Goal: Task Accomplishment & Management: Use online tool/utility

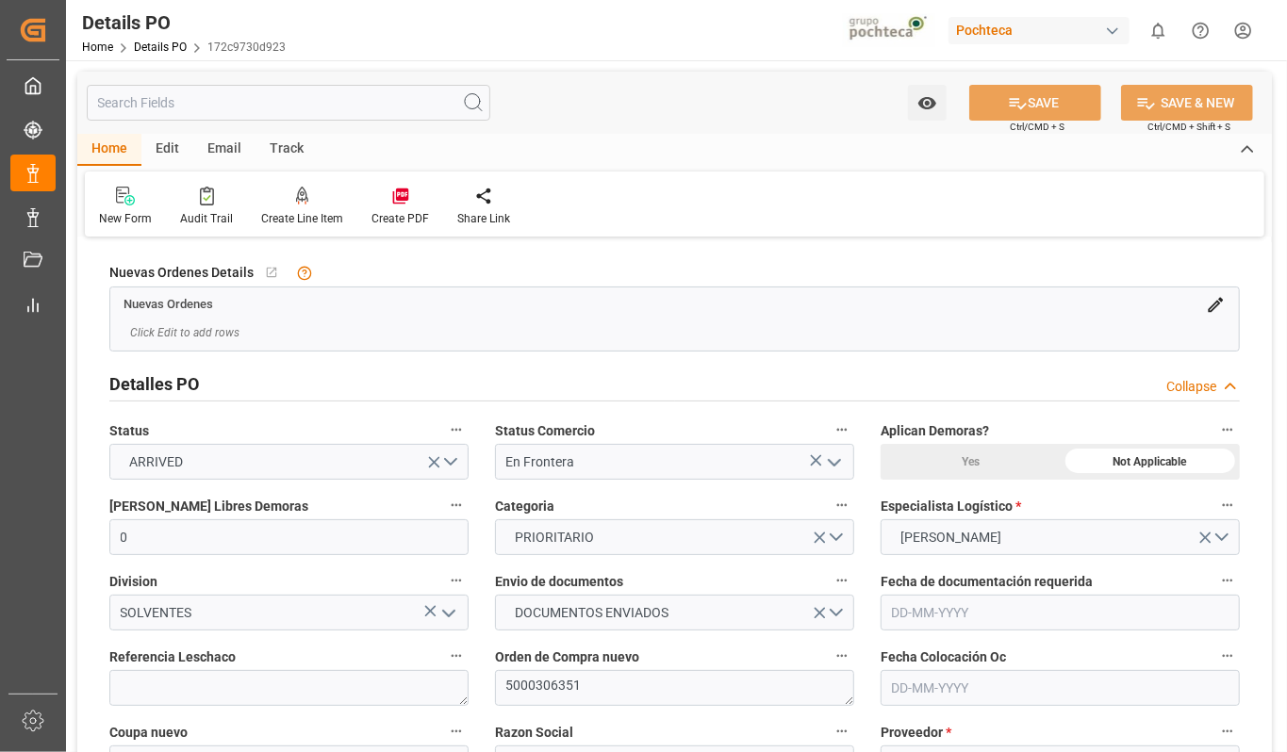
type input "0"
type input "[DATE]"
click at [207, 206] on div "Audit Trail" at bounding box center [206, 206] width 81 height 41
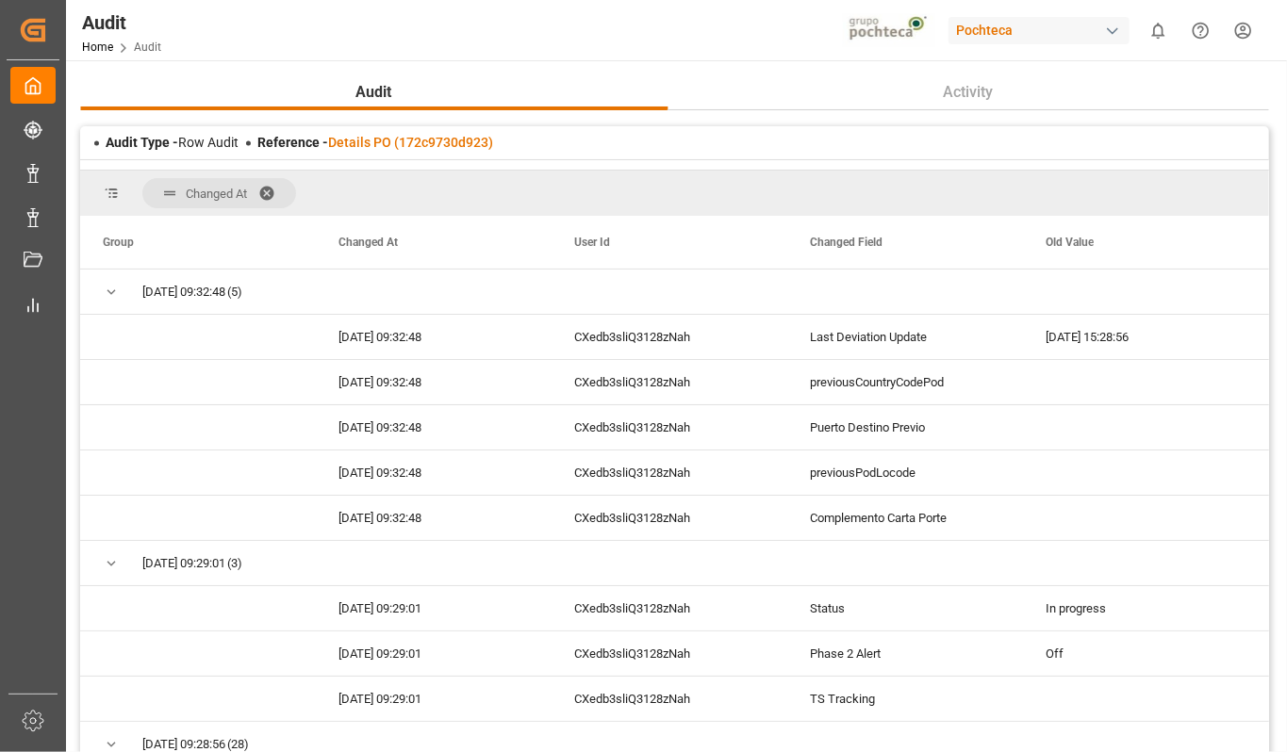
click at [268, 190] on span at bounding box center [273, 193] width 30 height 17
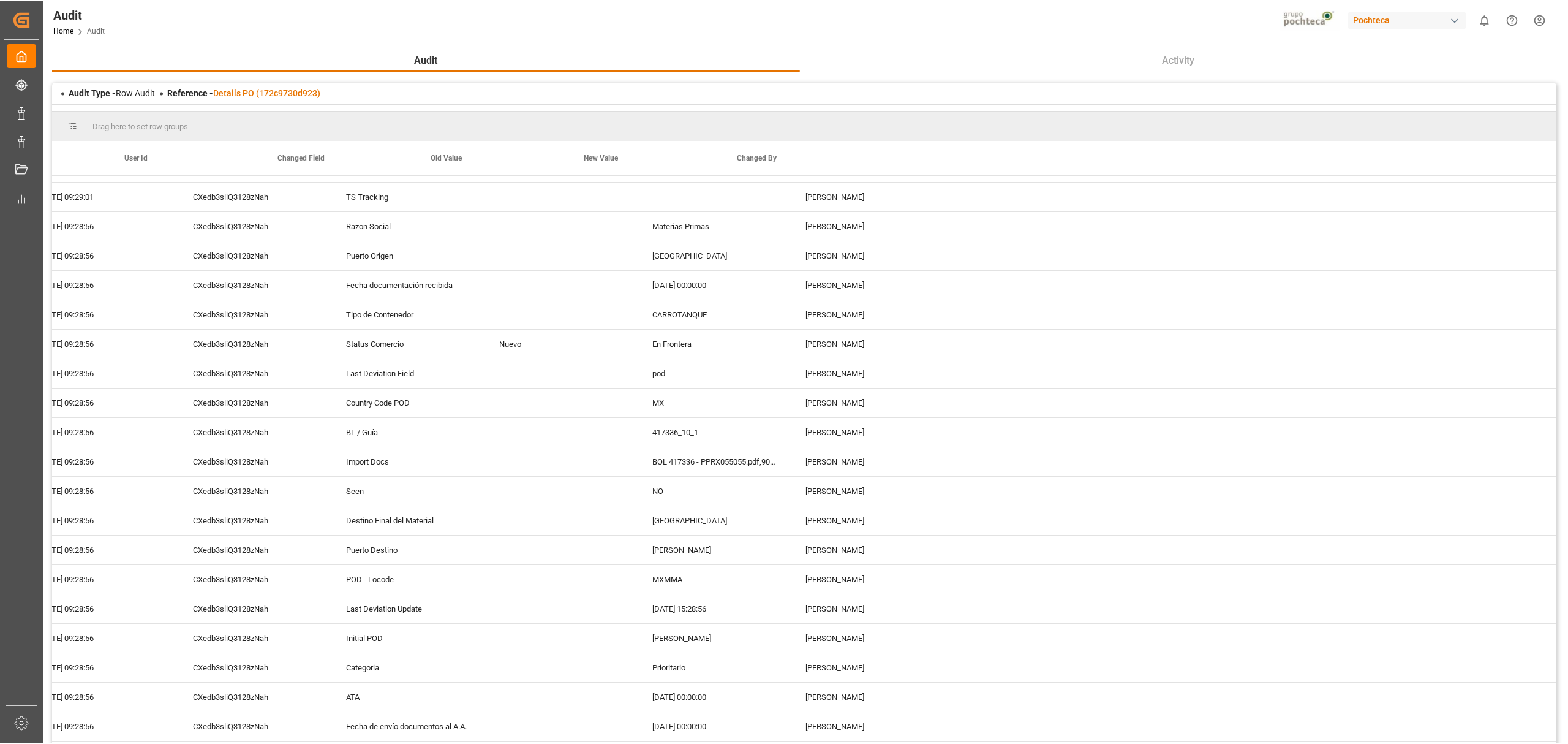
scroll to position [0, 31]
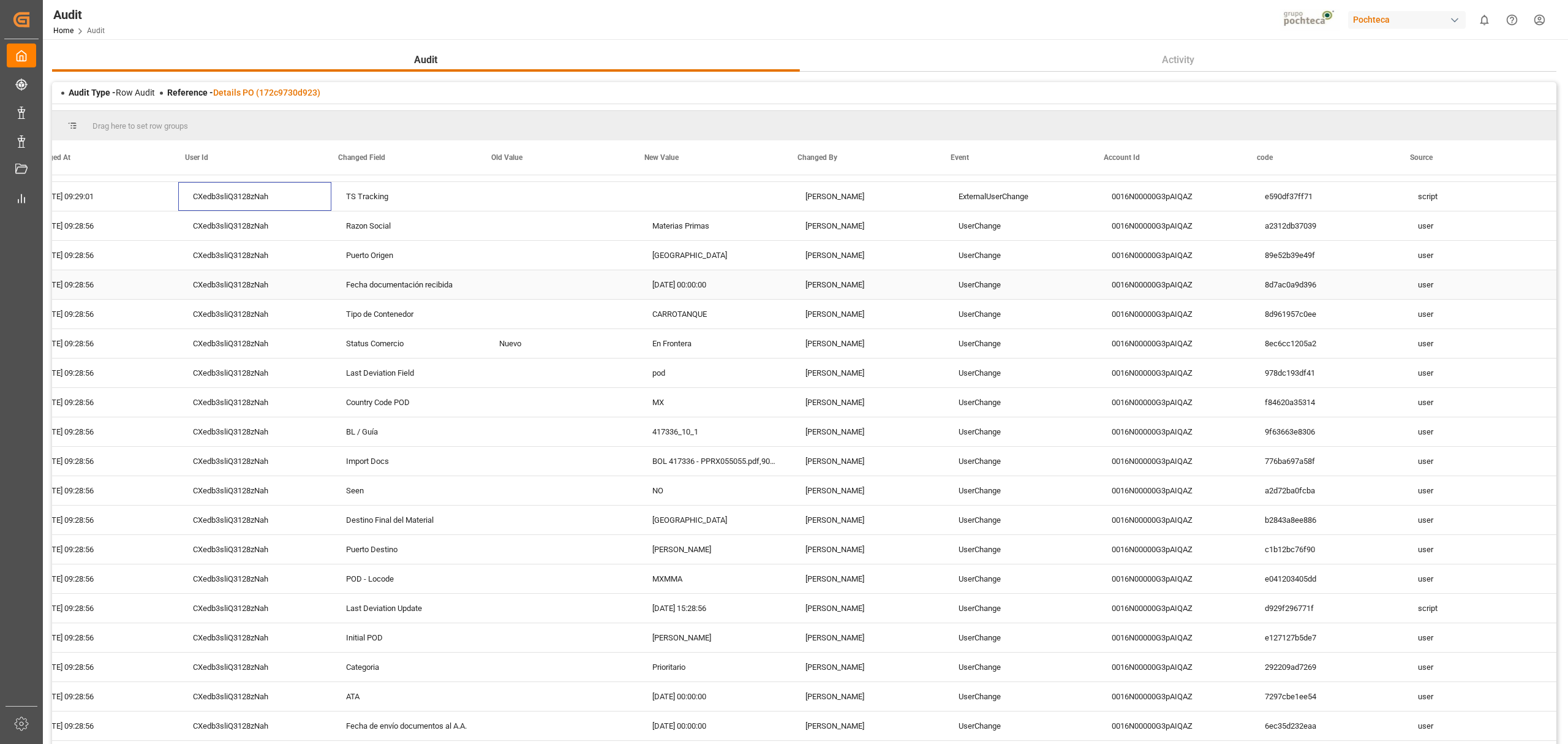
drag, startPoint x: 239, startPoint y: 248, endPoint x: 420, endPoint y: 265, distance: 181.8
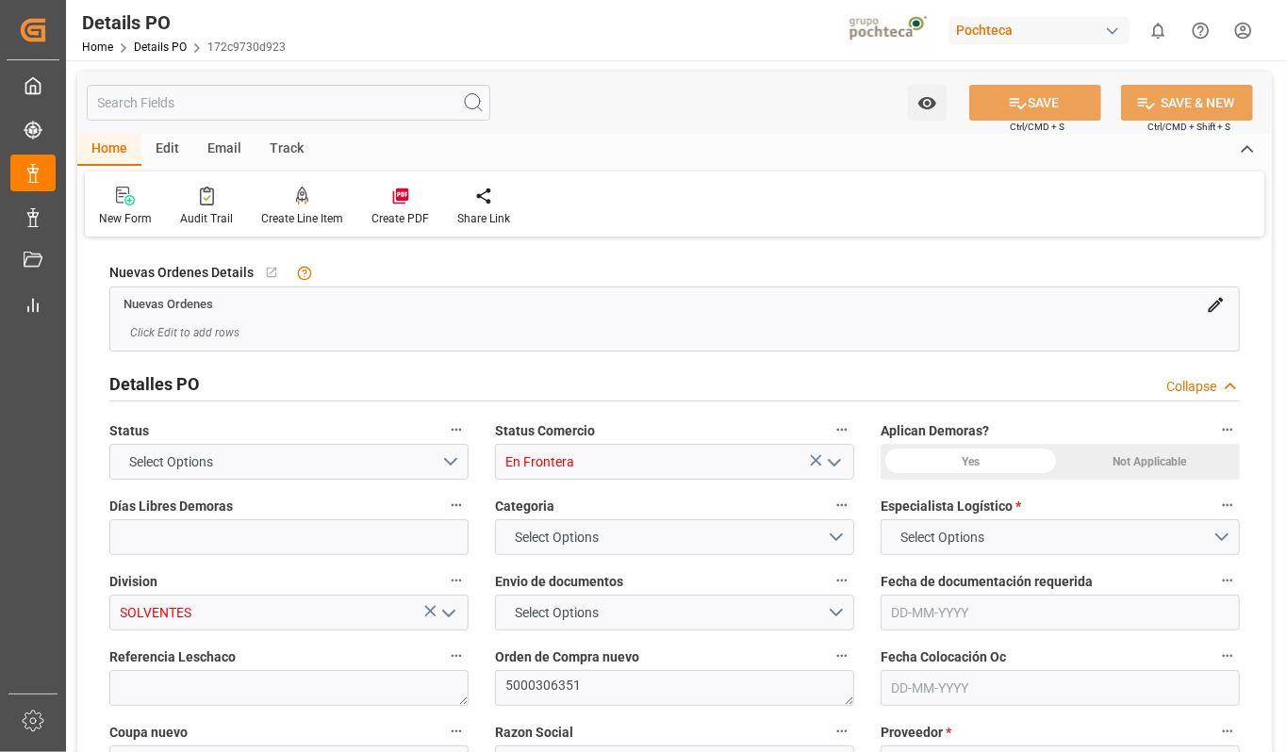
type input "0"
type input "20-08-2025"
type input "[DATE]"
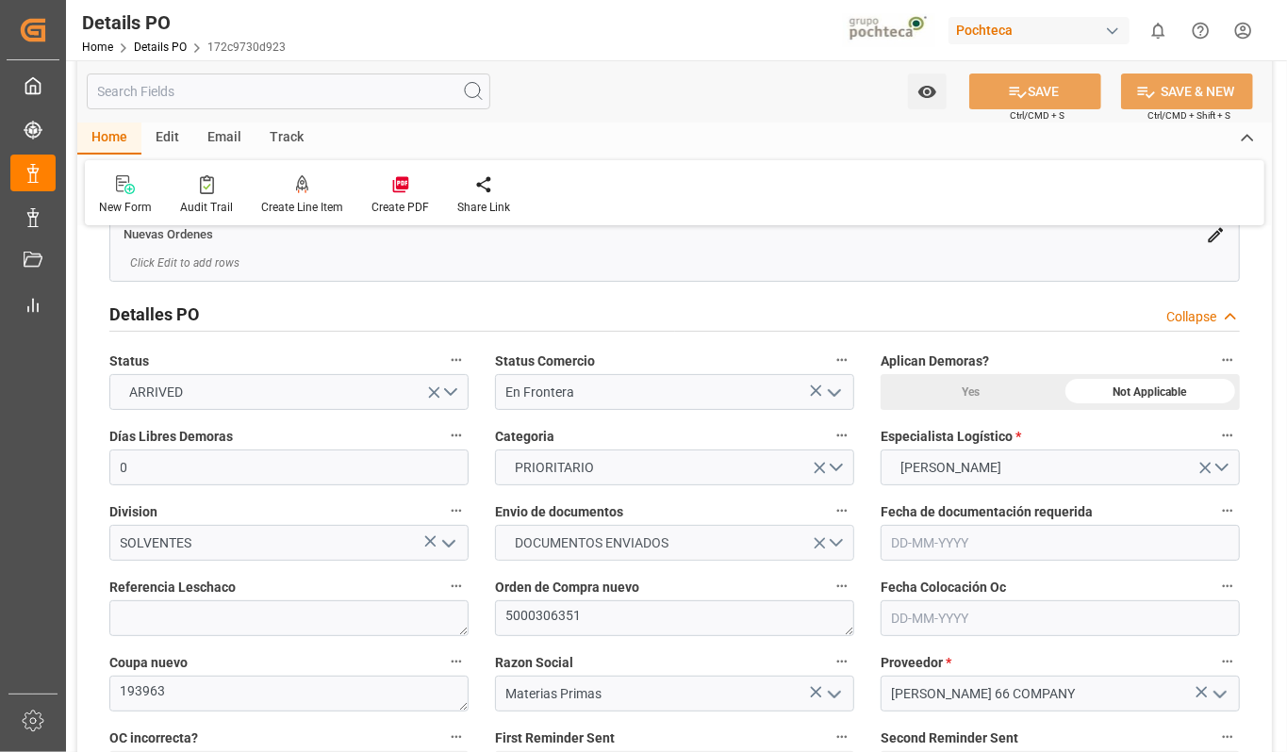
scroll to position [125, 0]
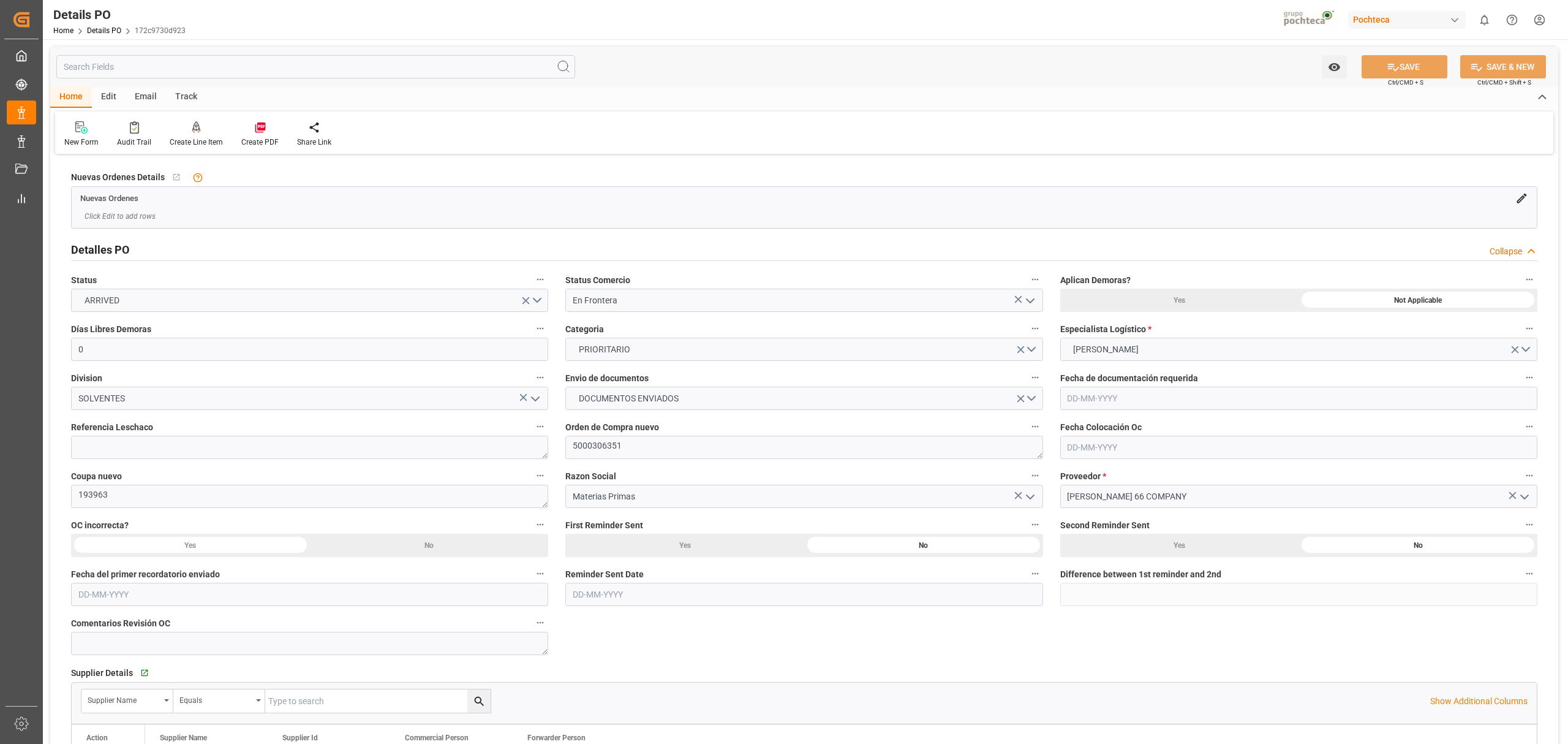
scroll to position [81, 0]
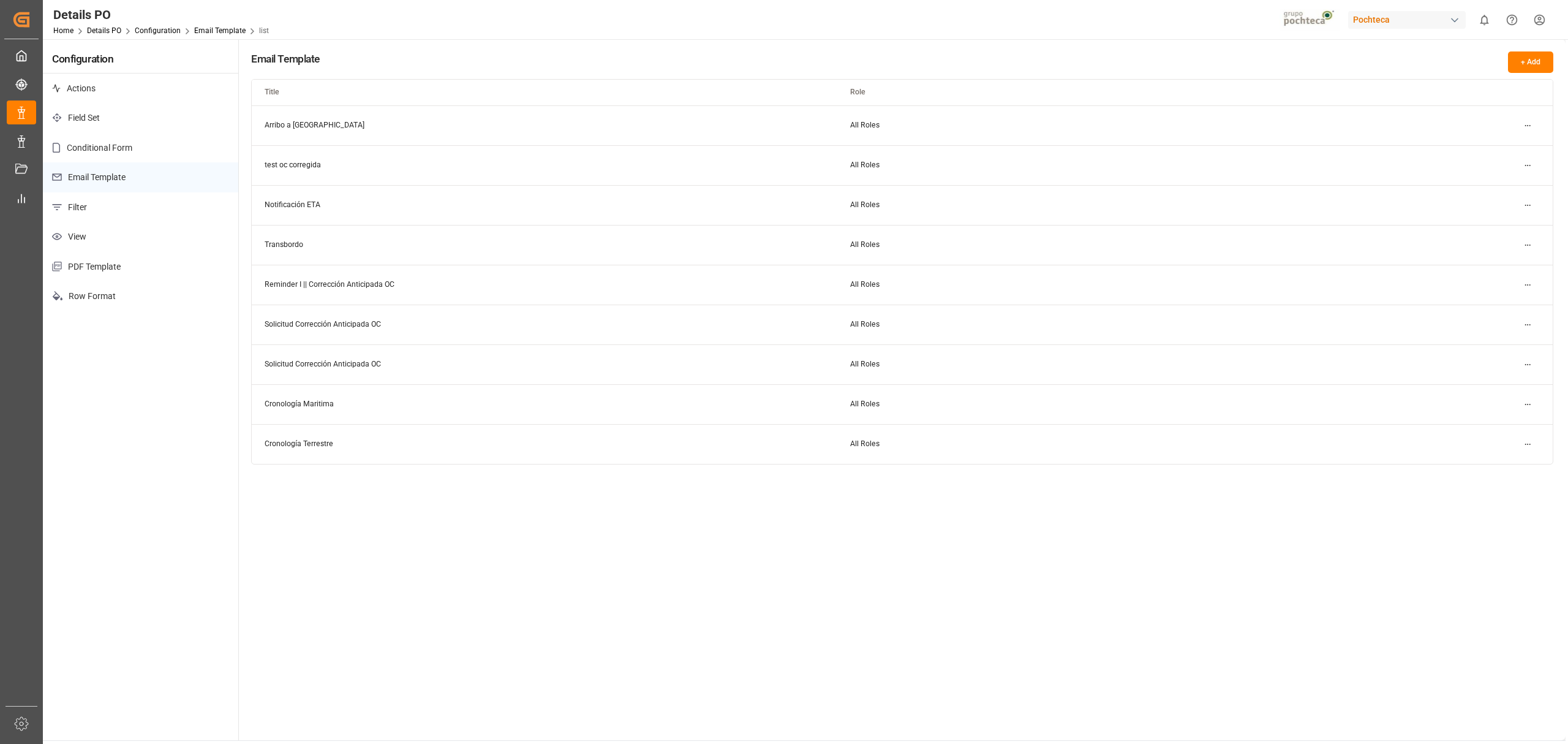
click at [1404, 18] on div "Pochteca" at bounding box center [1406, 19] width 118 height 18
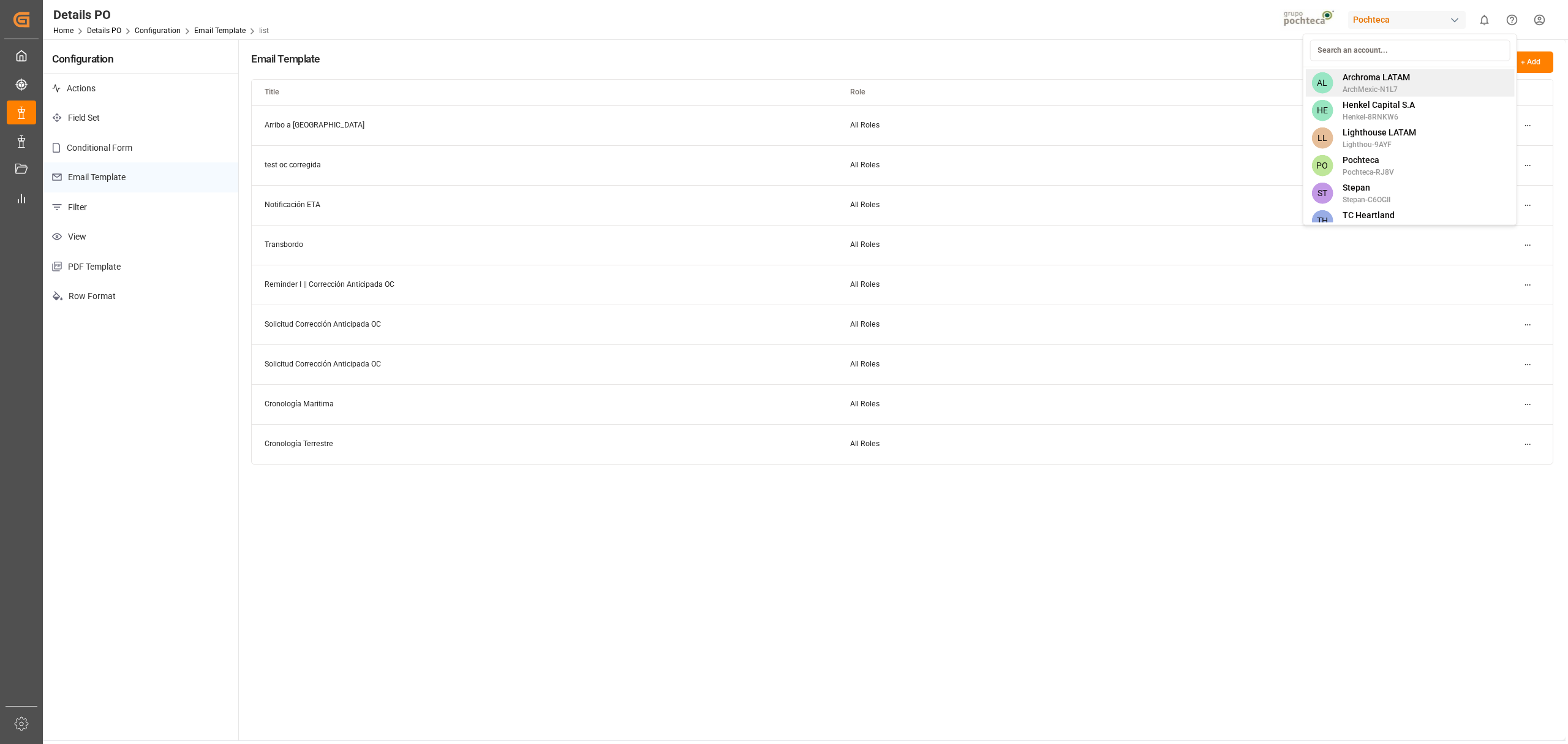
click at [1378, 72] on span "Archroma LATAM" at bounding box center [1376, 77] width 68 height 13
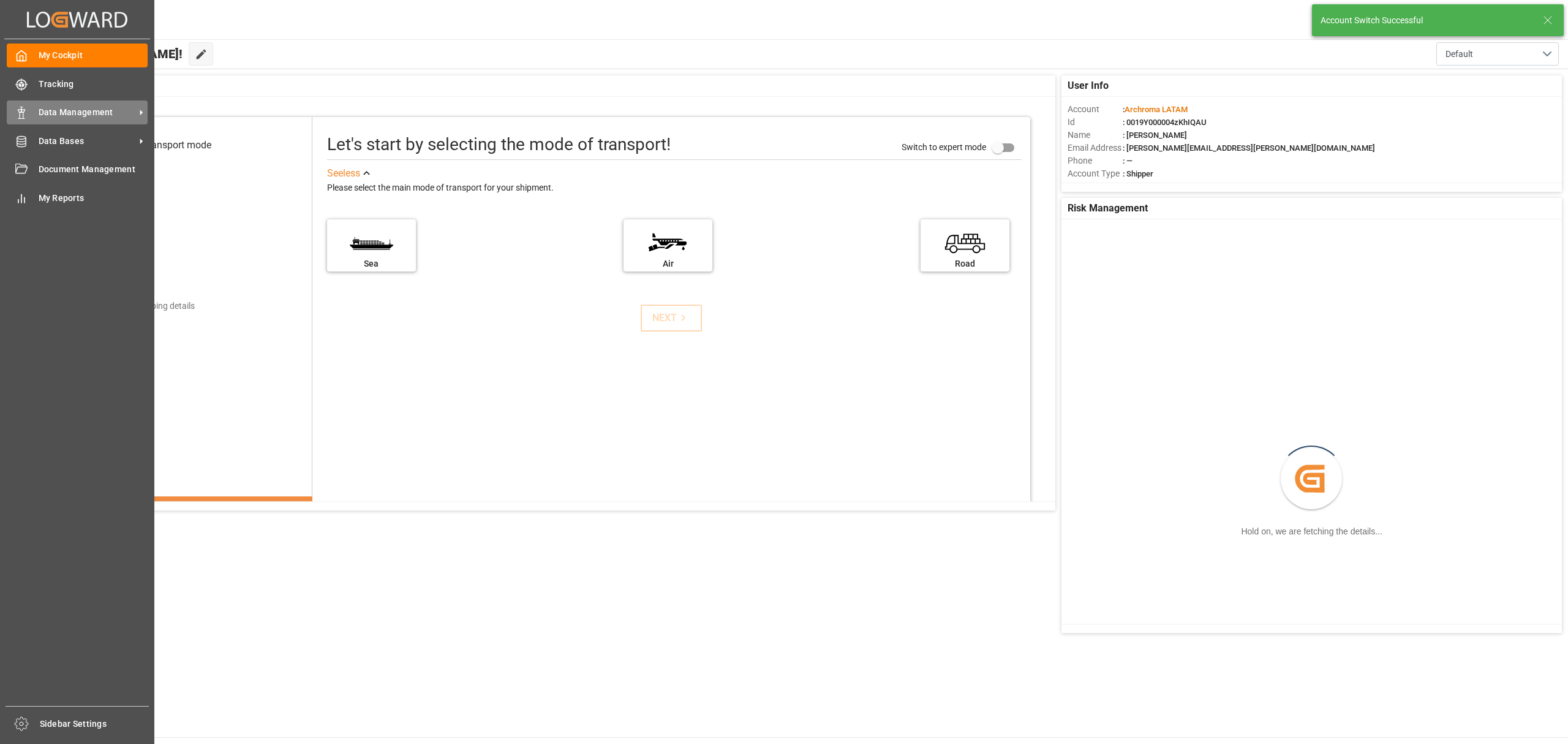
click at [64, 109] on span "Data Management" at bounding box center [86, 112] width 97 height 13
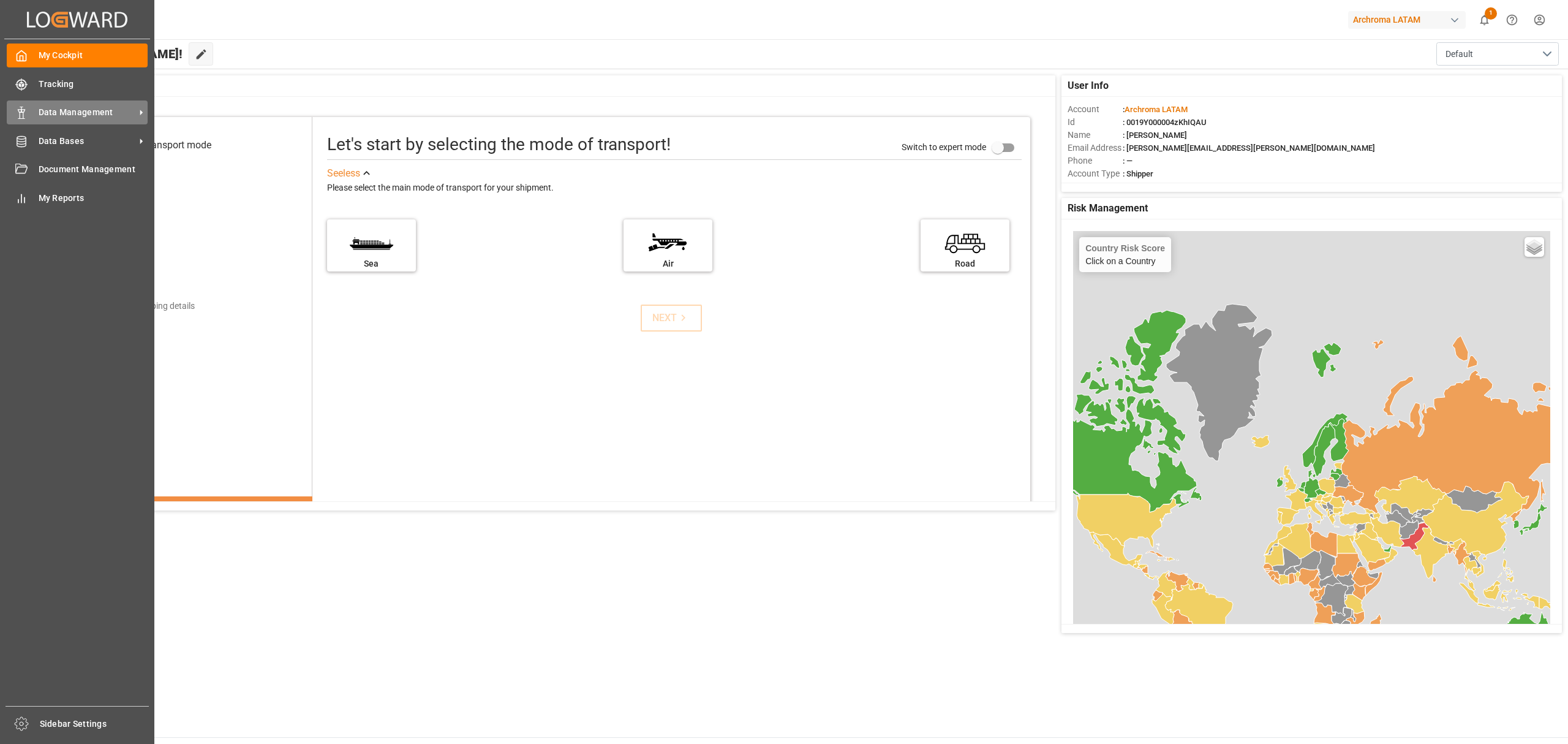
click at [92, 116] on span "Data Management" at bounding box center [86, 112] width 97 height 13
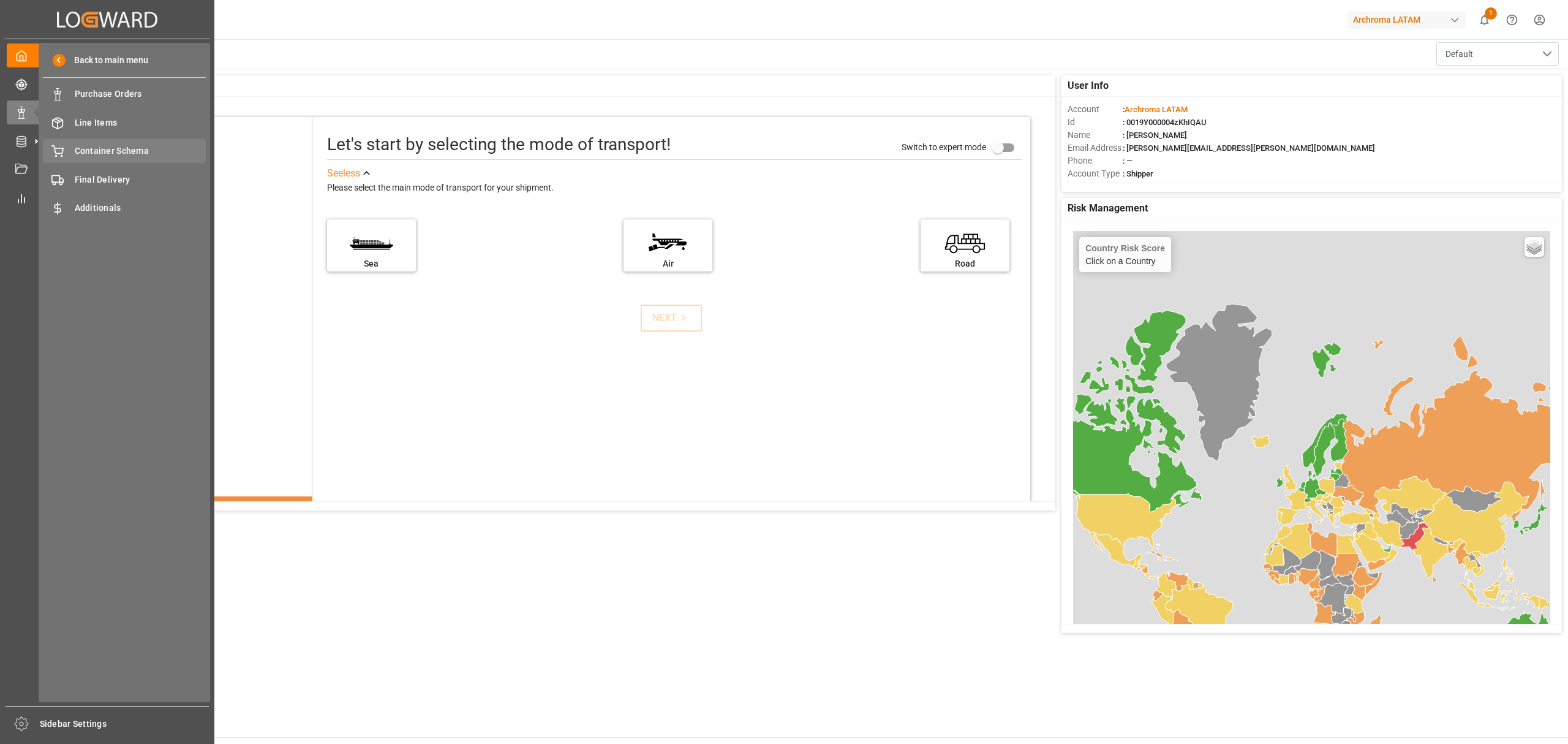
click at [129, 160] on div "Container Schema Container Schema" at bounding box center [124, 151] width 163 height 24
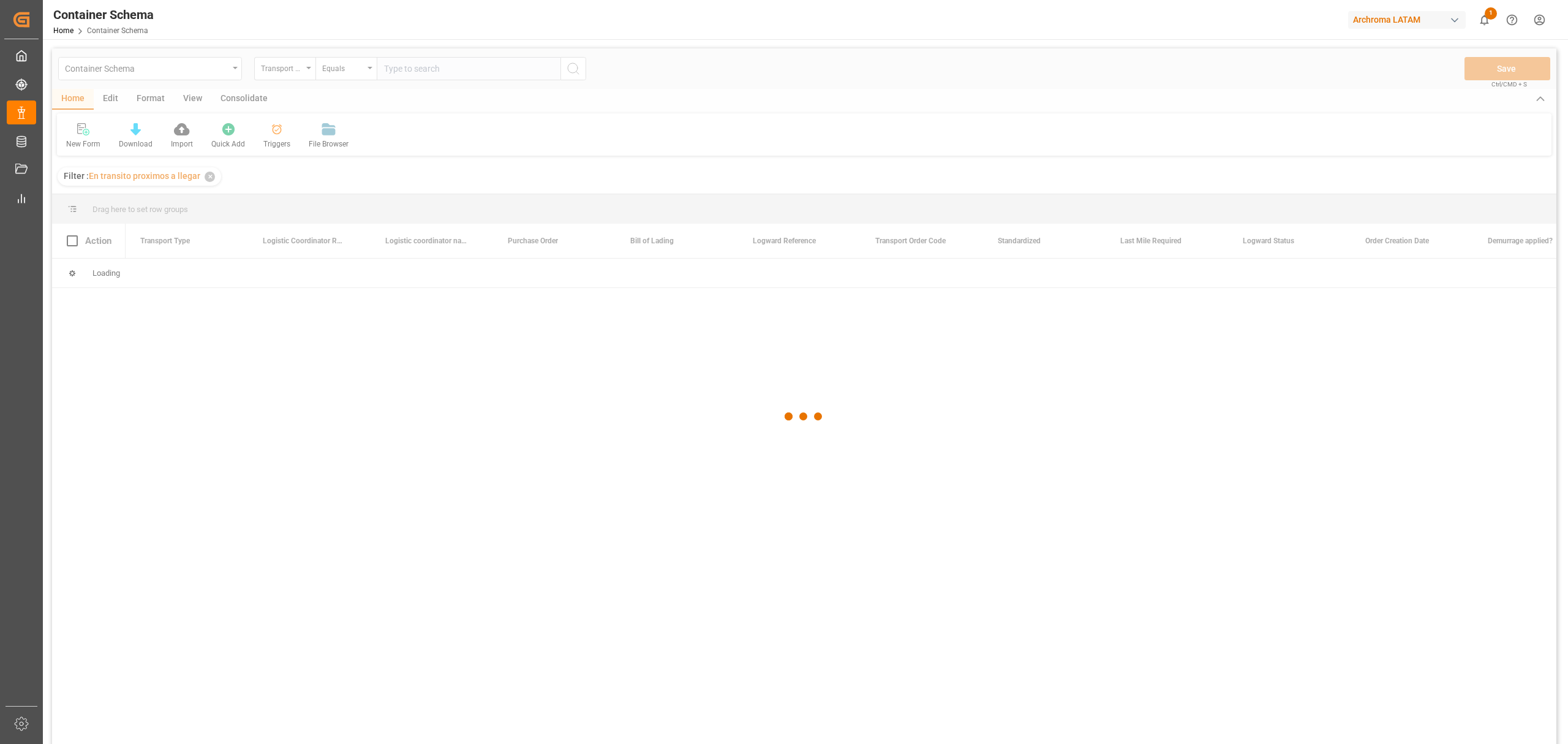
click at [116, 106] on div at bounding box center [804, 416] width 1504 height 736
click at [112, 101] on div at bounding box center [804, 416] width 1504 height 736
click at [112, 101] on div "Edit" at bounding box center [110, 99] width 34 height 21
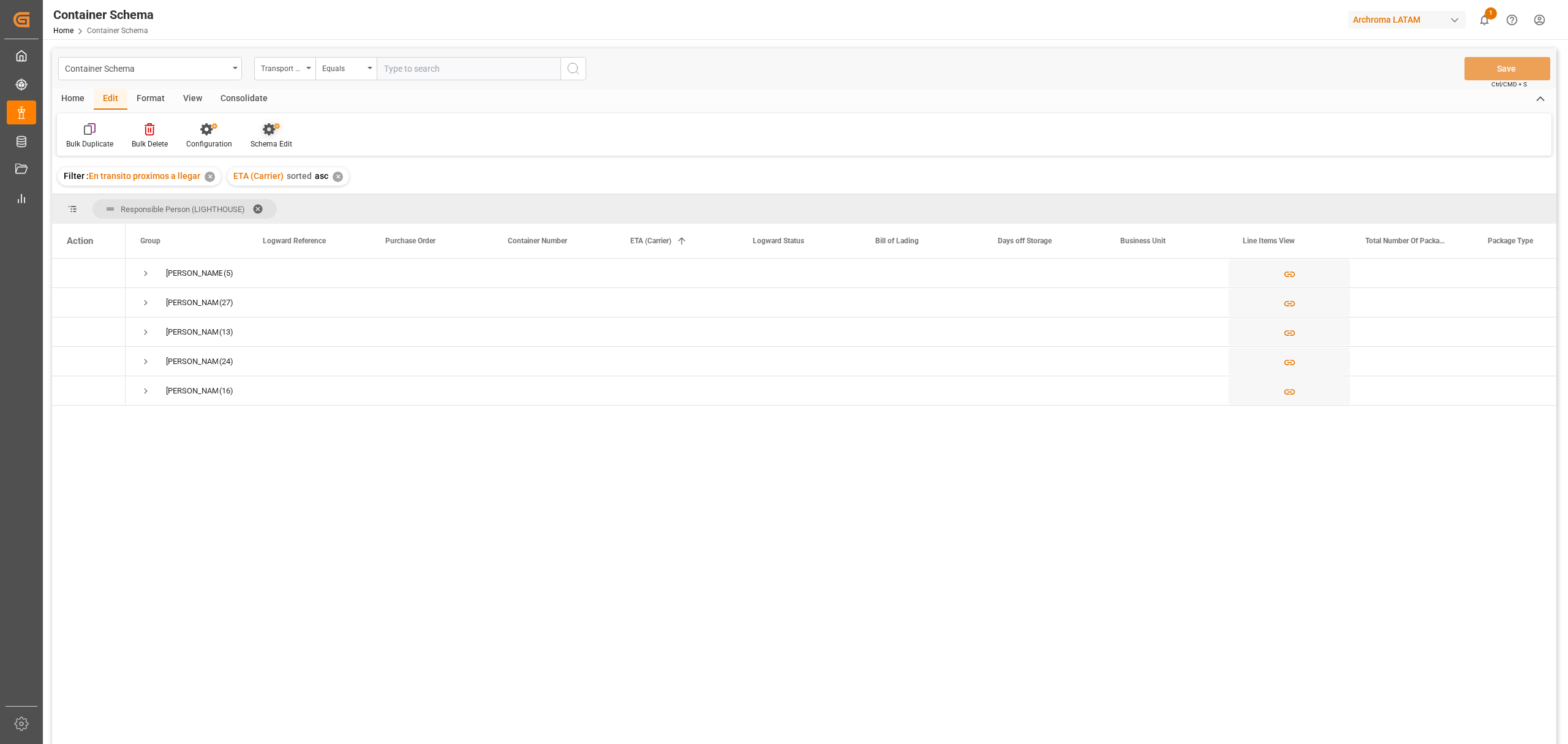
click at [263, 140] on div "Schema Edit" at bounding box center [272, 144] width 42 height 11
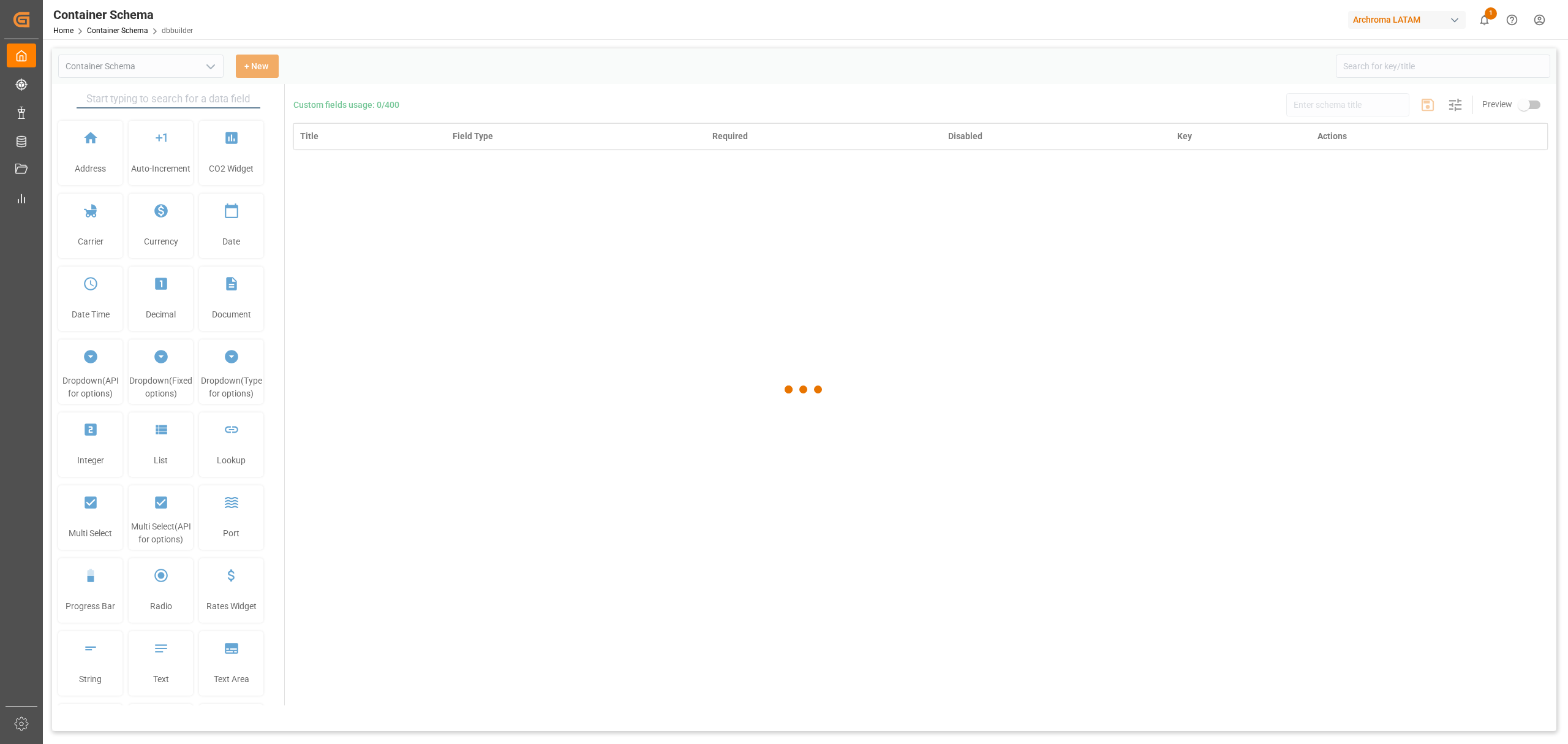
type input "Container Schema"
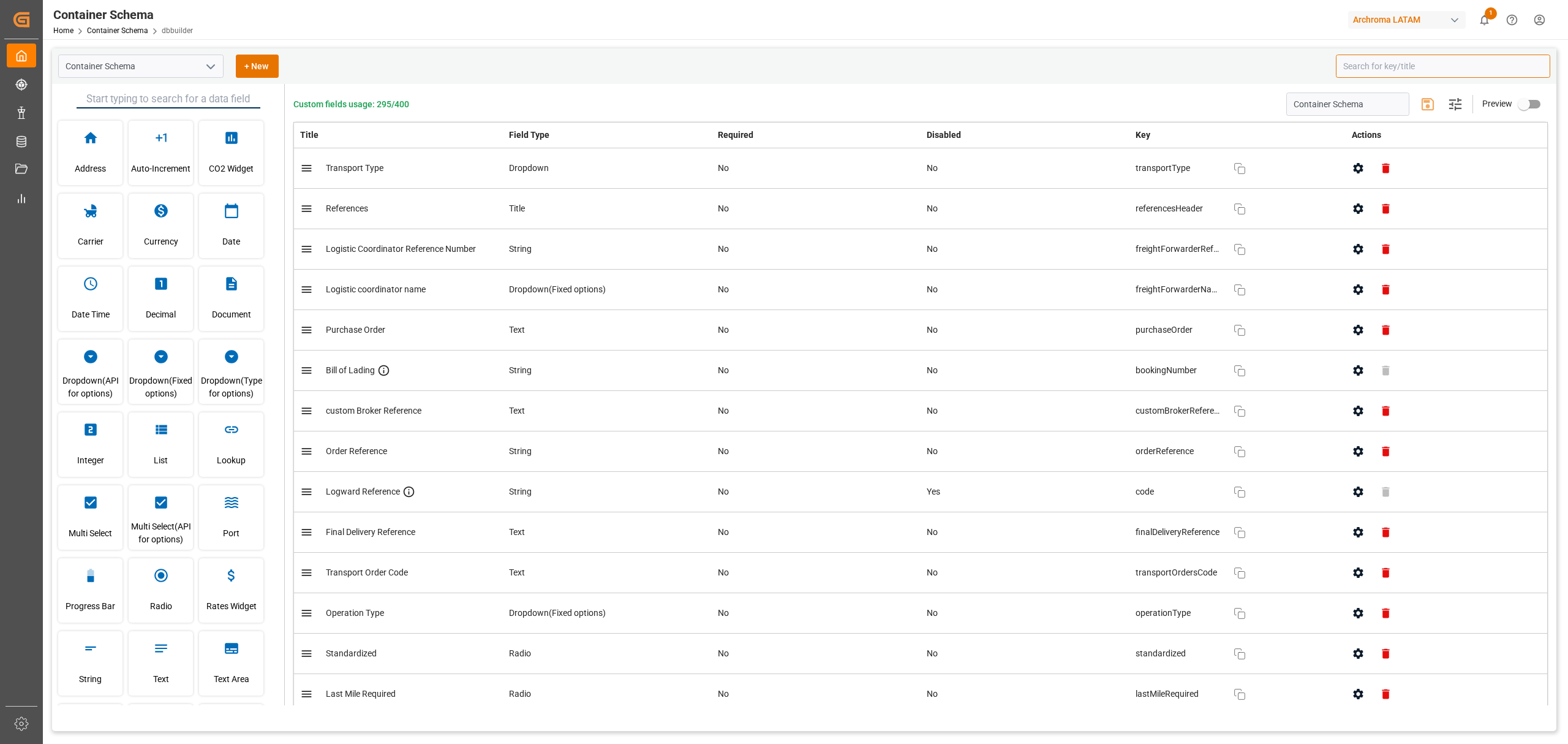
click at [1390, 71] on input at bounding box center [1443, 66] width 214 height 23
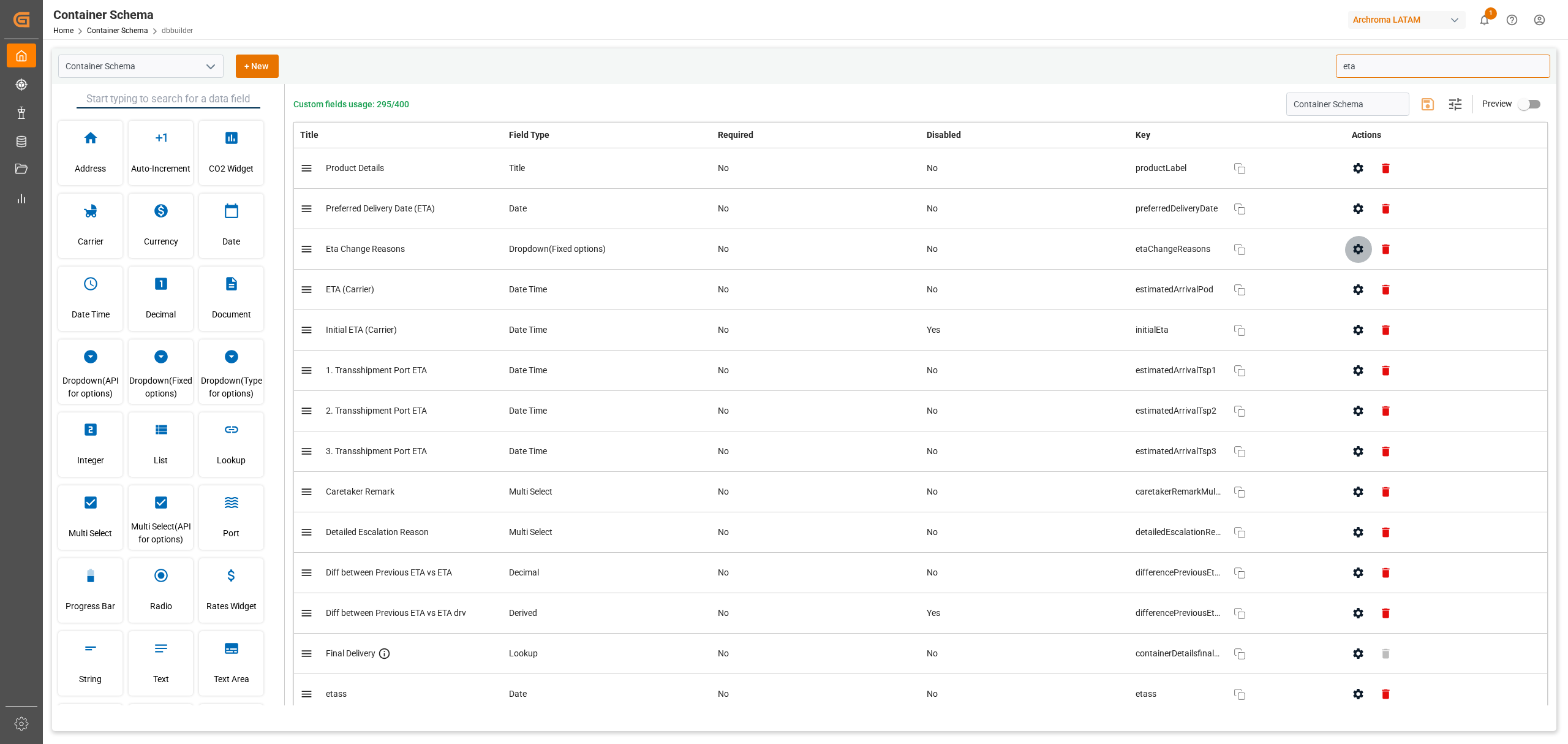
click at [1355, 252] on icon "button" at bounding box center [1358, 249] width 10 height 10
type input "eta"
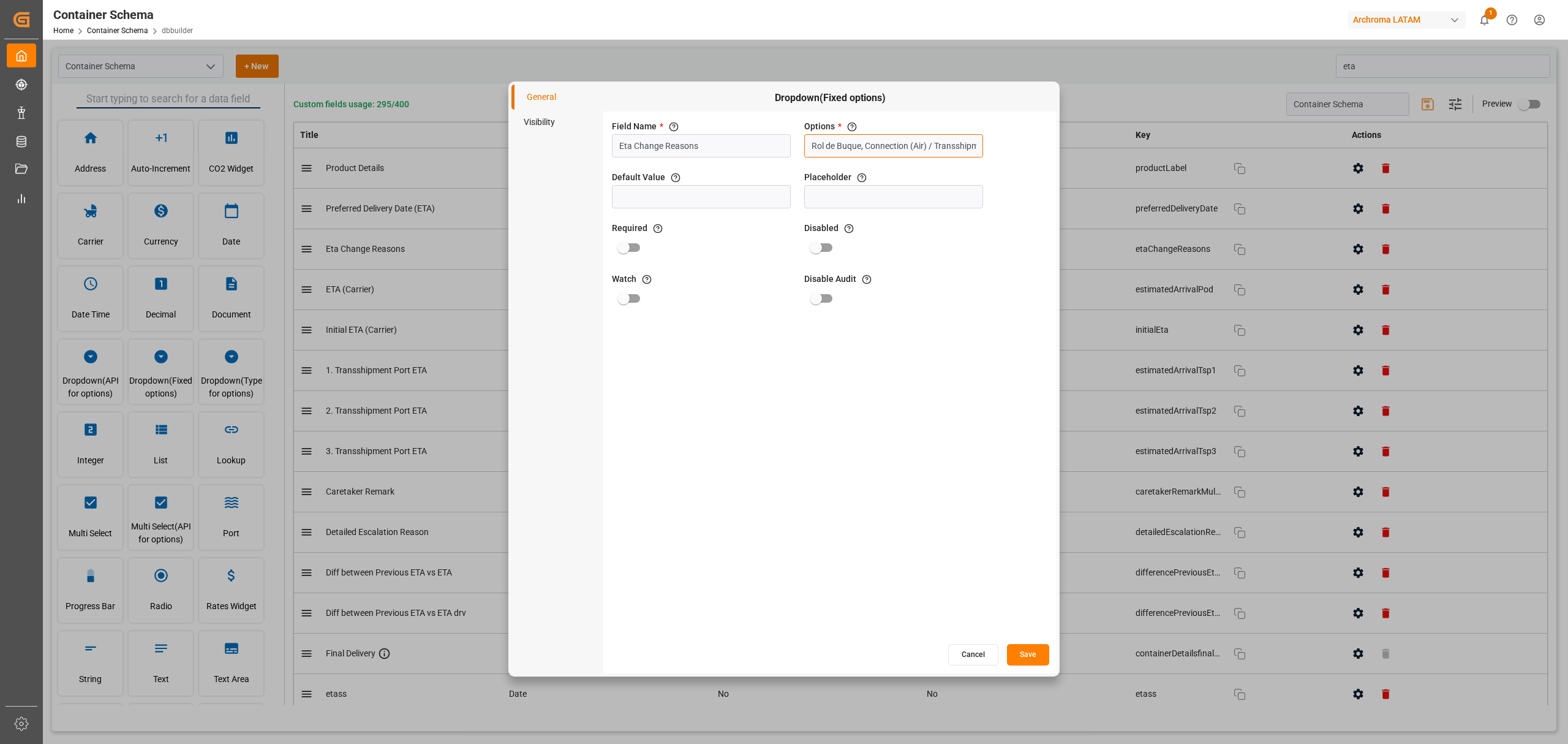
click at [961, 138] on input "Rol de Buque, Connection (Air) / Transshipment, Condiciones Meteorológicas, Ins…" at bounding box center [893, 146] width 179 height 23
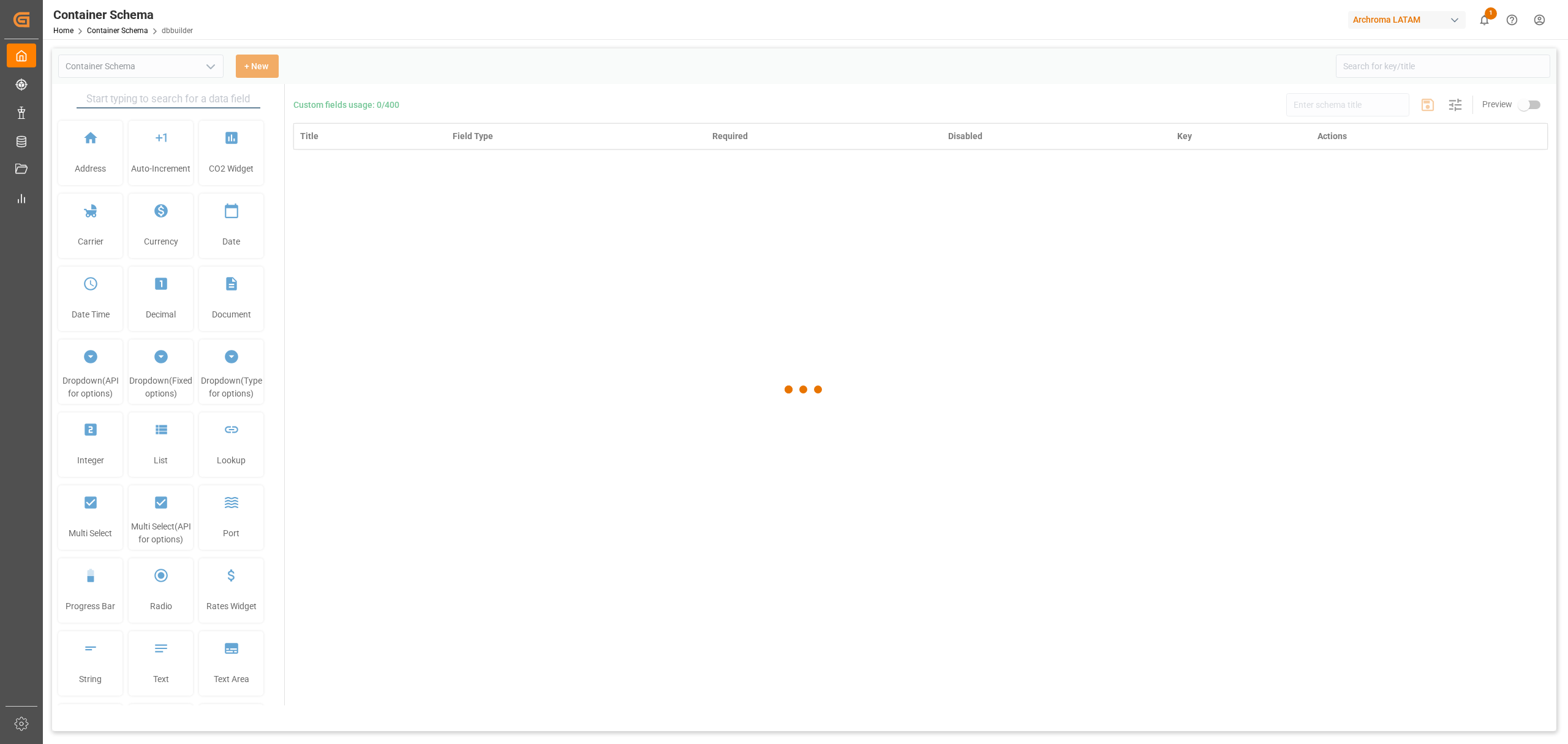
type input "Container Schema"
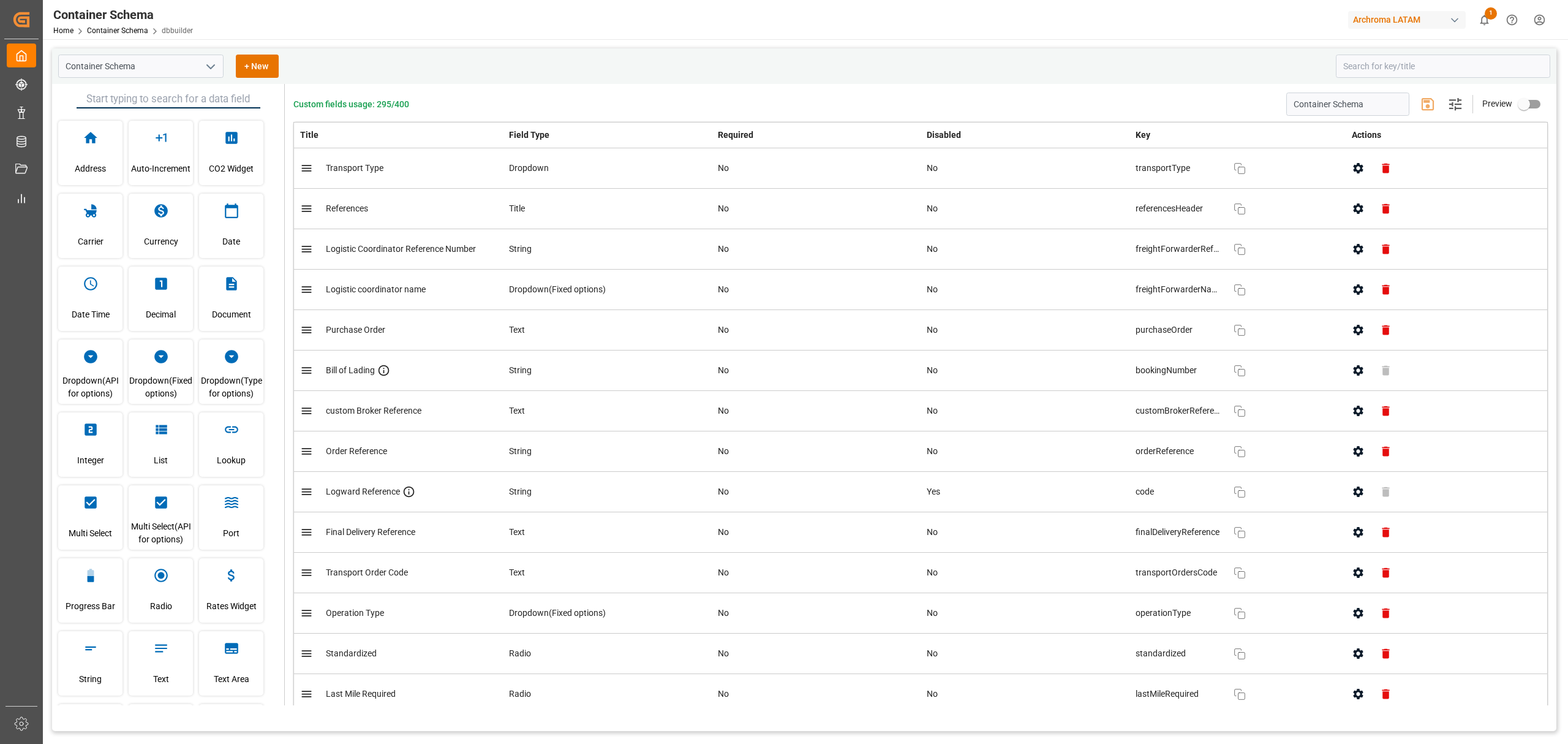
click at [130, 23] on div "Container Schema" at bounding box center [123, 14] width 140 height 18
click at [130, 27] on link "Container Schema" at bounding box center [118, 31] width 61 height 8
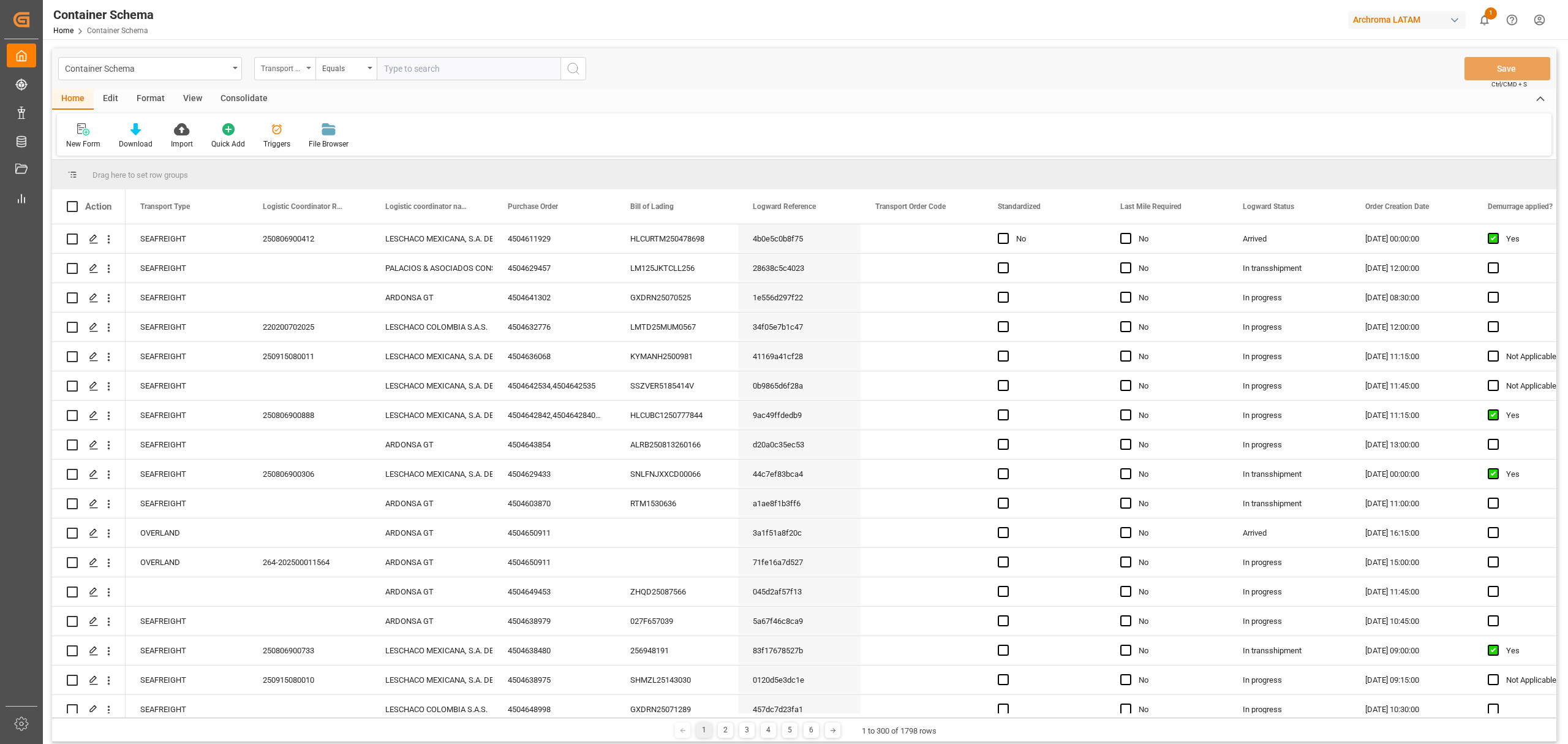
click at [295, 76] on div "Transport Type" at bounding box center [285, 69] width 61 height 23
click at [303, 199] on div "Purchase Order" at bounding box center [346, 202] width 183 height 26
click at [422, 76] on input "text" at bounding box center [468, 69] width 184 height 23
type input "4504611929"
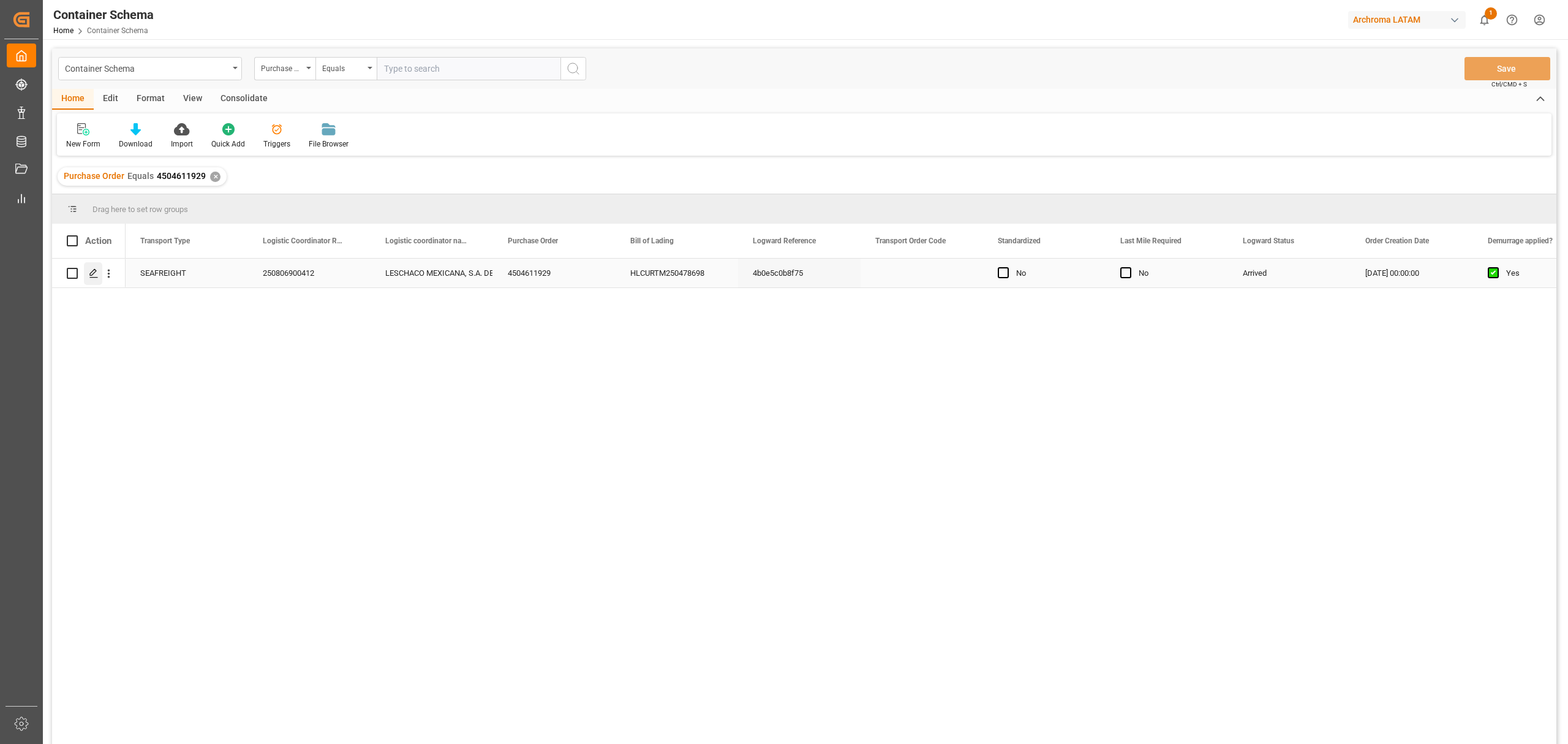
click at [91, 274] on polygon "Press SPACE to select this row." at bounding box center [93, 272] width 6 height 6
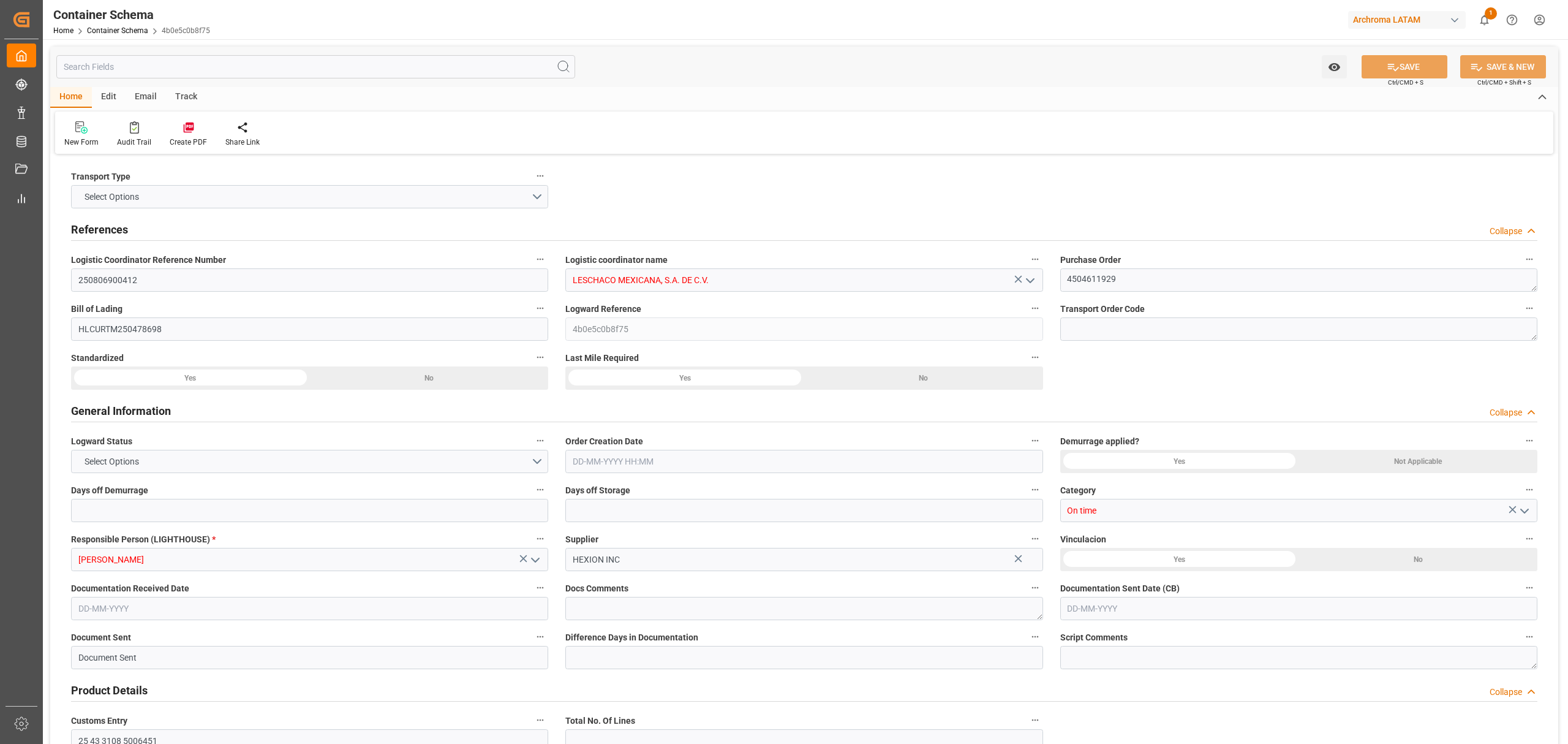
type input "10"
type input "7"
type input "1"
type input "0"
type input "21000"
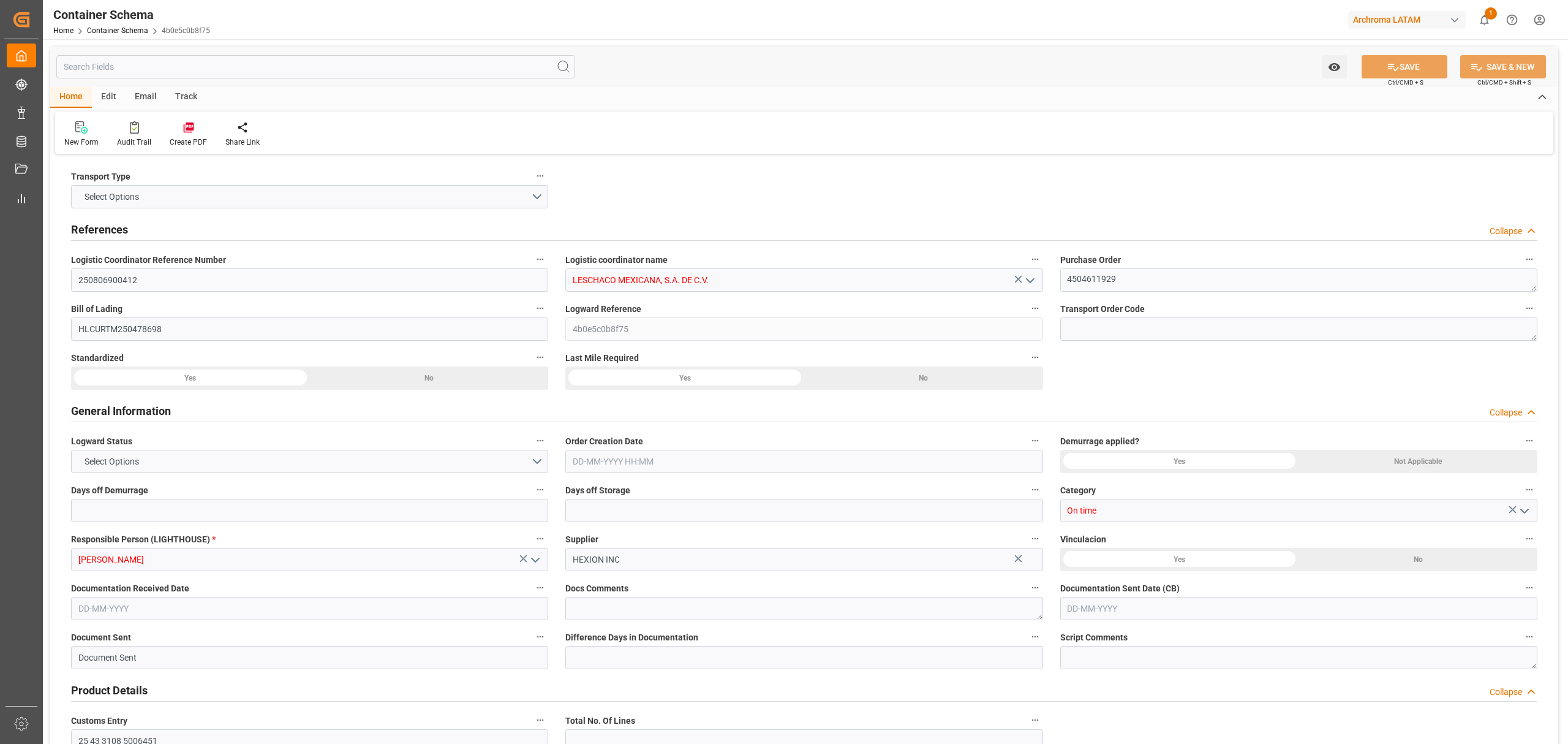
type input "20300"
type input "Hapag [PERSON_NAME]"
type input "Hapag [PERSON_NAME] Aktiengesellschaft"
type input "NLRTM"
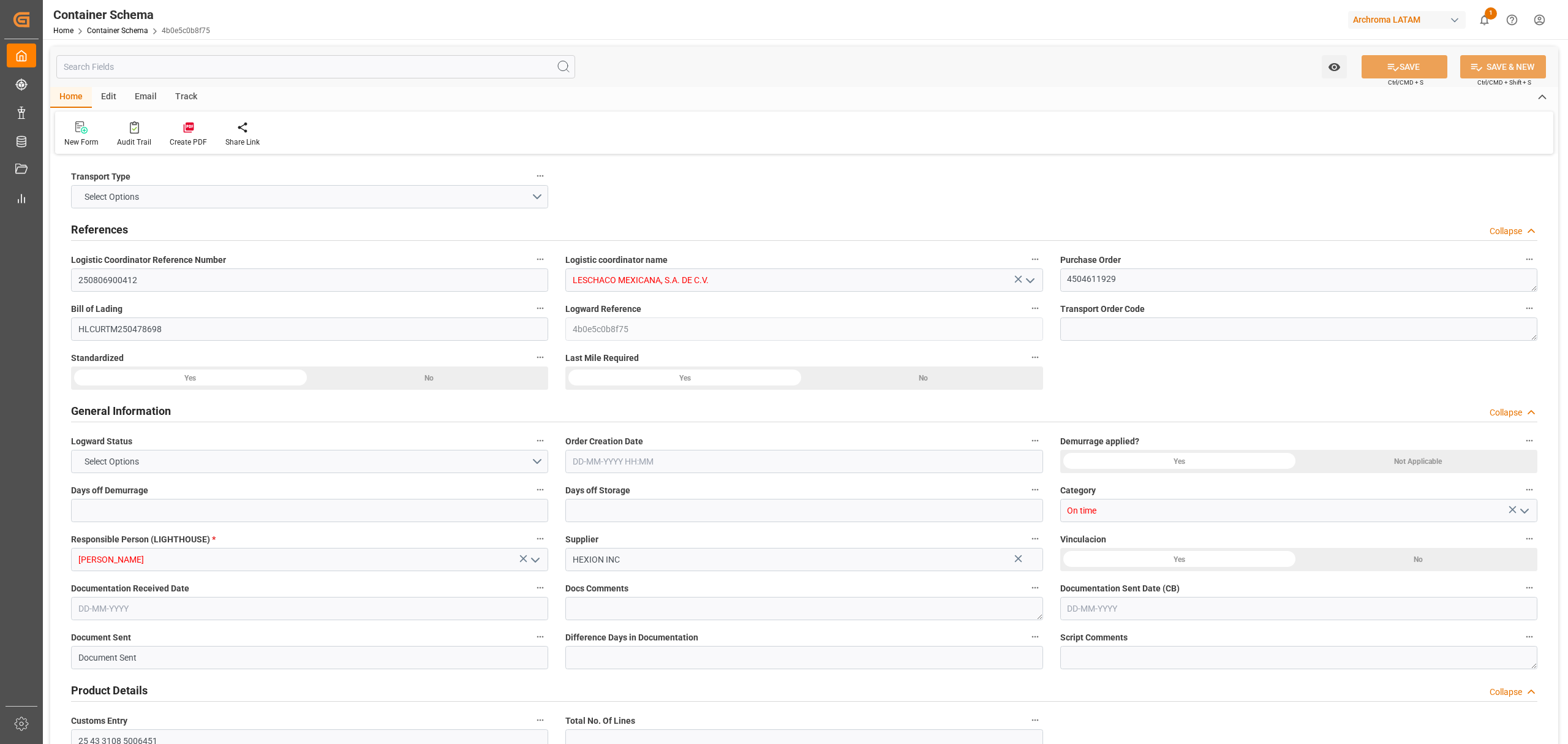
type input "MXVER"
type input "9444730"
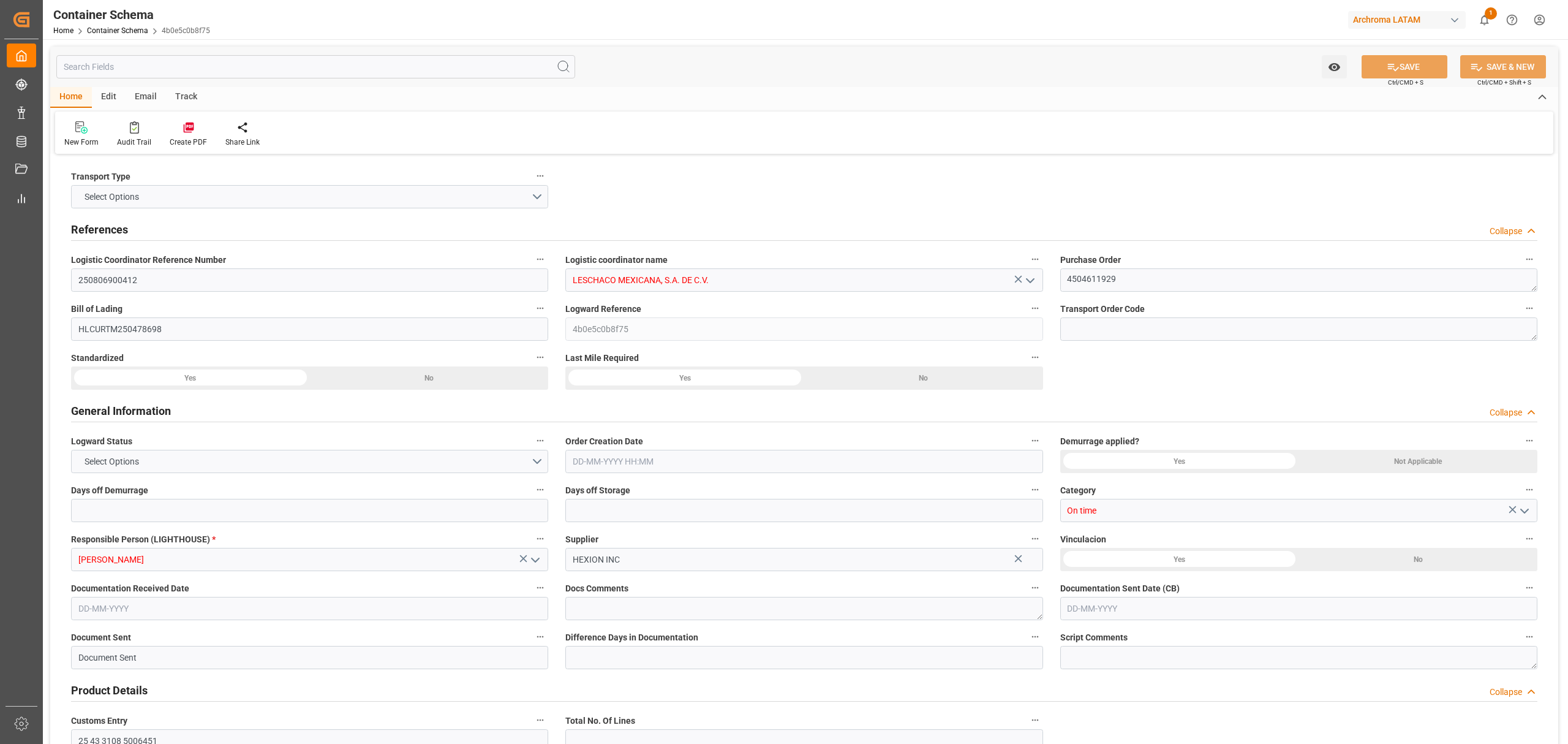
type input "9444730"
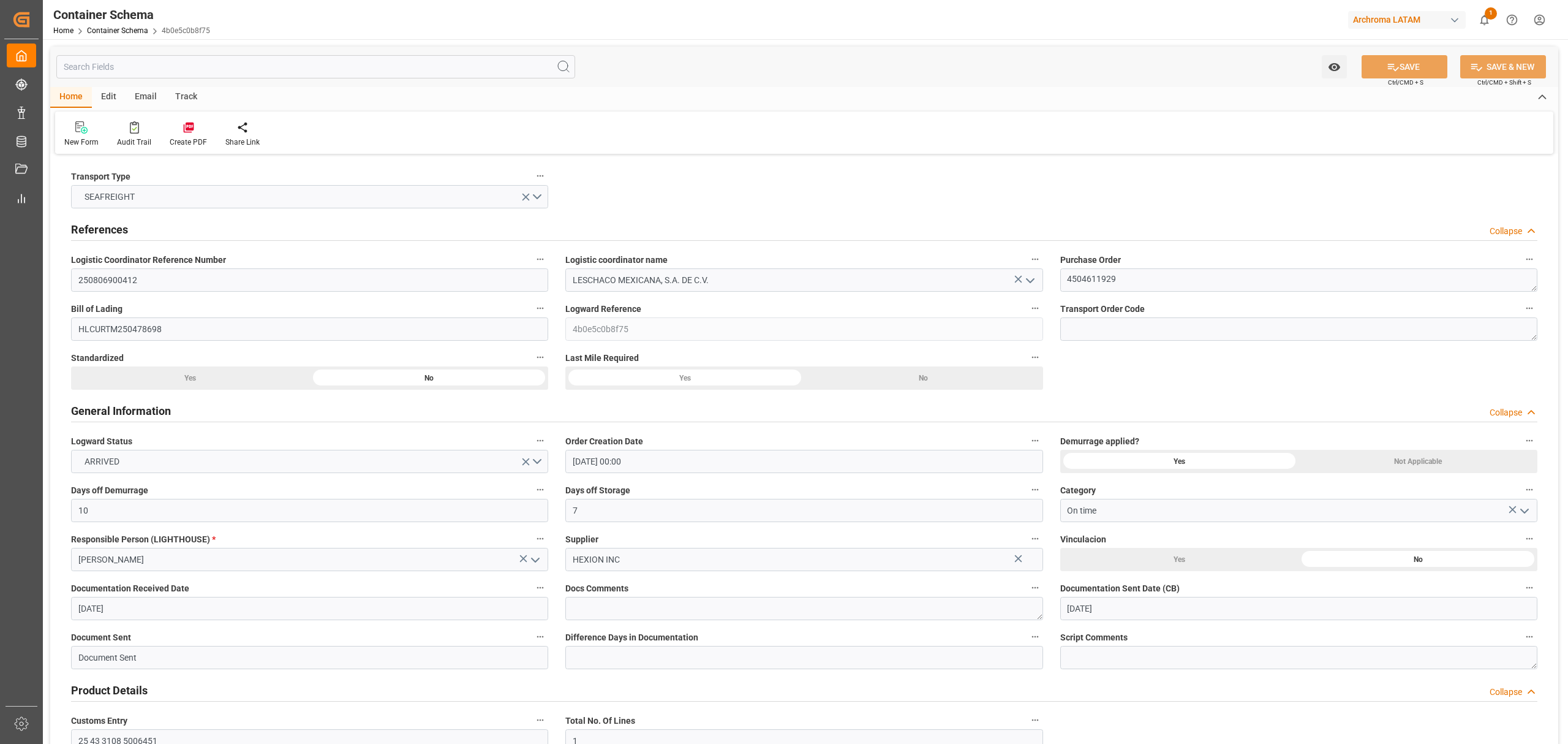
type input "[DATE] 00:00"
type input "[DATE]"
type input "[DATE] 14:35"
type input "[DATE] 00:00"
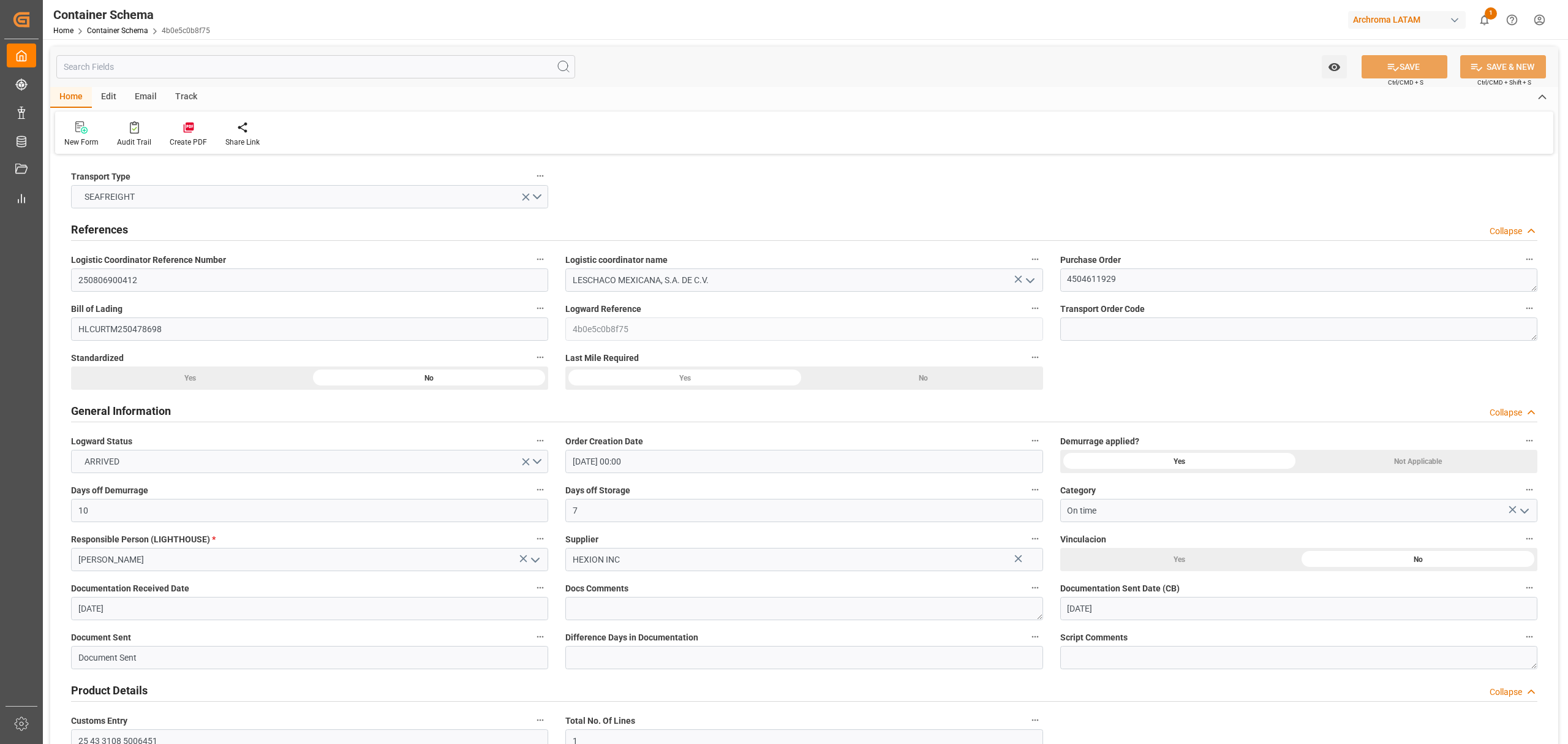
type input "[DATE] 00:00"
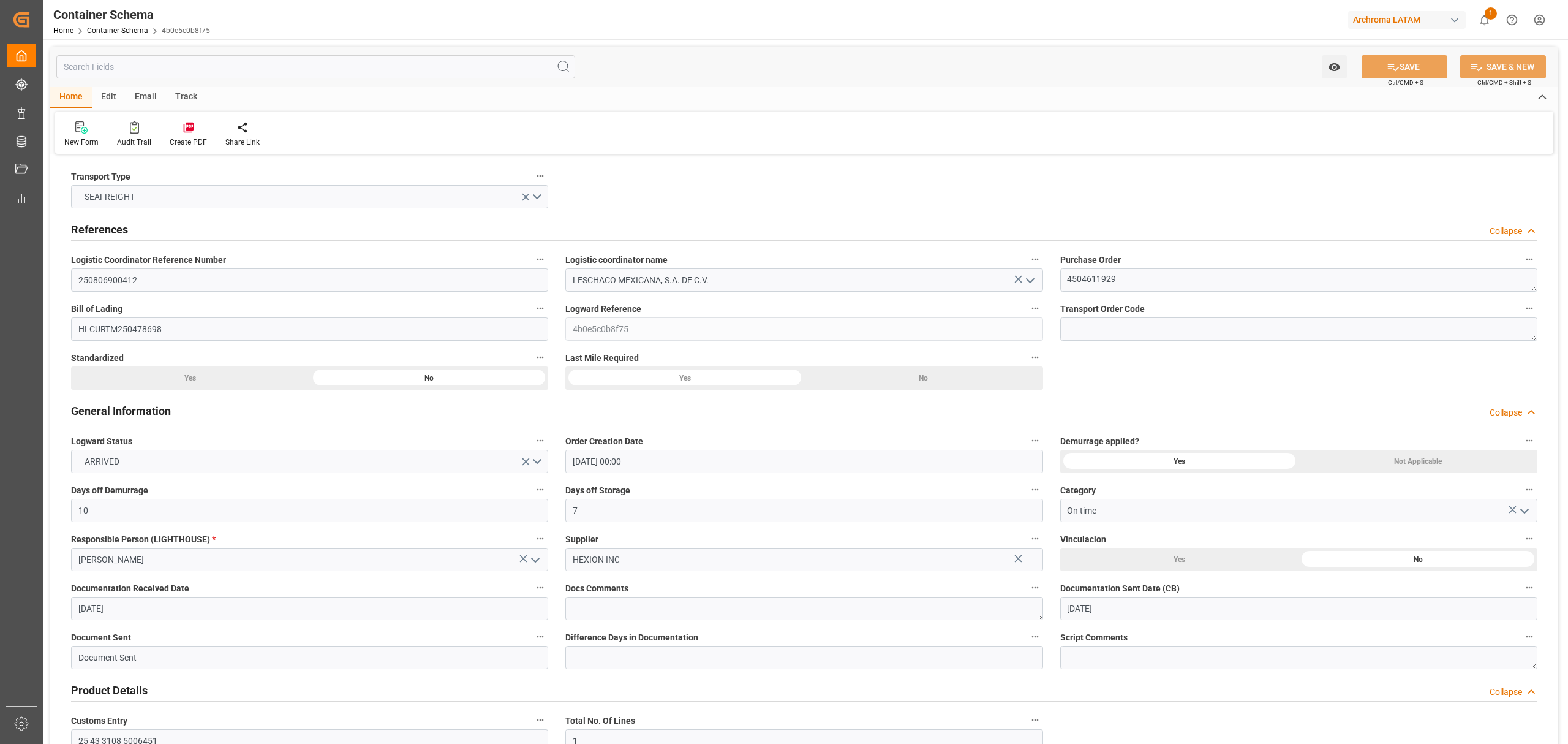
type input "[DATE] 00:00"
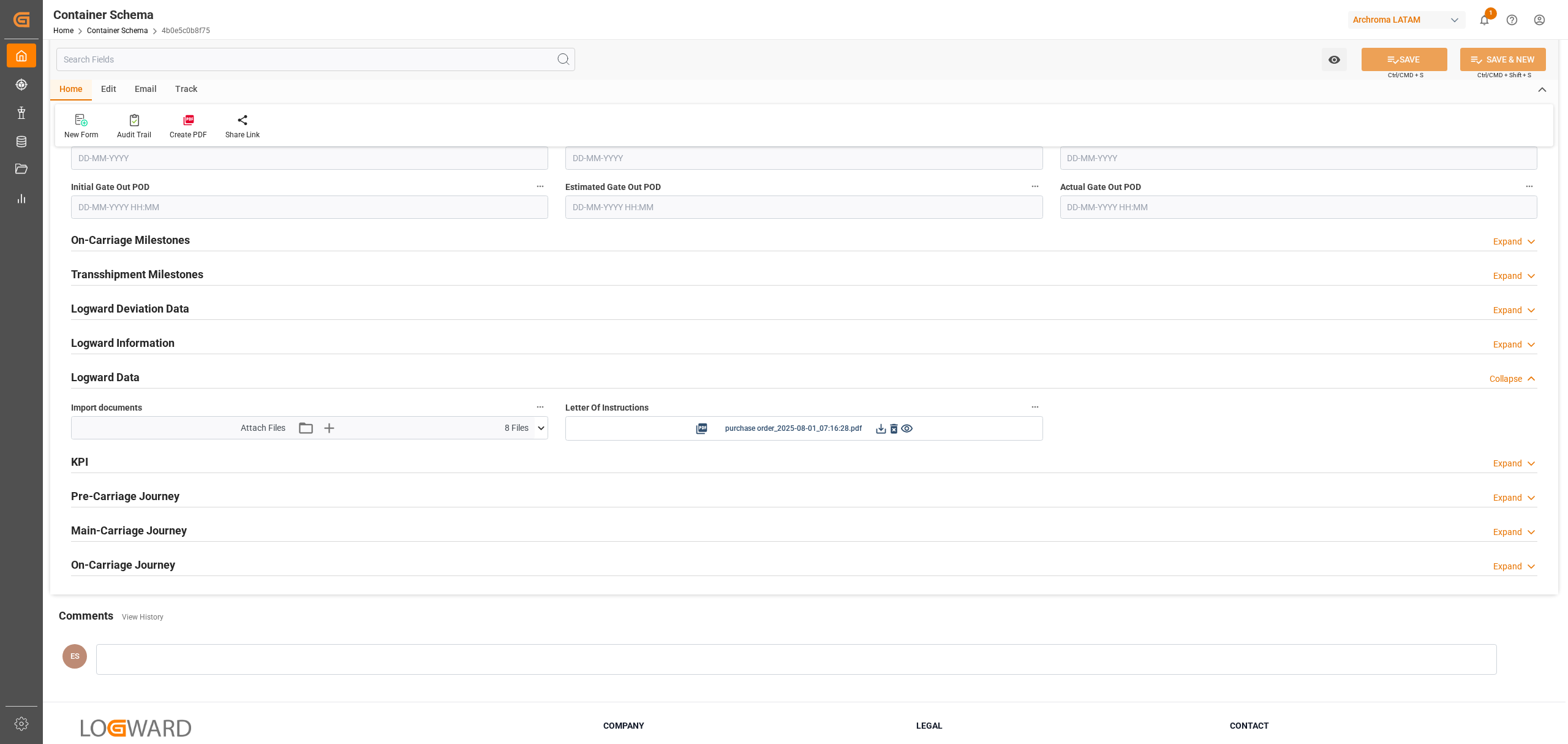
scroll to position [1797, 0]
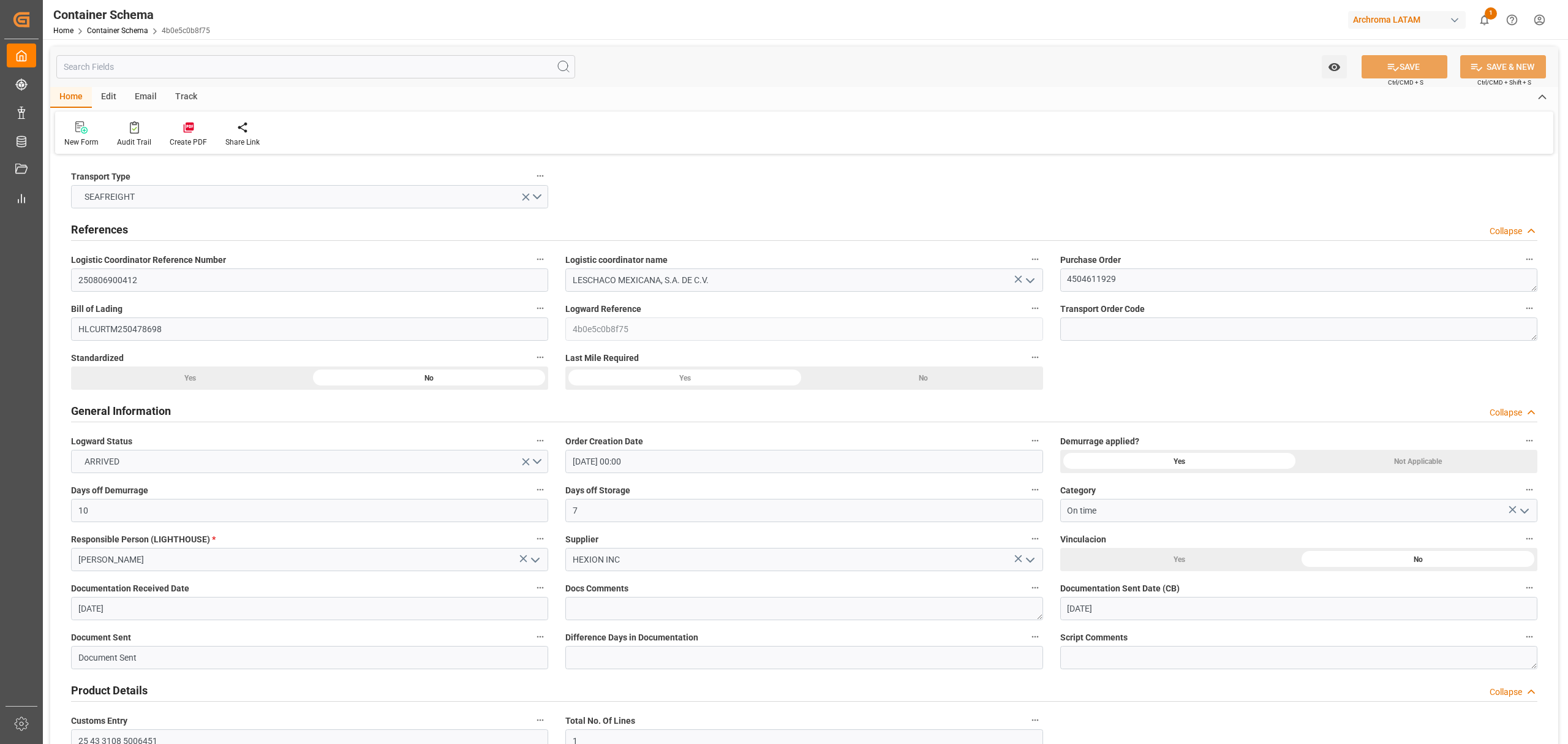
click at [118, 91] on div "Edit" at bounding box center [108, 97] width 34 height 21
click at [128, 32] on link "Container Schema" at bounding box center [118, 31] width 61 height 8
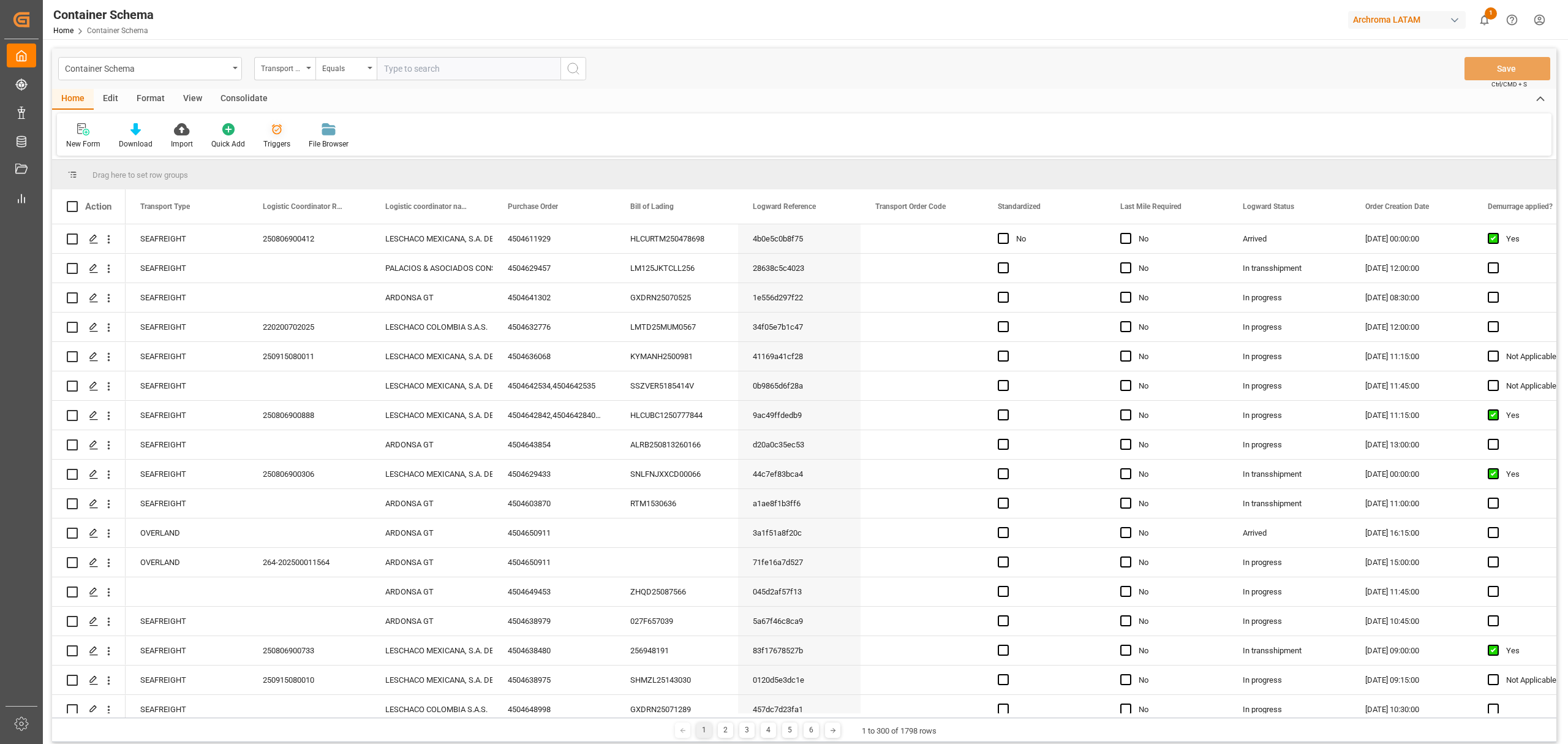
click at [264, 134] on div at bounding box center [276, 129] width 27 height 13
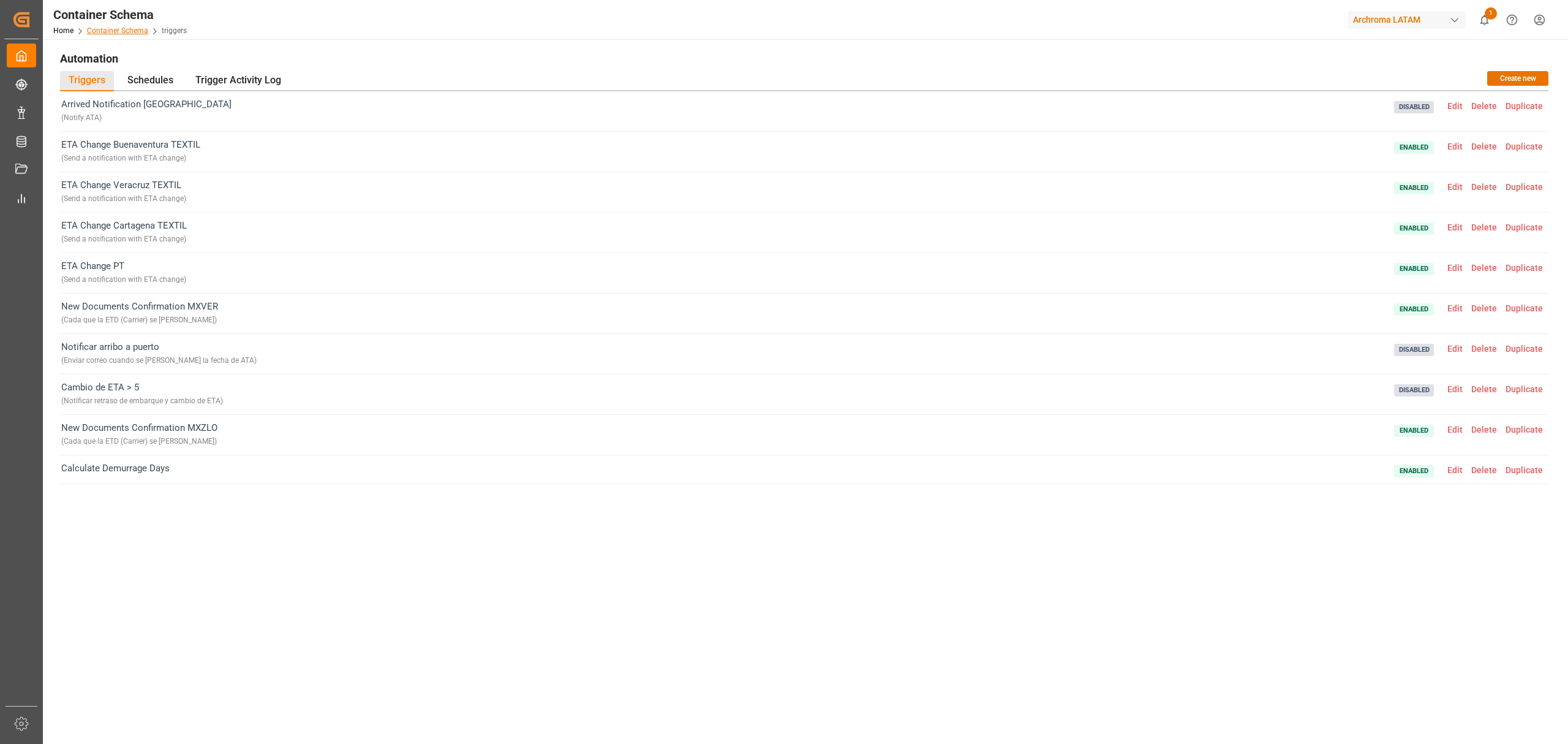
click at [136, 27] on link "Container Schema" at bounding box center [118, 31] width 61 height 8
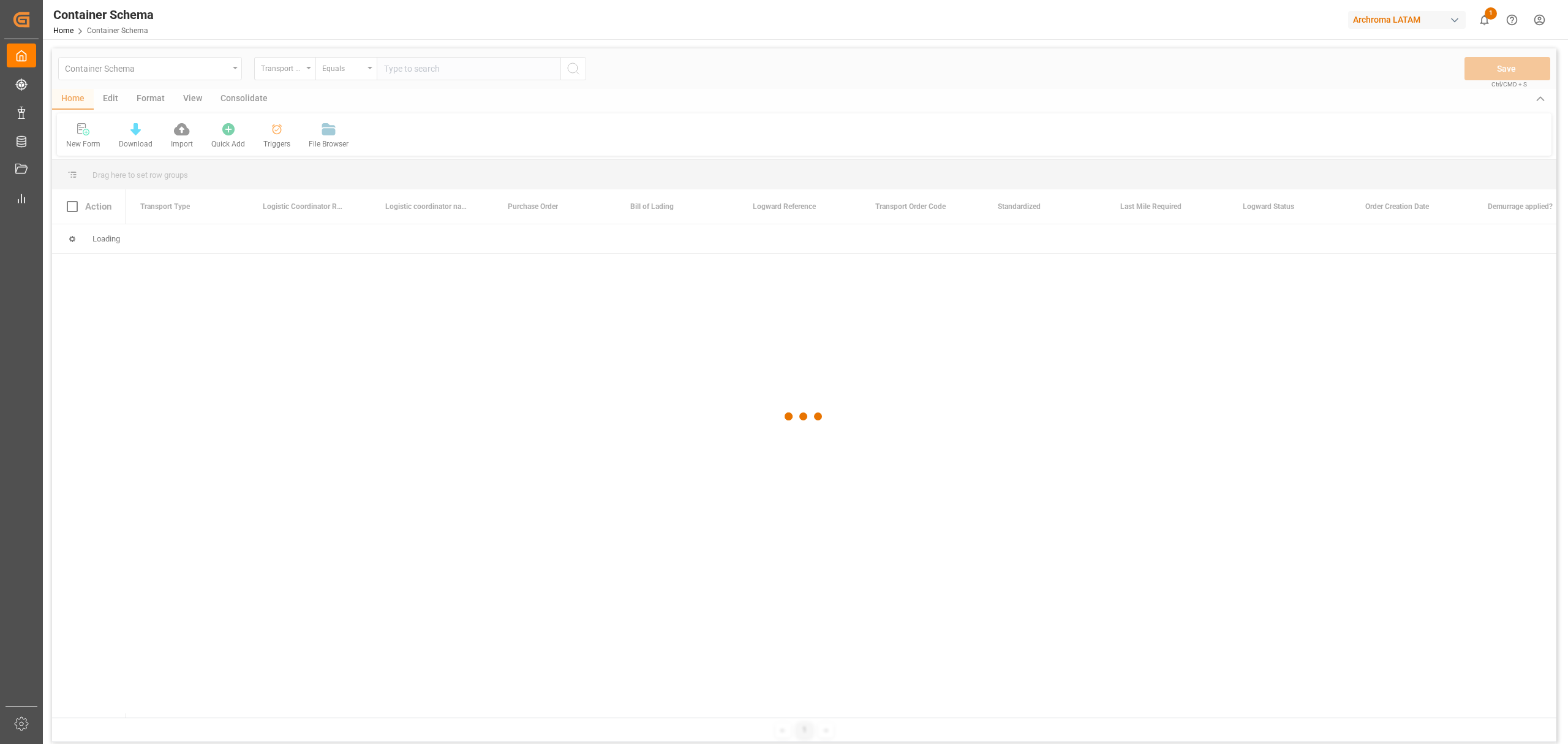
click at [203, 76] on div at bounding box center [804, 416] width 1504 height 736
click at [209, 70] on div at bounding box center [804, 416] width 1504 height 736
click at [211, 70] on div at bounding box center [804, 416] width 1504 height 736
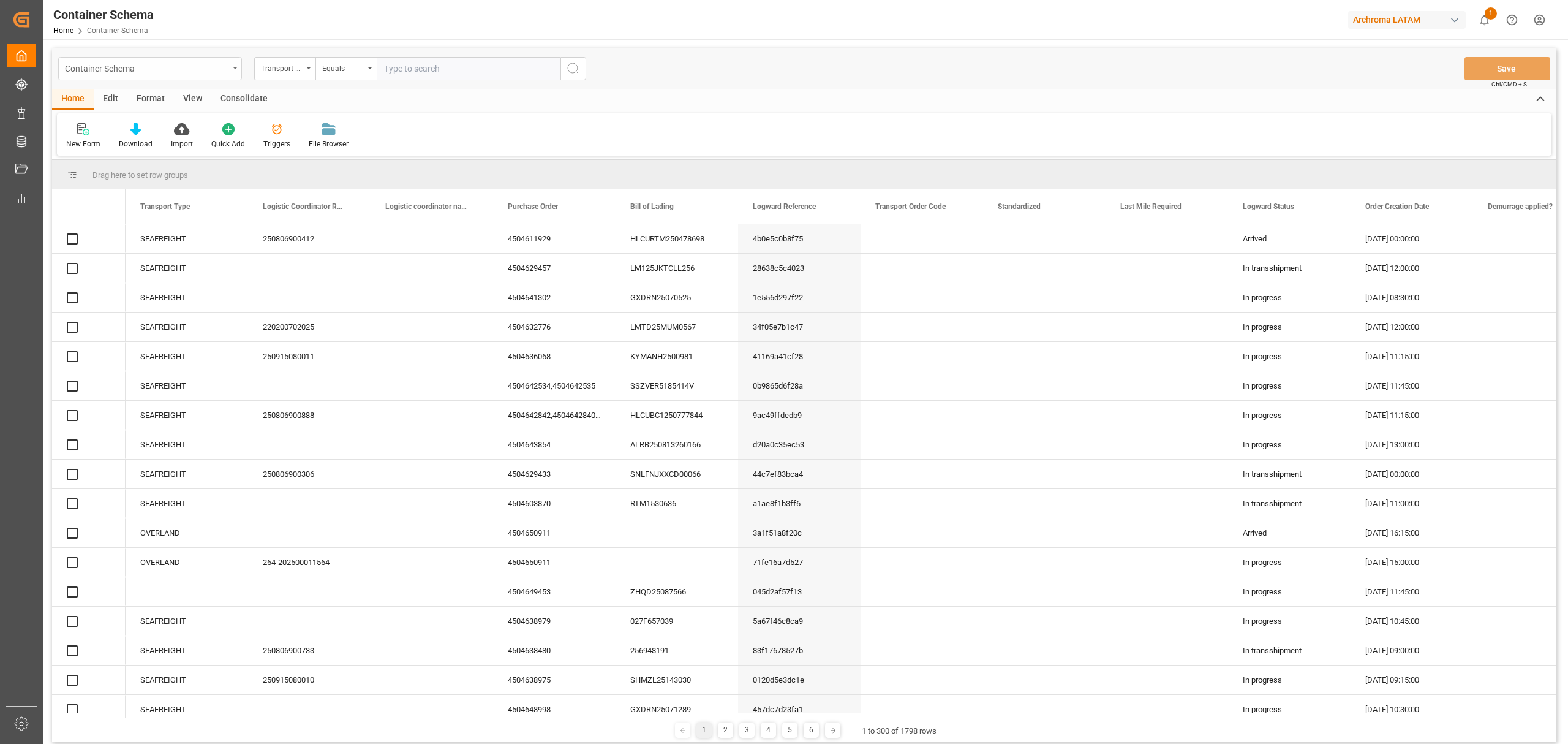
click at [225, 72] on div "Container Schema" at bounding box center [147, 68] width 164 height 16
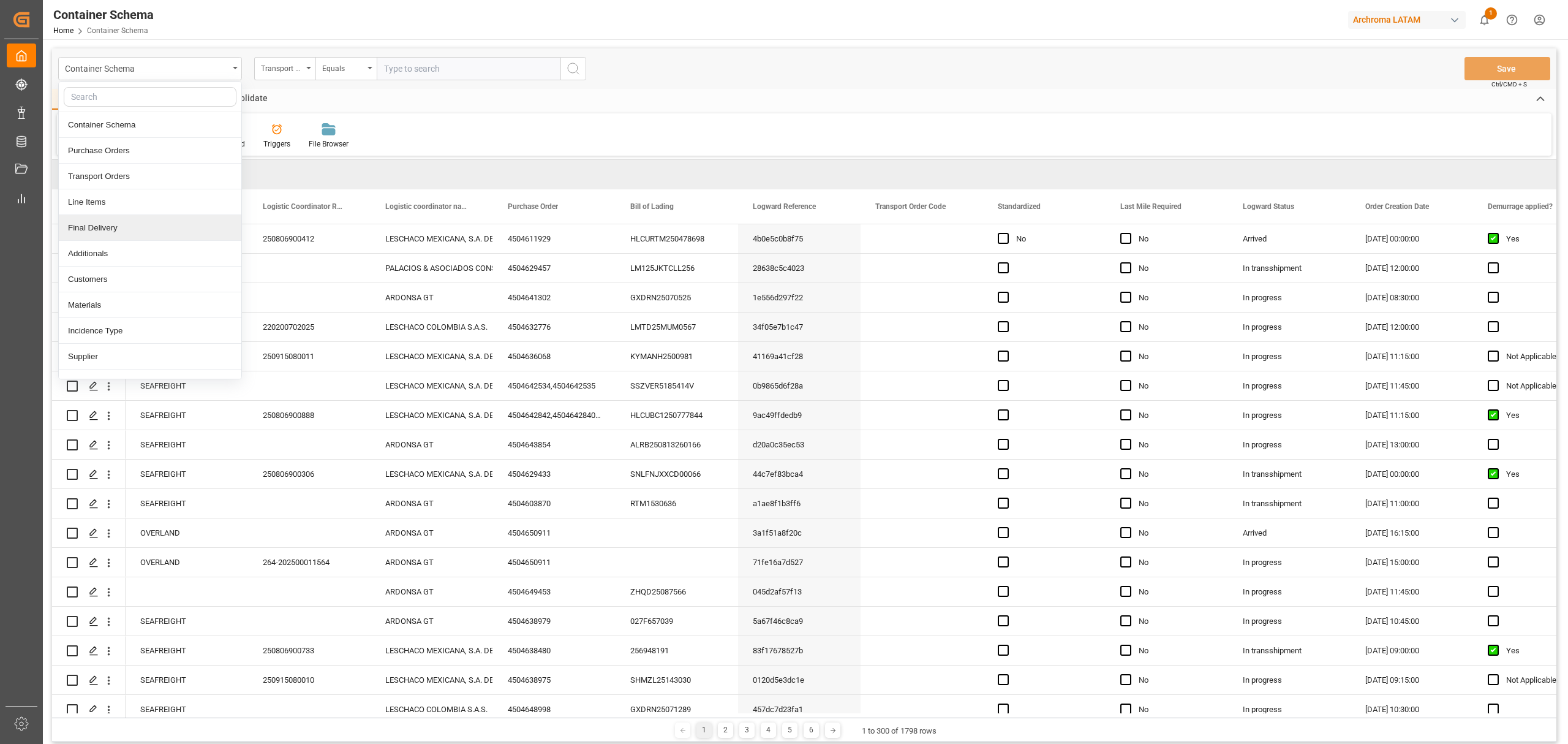
click at [109, 235] on div "Final Delivery" at bounding box center [150, 228] width 183 height 26
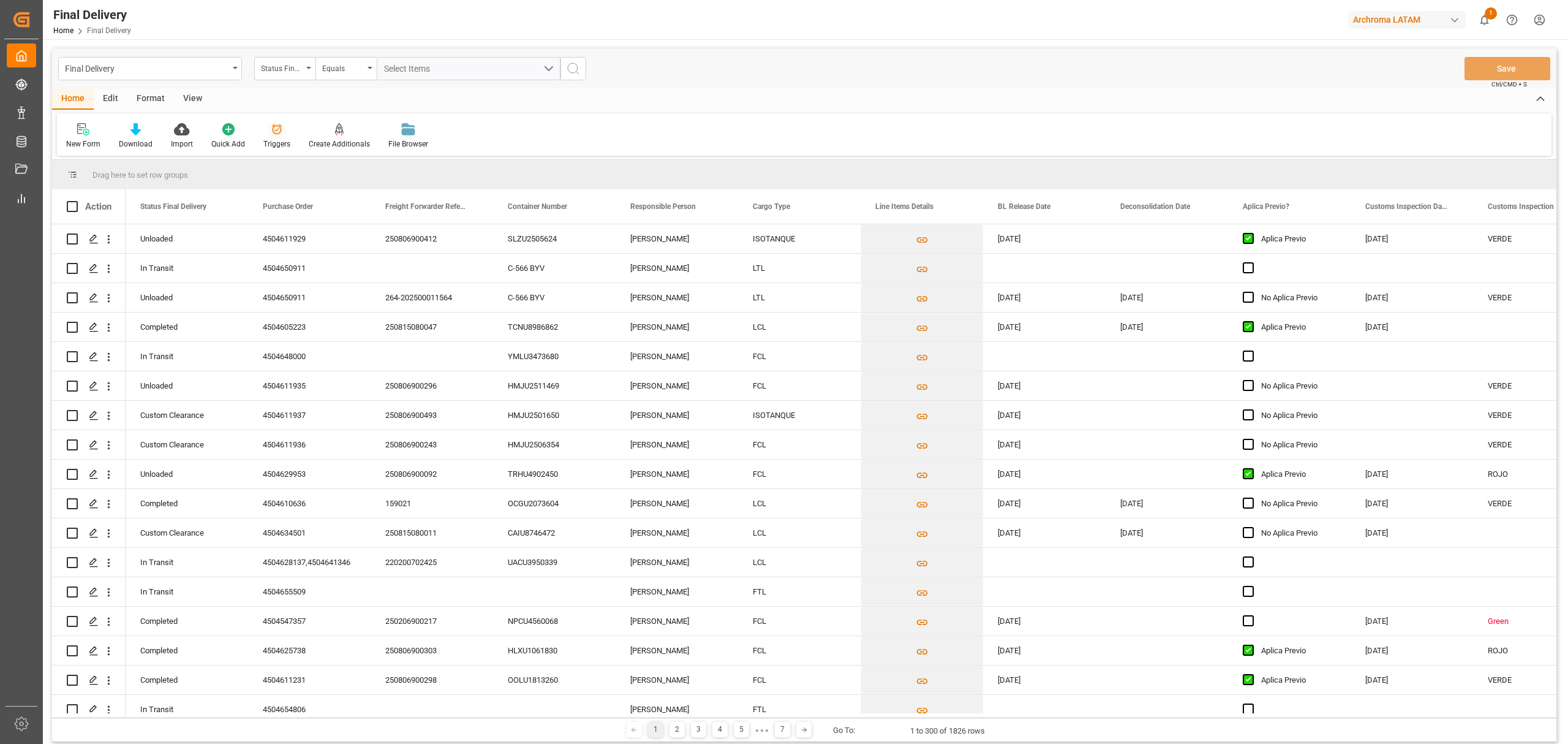
click at [275, 145] on div "Triggers" at bounding box center [276, 144] width 27 height 11
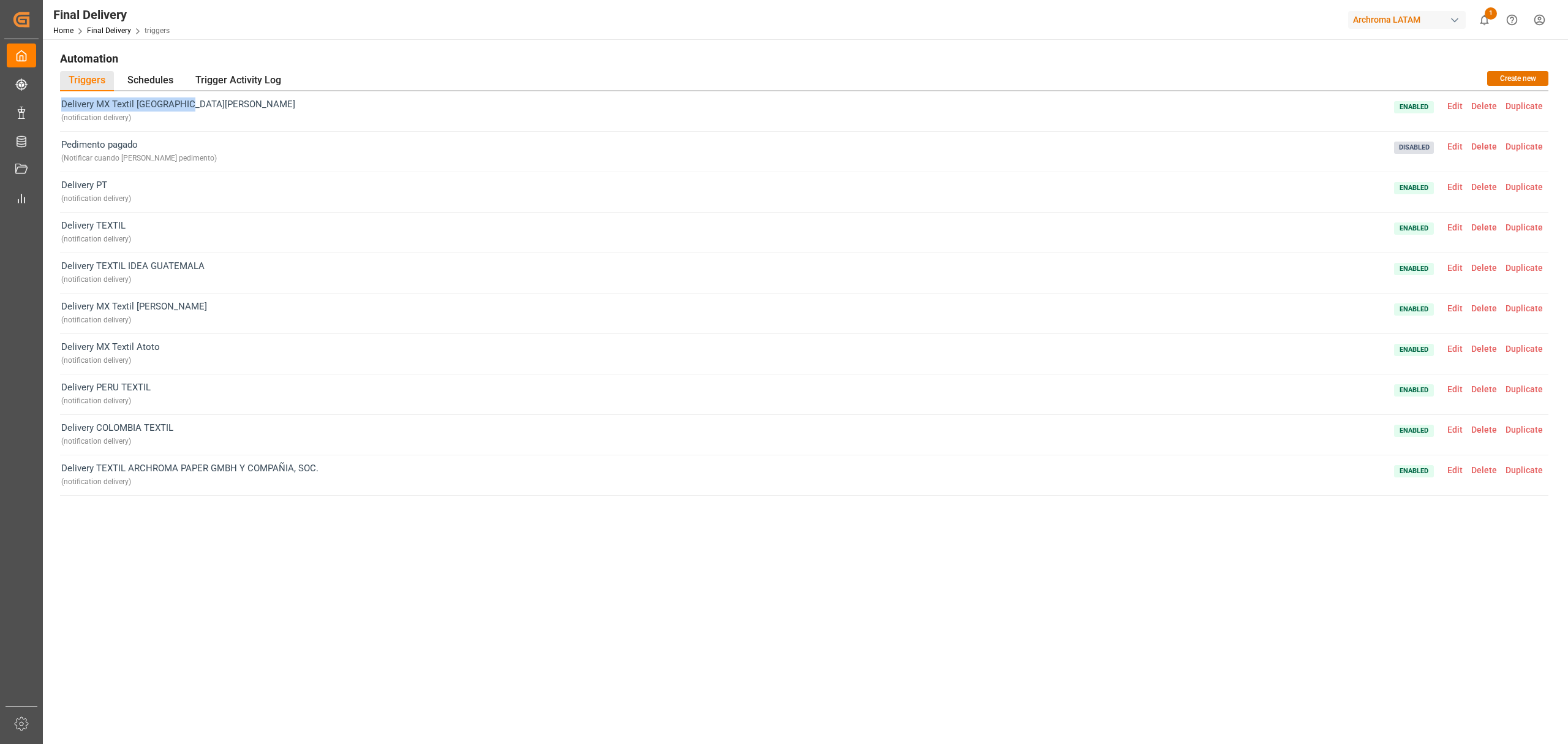
drag, startPoint x: 196, startPoint y: 105, endPoint x: 59, endPoint y: 105, distance: 137.0
click at [59, 105] on div "Automation Triggers Schedules Trigger Activity Log Create new Delivery MX Texti…" at bounding box center [804, 383] width 1506 height 670
copy span "Delivery MX Textil Santa Clara"
drag, startPoint x: 226, startPoint y: 263, endPoint x: 43, endPoint y: 274, distance: 183.3
click at [43, 274] on main "Automation Triggers Schedules Trigger Activity Log Create new Delivery MX Texti…" at bounding box center [804, 397] width 1523 height 698
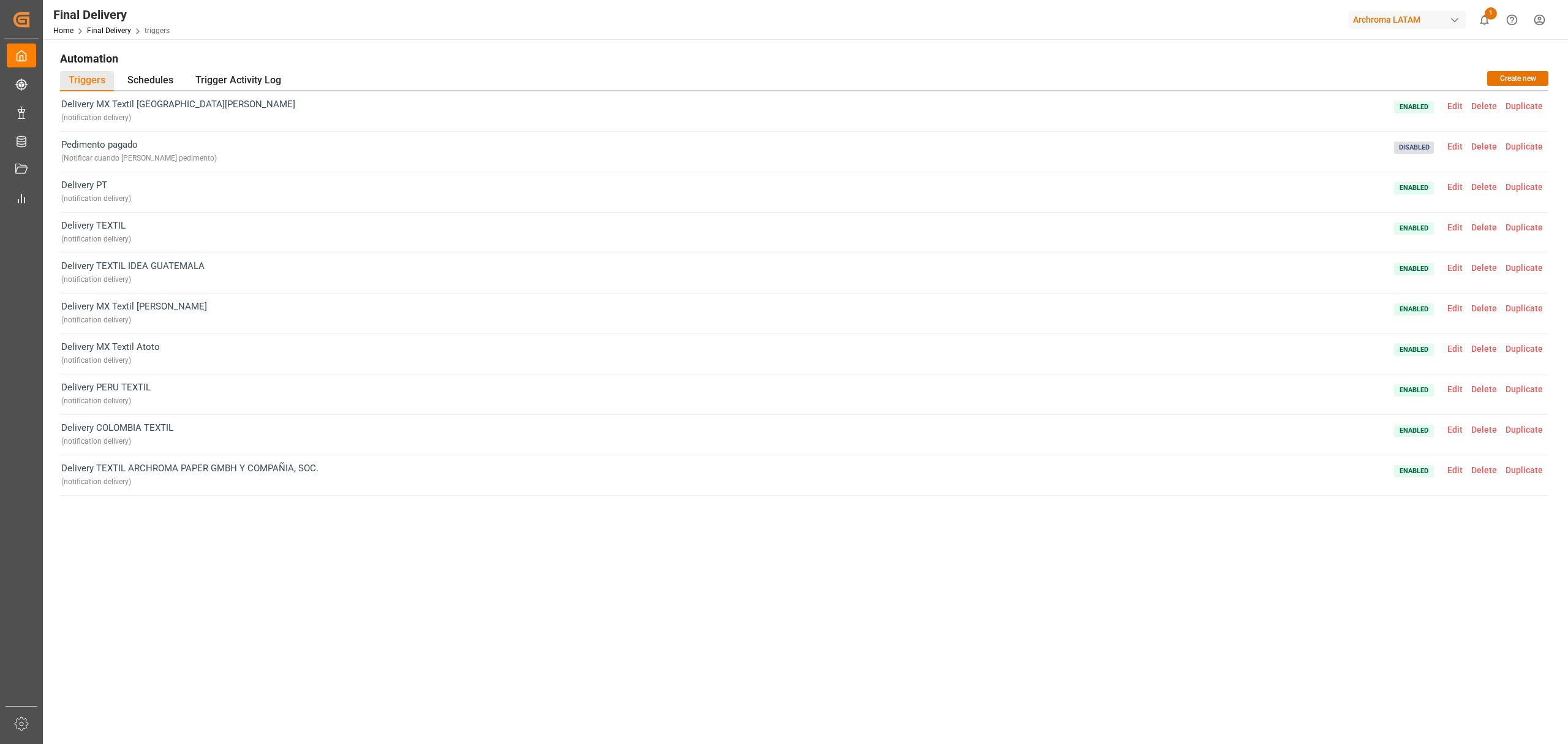
click at [209, 266] on div "Delivery TEXTIL IDEA GUATEMALA ( notification delivery ) Enabled Edit Delete Du…" at bounding box center [803, 273] width 1488 height 40
click at [153, 256] on div "Delivery TEXTIL IDEA GUATEMALA ( notification delivery ) Enabled Edit Delete Du…" at bounding box center [803, 273] width 1488 height 40
copy span "Delivery TEXTIL IDEA GUATEMALA"
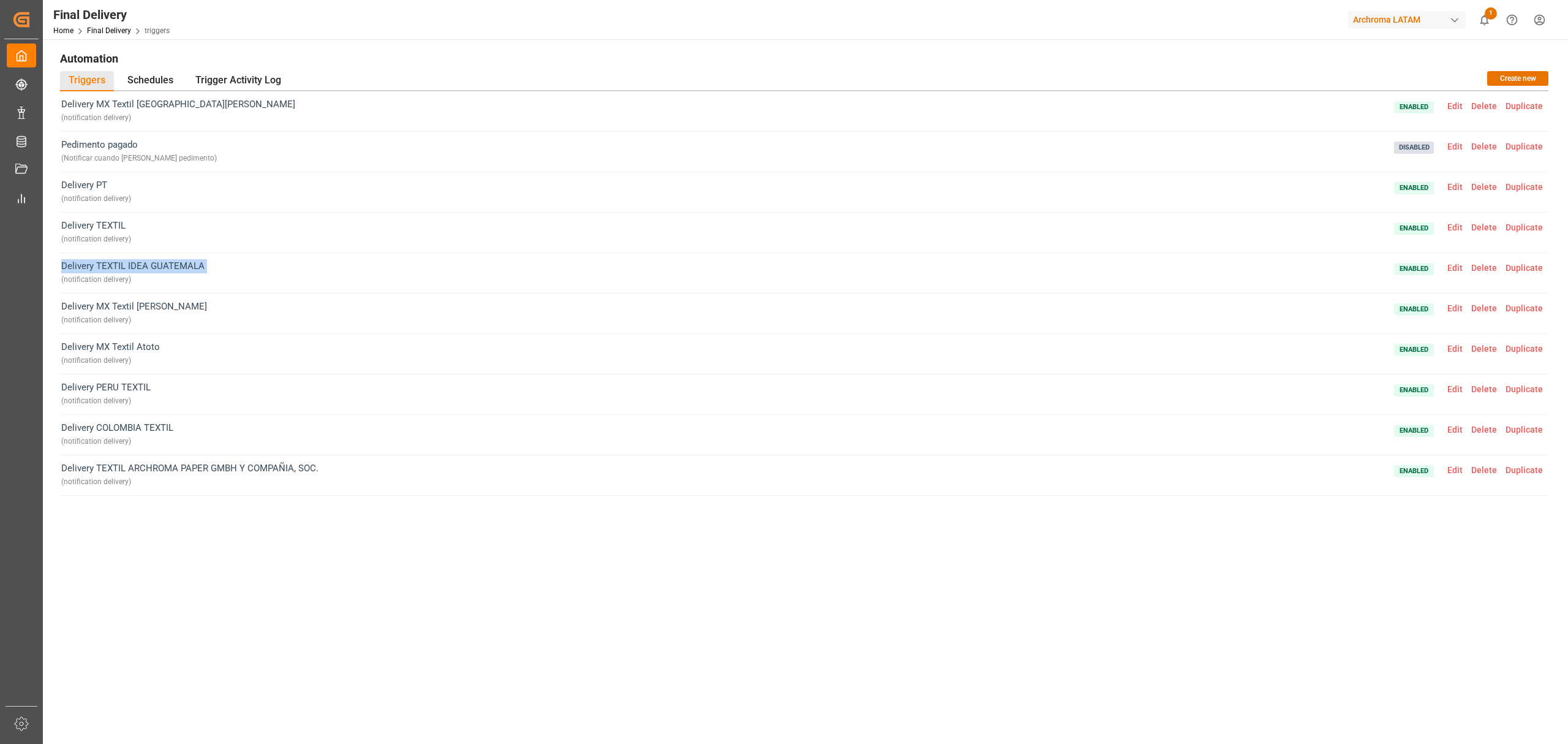
click at [1461, 232] on span "Edit" at bounding box center [1455, 227] width 24 height 10
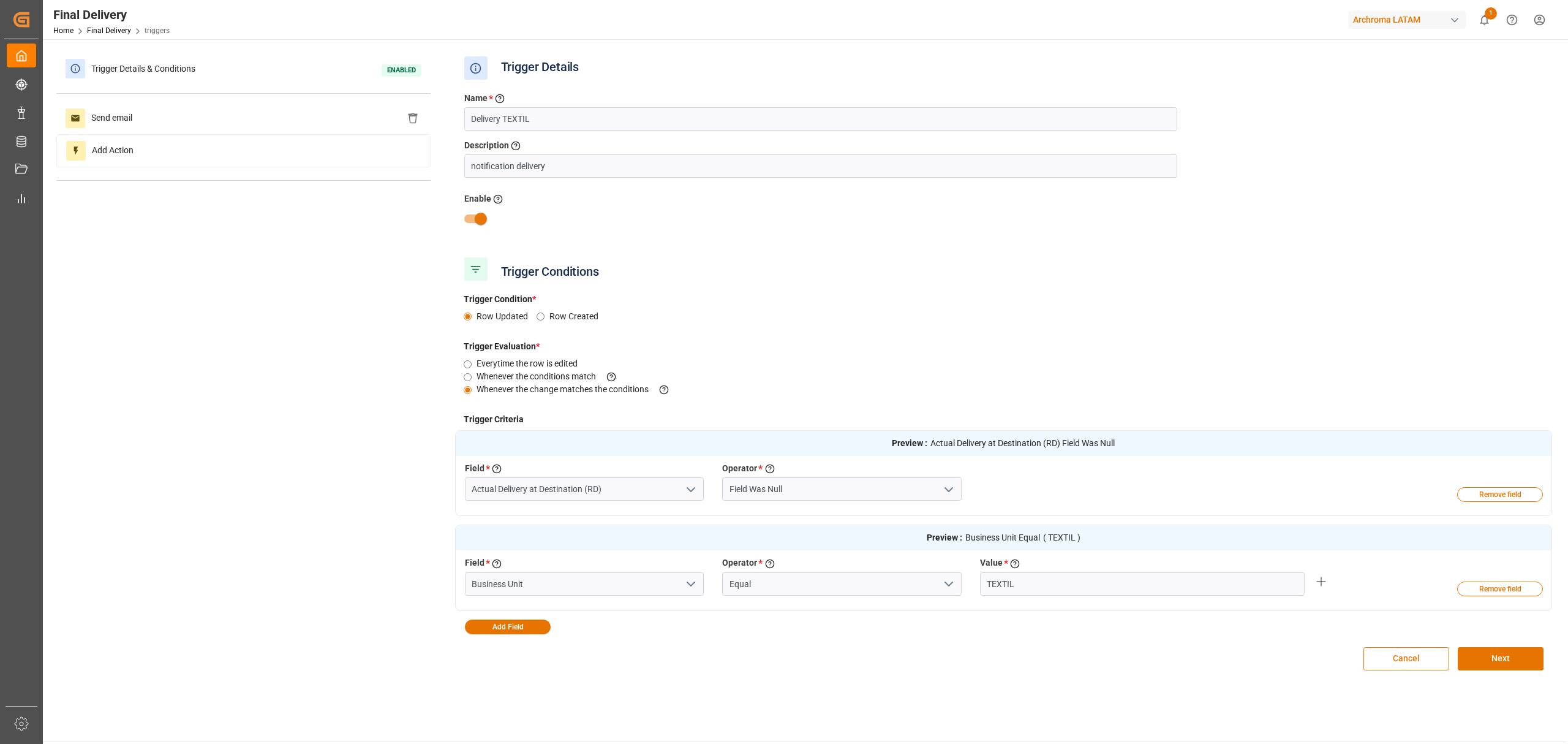
click at [1388, 660] on button "Cancel" at bounding box center [1406, 659] width 86 height 23
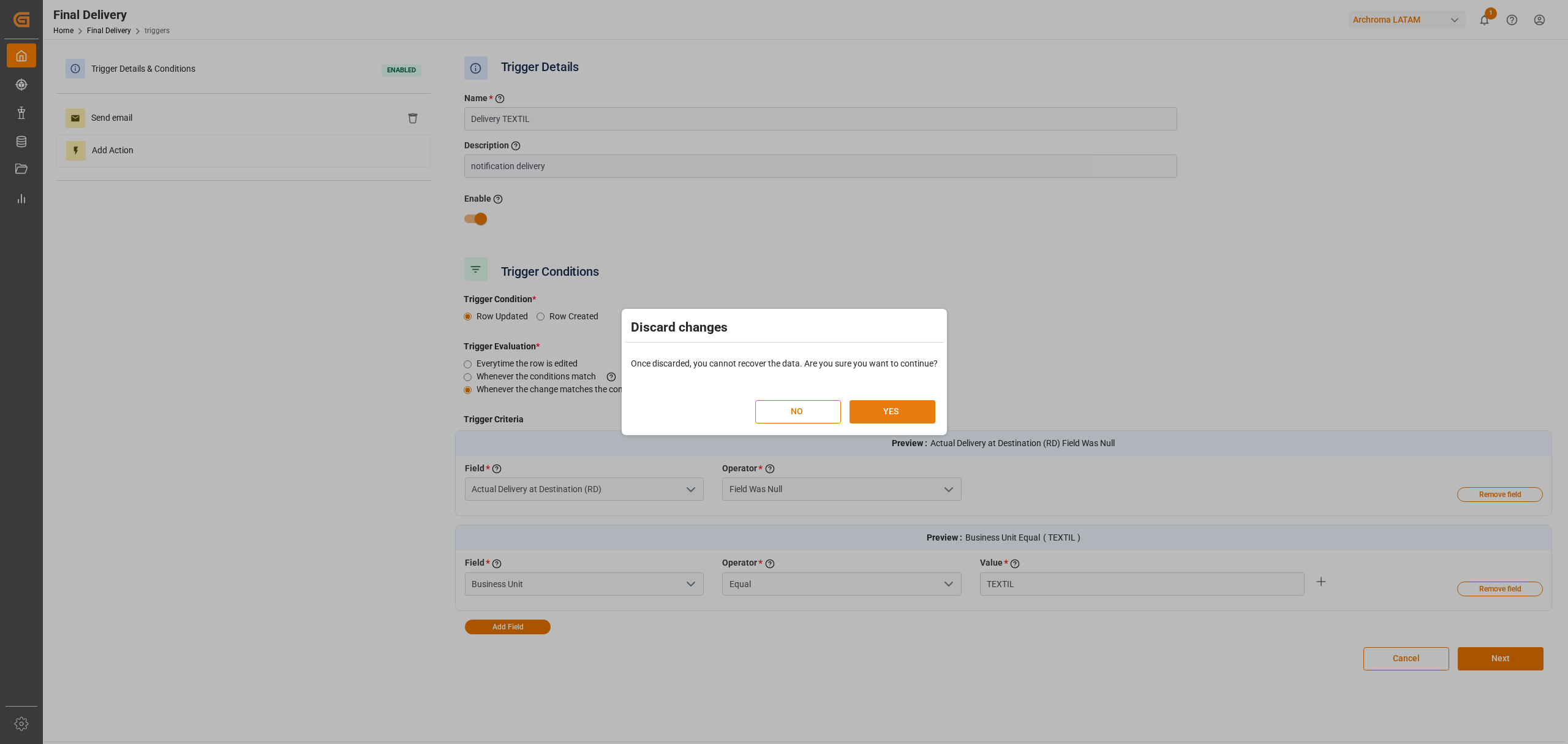
click at [910, 409] on button "YES" at bounding box center [892, 412] width 86 height 23
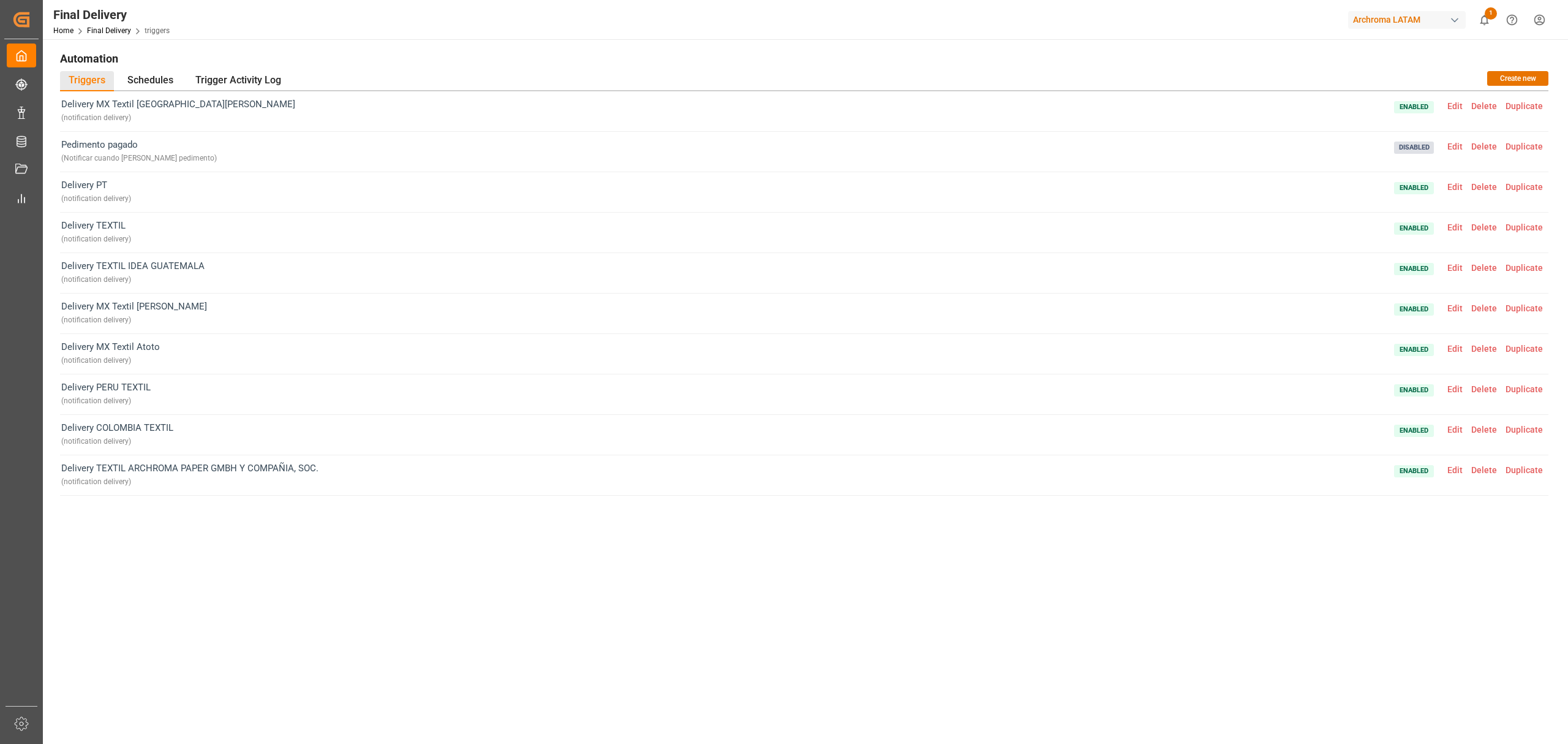
click at [1452, 227] on span "Edit" at bounding box center [1455, 227] width 24 height 10
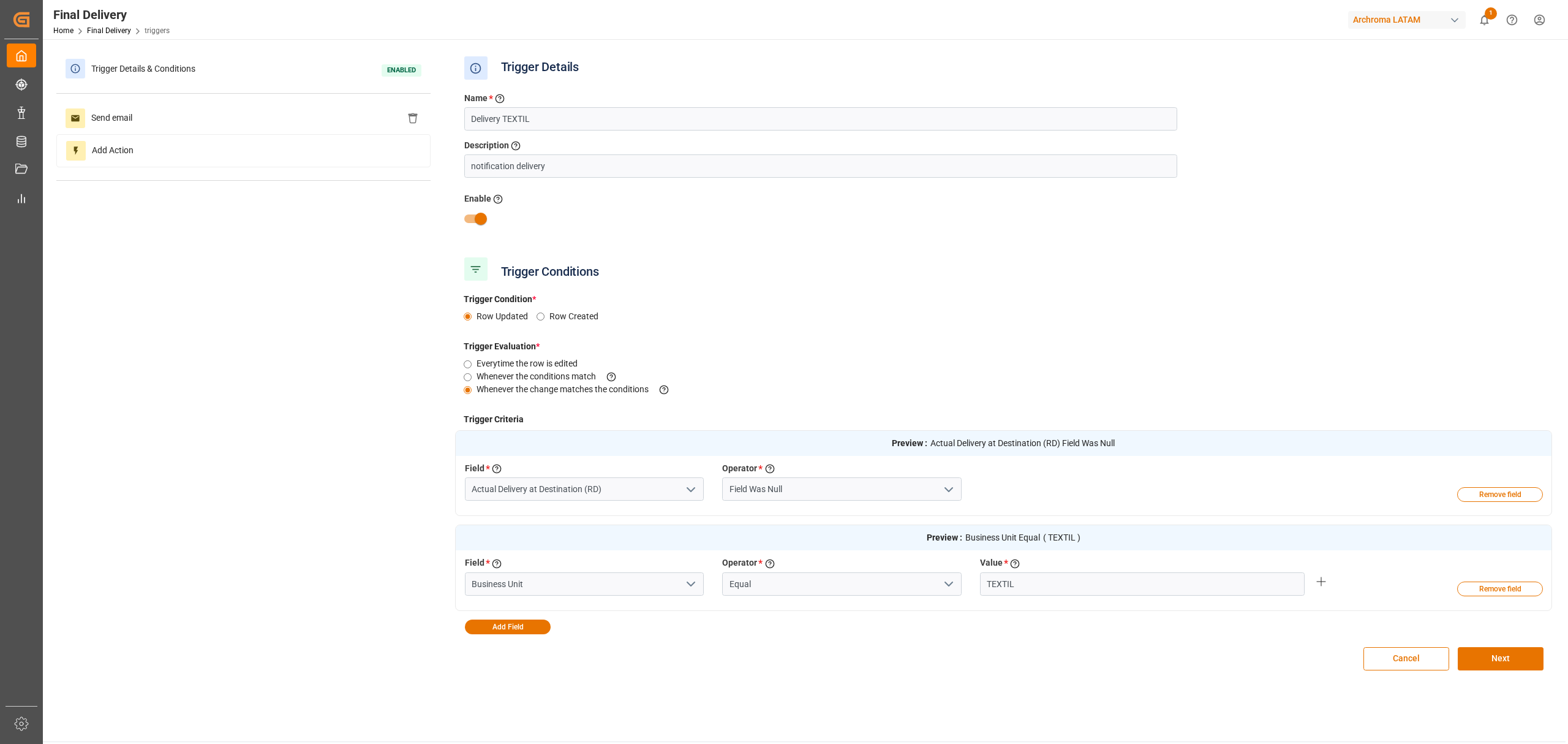
click at [481, 214] on input "checkbox" at bounding box center [480, 219] width 70 height 23
checkbox input "false"
click at [1481, 664] on button "Next" at bounding box center [1500, 659] width 86 height 23
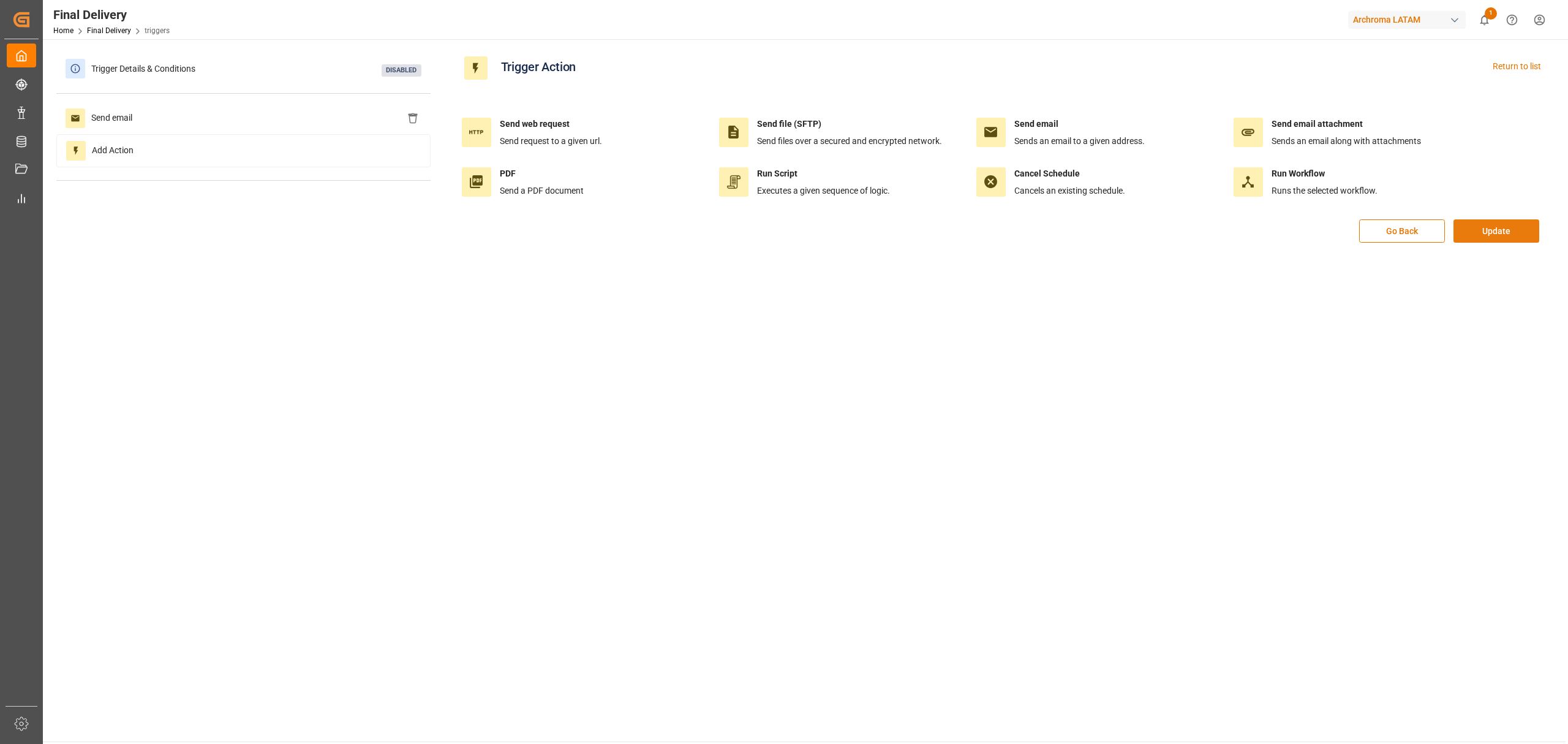
click at [1486, 241] on button "Update" at bounding box center [1497, 231] width 86 height 23
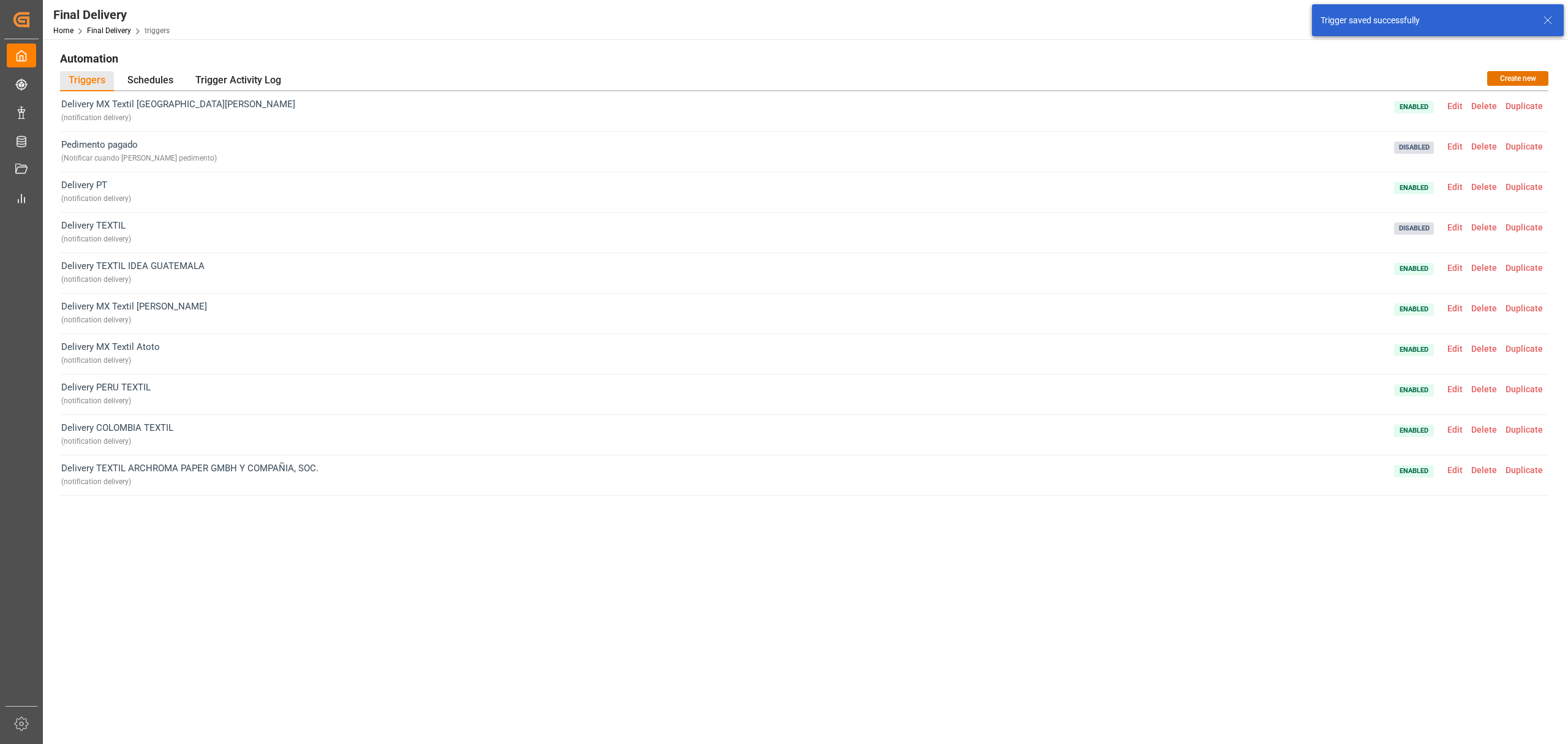
click at [1461, 231] on span "Edit" at bounding box center [1455, 227] width 24 height 10
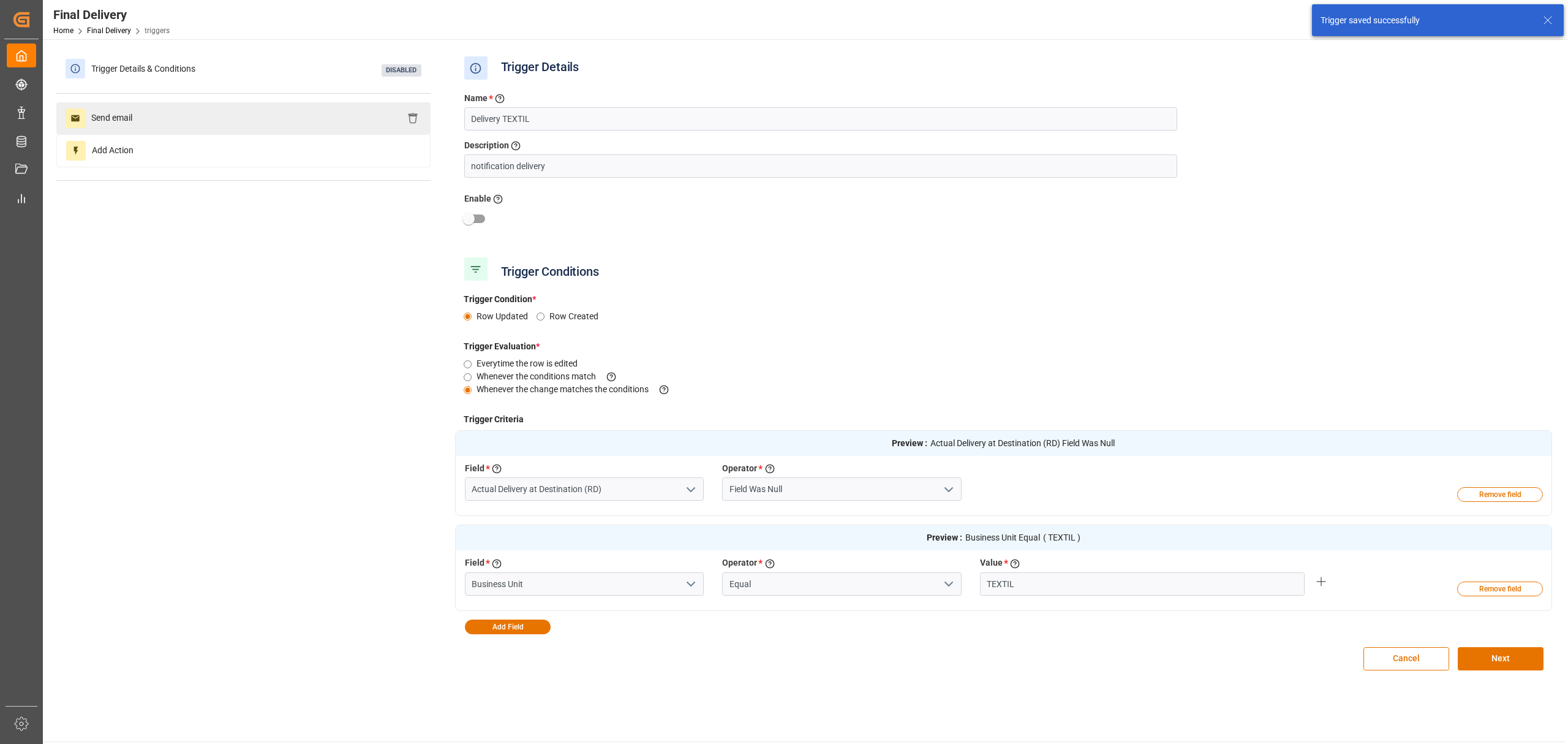
click at [248, 127] on div "Send email" at bounding box center [244, 118] width 374 height 32
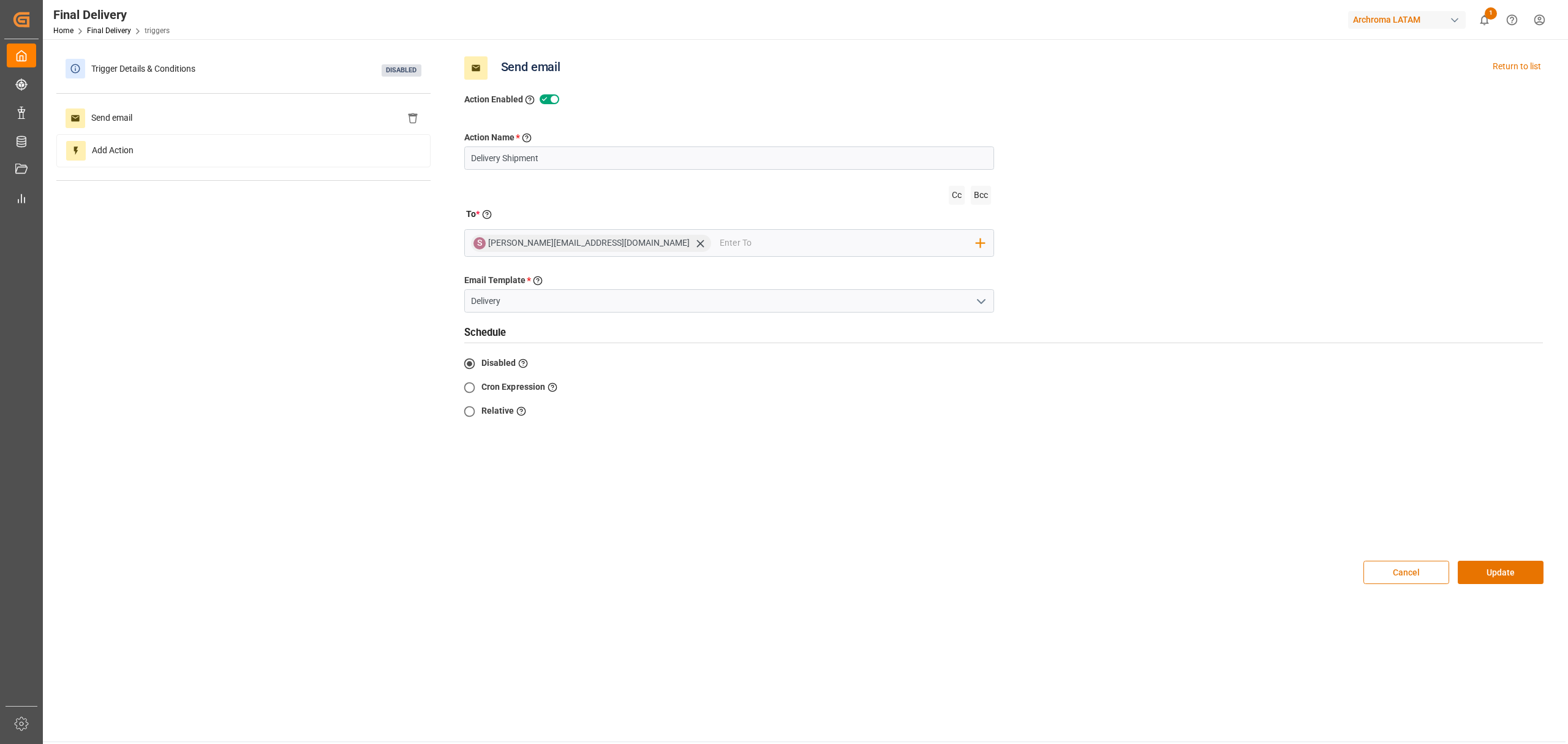
click at [1406, 569] on button "Cancel" at bounding box center [1406, 572] width 86 height 23
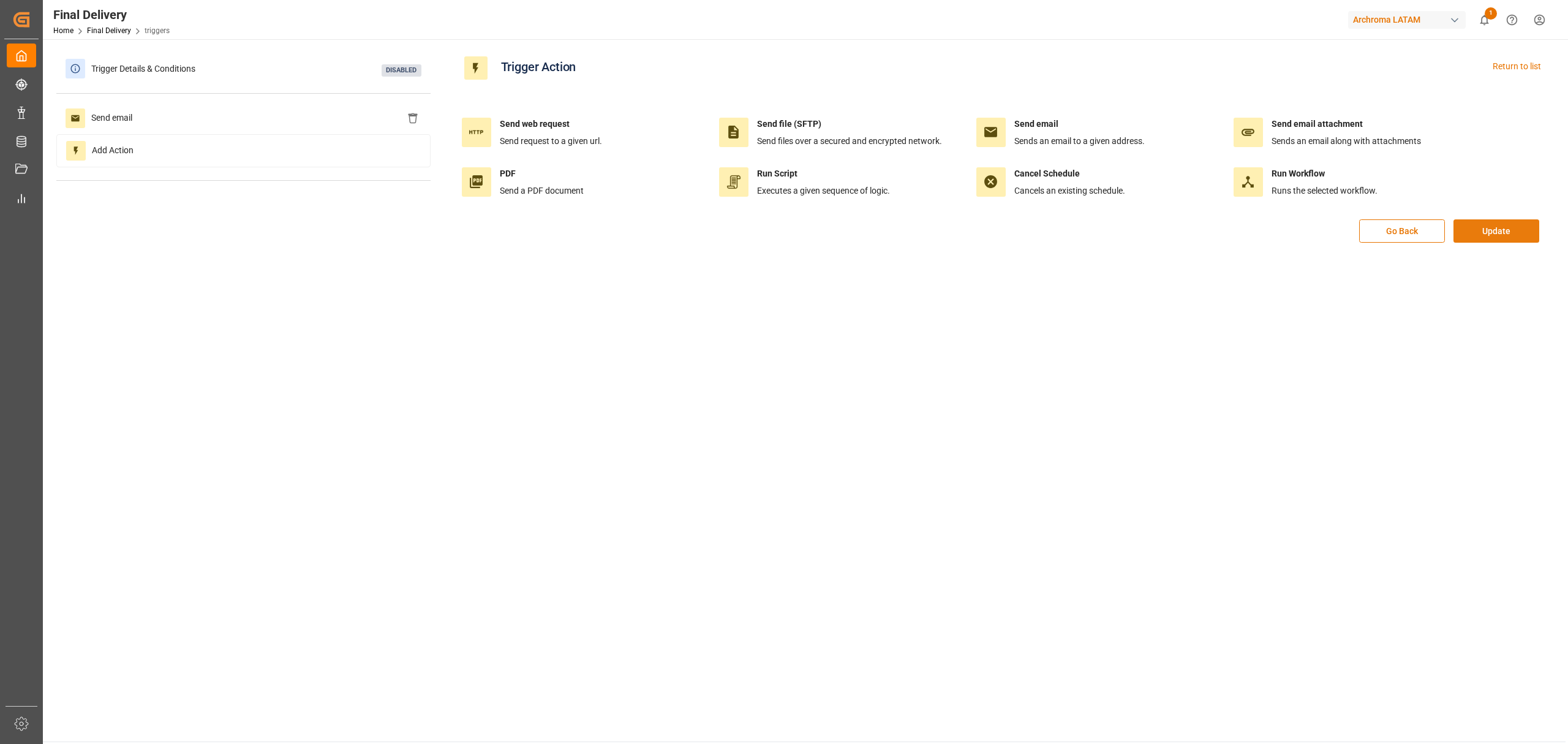
click at [1488, 240] on button "Update" at bounding box center [1497, 231] width 86 height 23
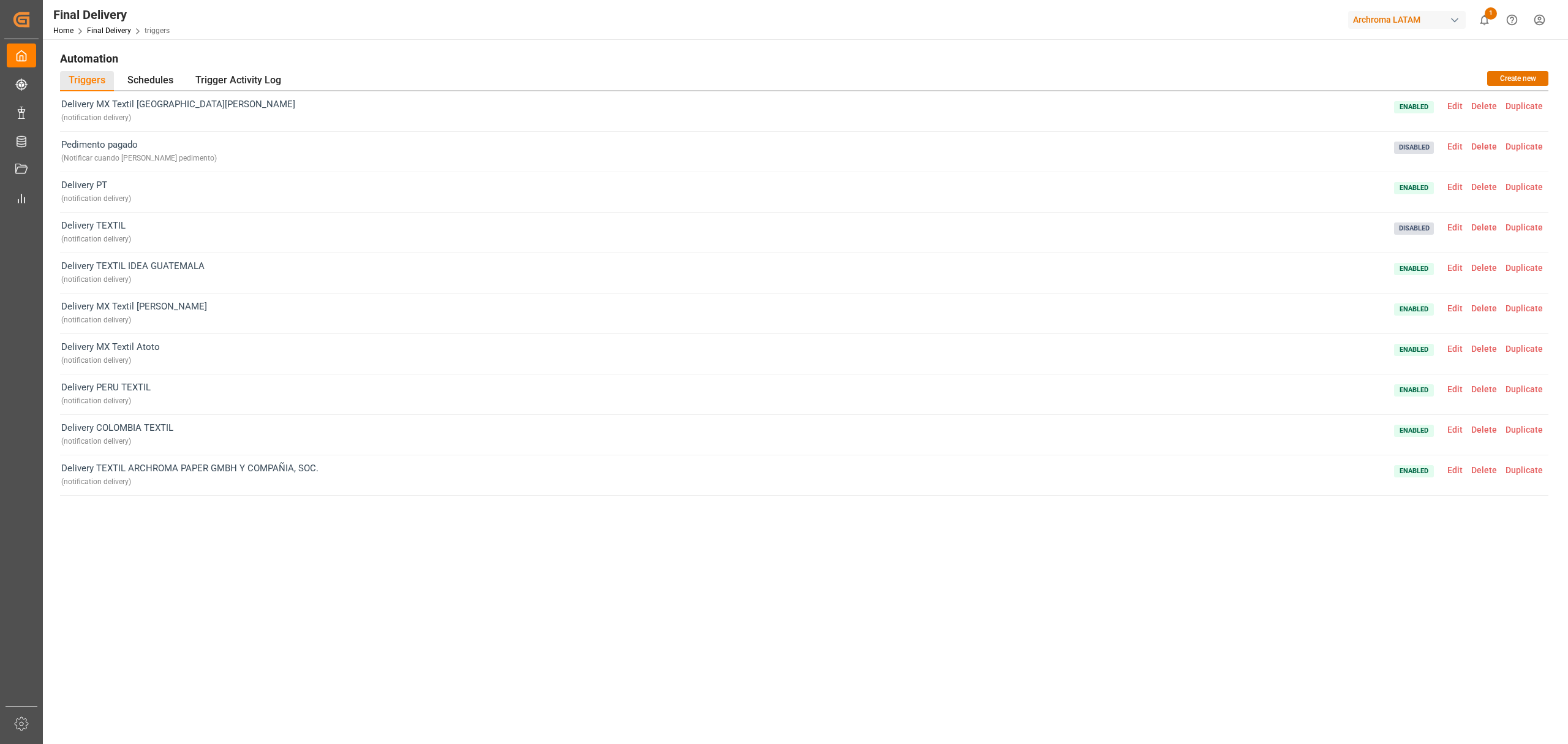
click at [1454, 104] on span "Edit" at bounding box center [1455, 106] width 24 height 10
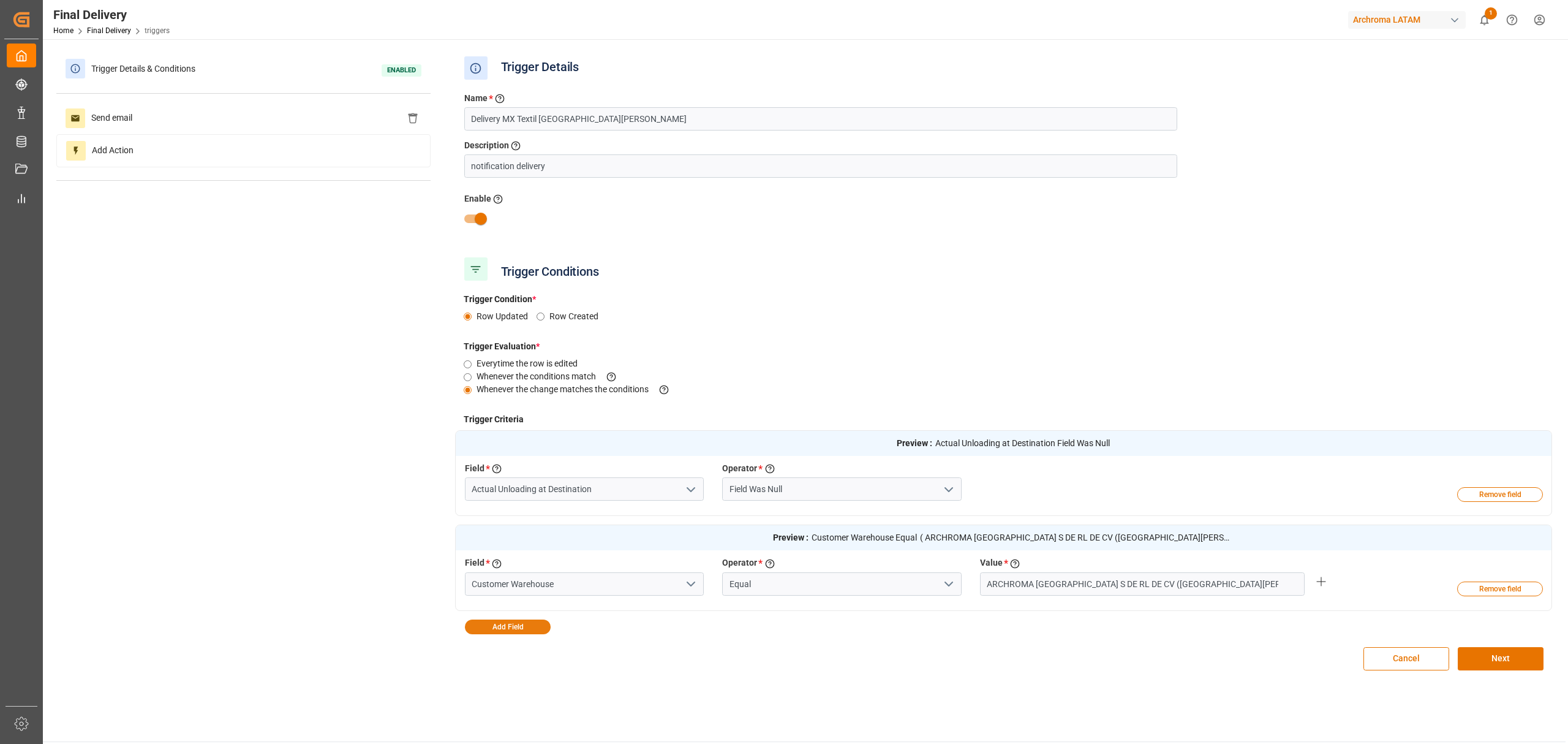
click at [533, 628] on button "Add Field" at bounding box center [508, 626] width 86 height 15
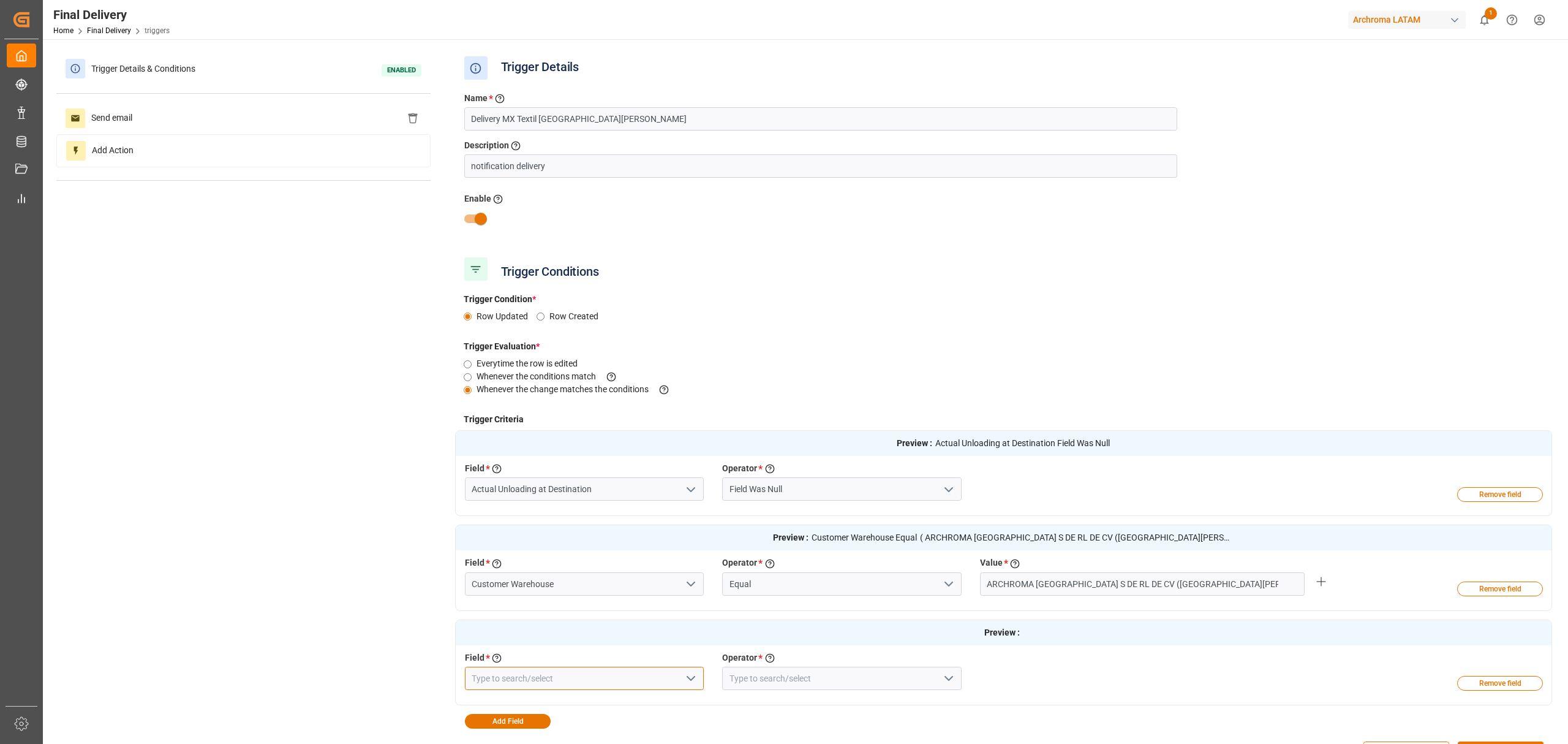
click at [550, 679] on input at bounding box center [585, 678] width 240 height 23
click at [553, 697] on div "Business Unit" at bounding box center [585, 706] width 238 height 27
type input "Business Unit"
click at [829, 684] on input at bounding box center [842, 678] width 240 height 23
click at [818, 706] on div "Equal" at bounding box center [842, 706] width 238 height 27
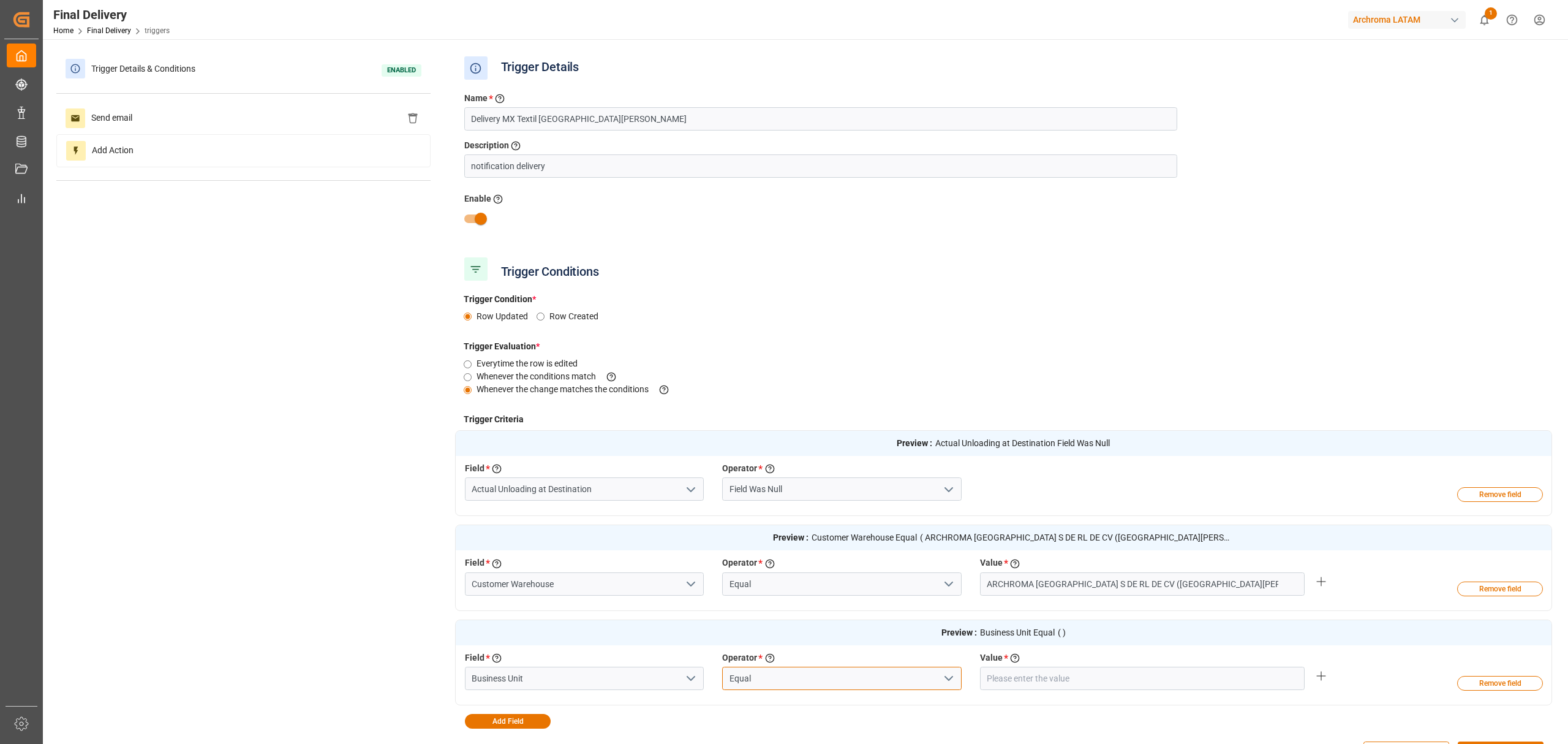
type input "Equal"
click at [1015, 596] on input "text" at bounding box center [1143, 584] width 325 height 23
type input "P"
type input "TEXTIL"
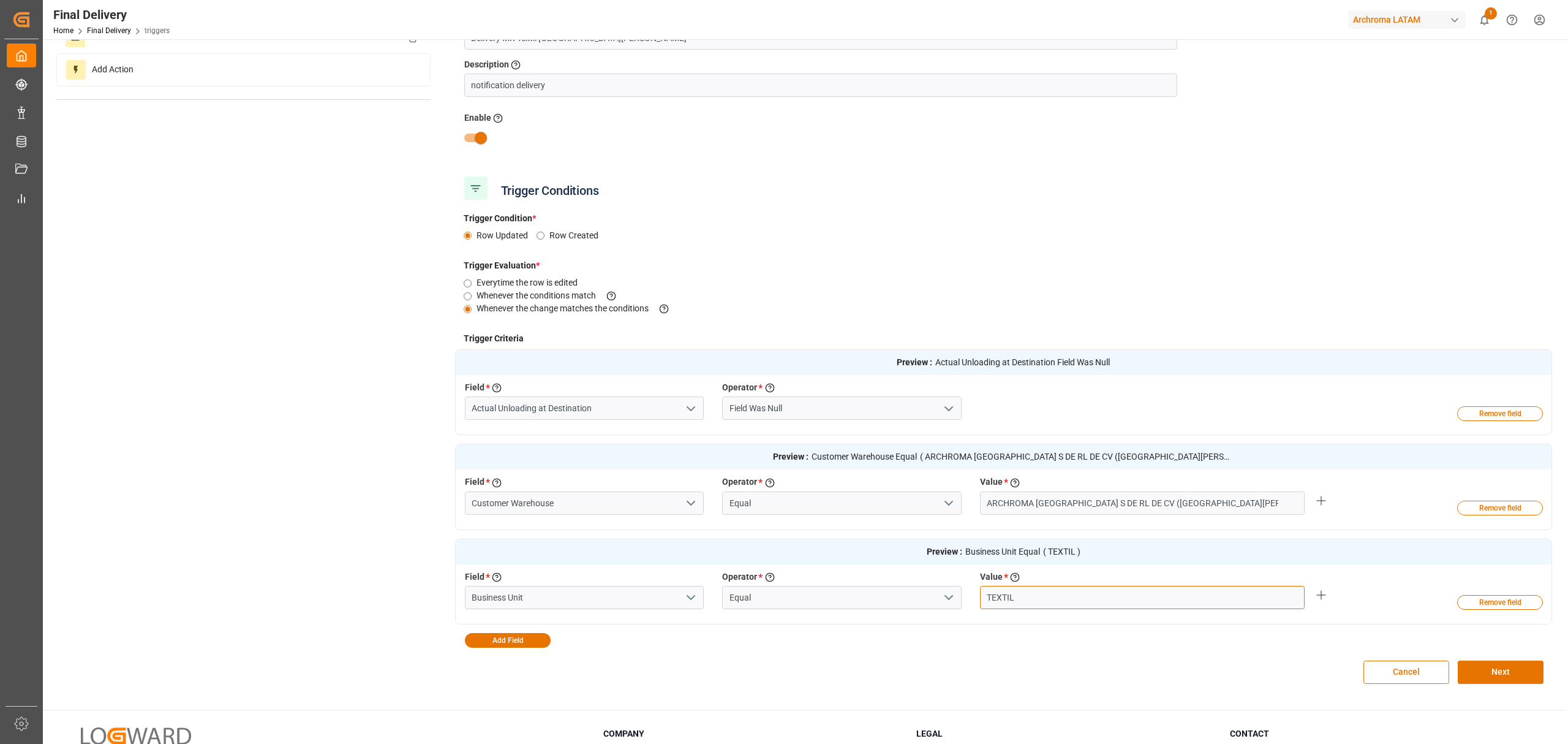
scroll to position [81, 0]
click at [1489, 667] on button "Next" at bounding box center [1500, 672] width 86 height 23
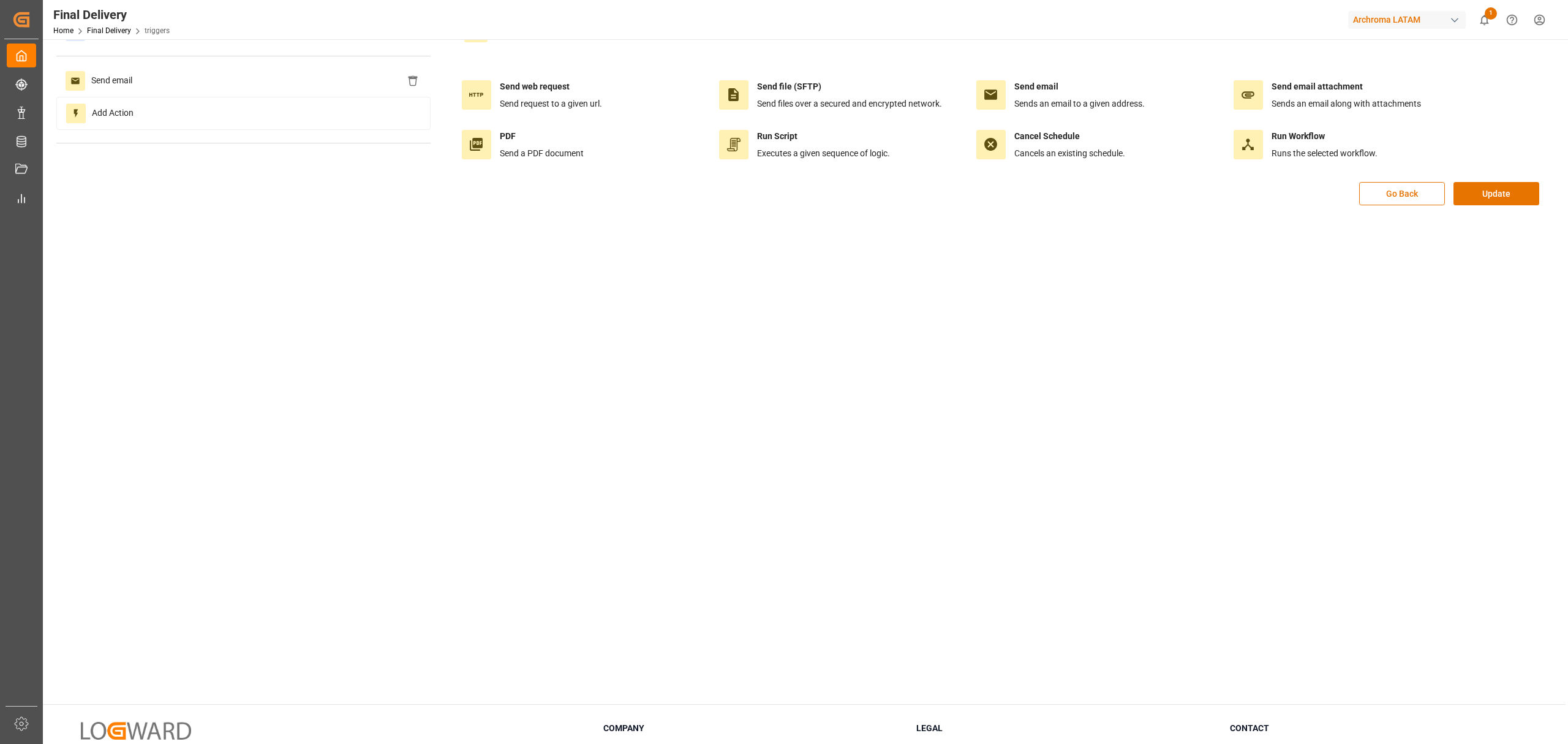
scroll to position [0, 0]
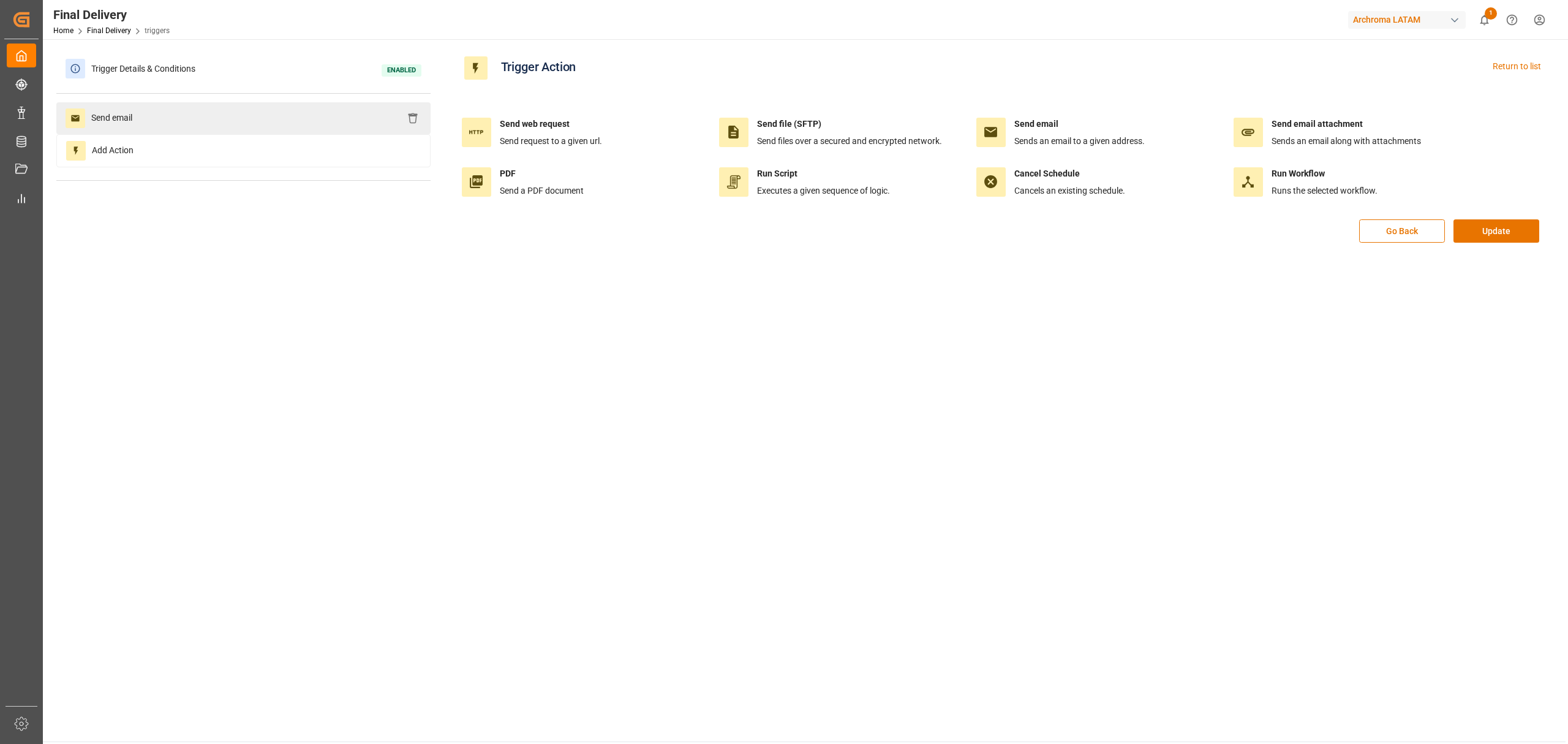
click at [303, 112] on div "Send email" at bounding box center [244, 118] width 374 height 32
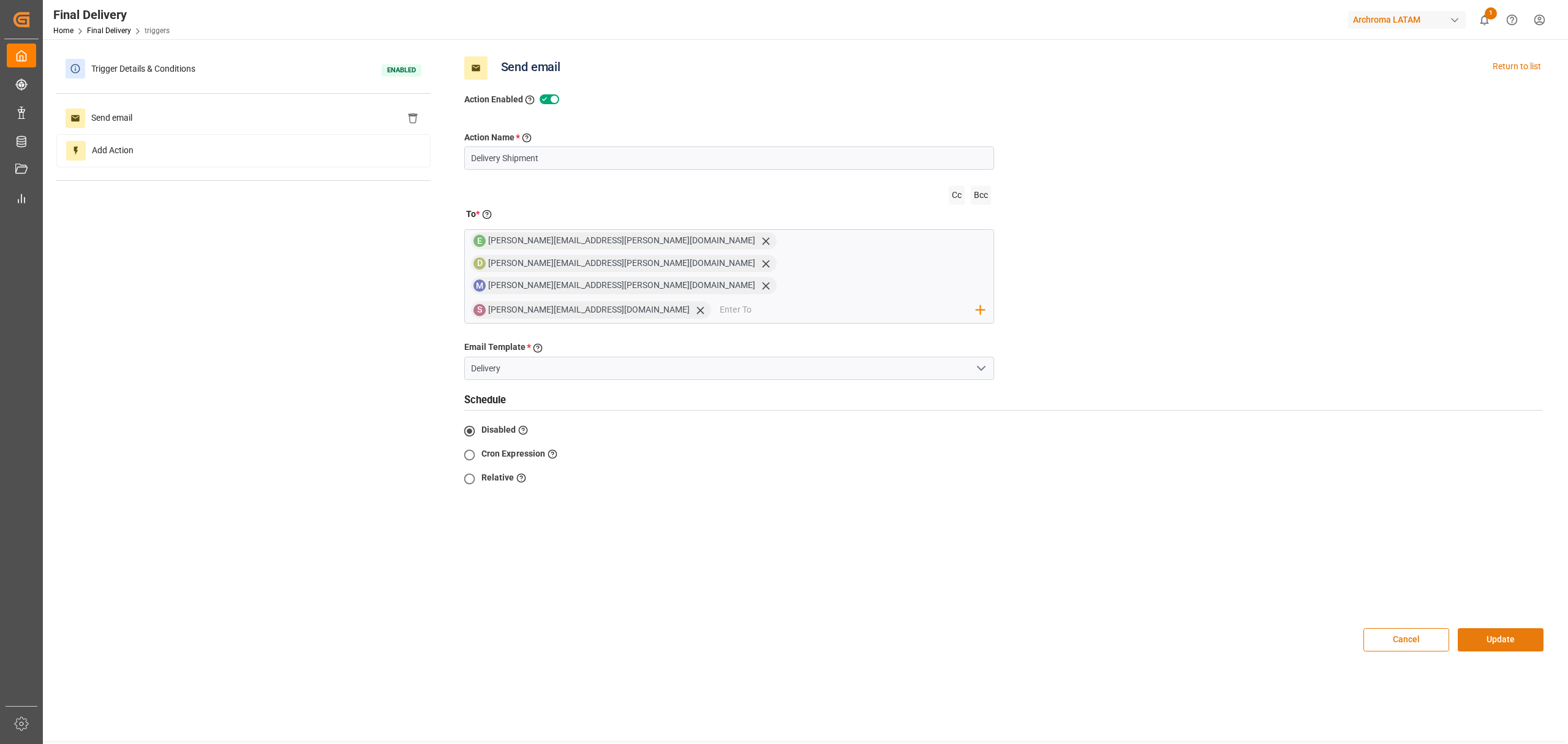
click at [1512, 628] on button "Update" at bounding box center [1500, 640] width 86 height 23
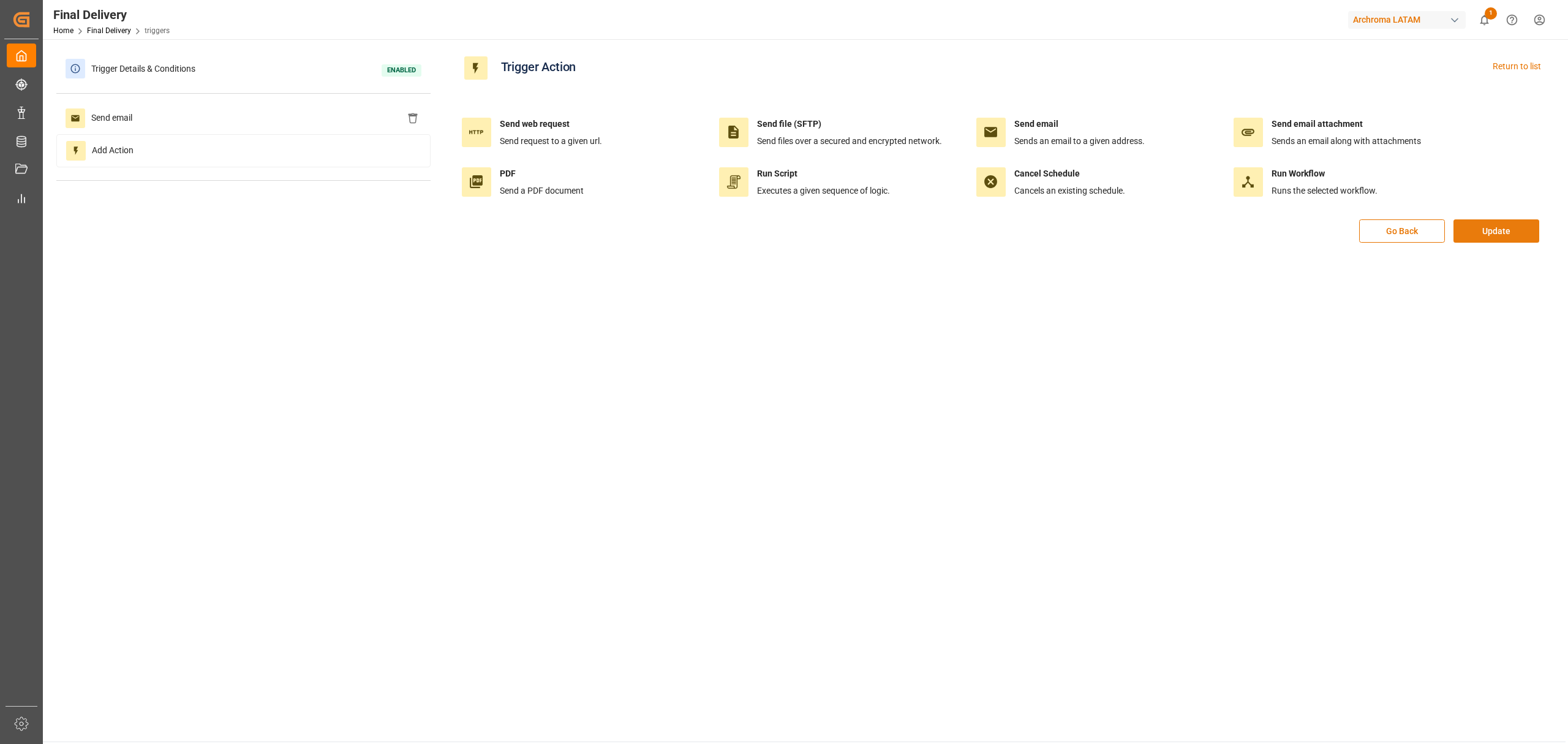
click at [1492, 233] on button "Update" at bounding box center [1497, 231] width 86 height 23
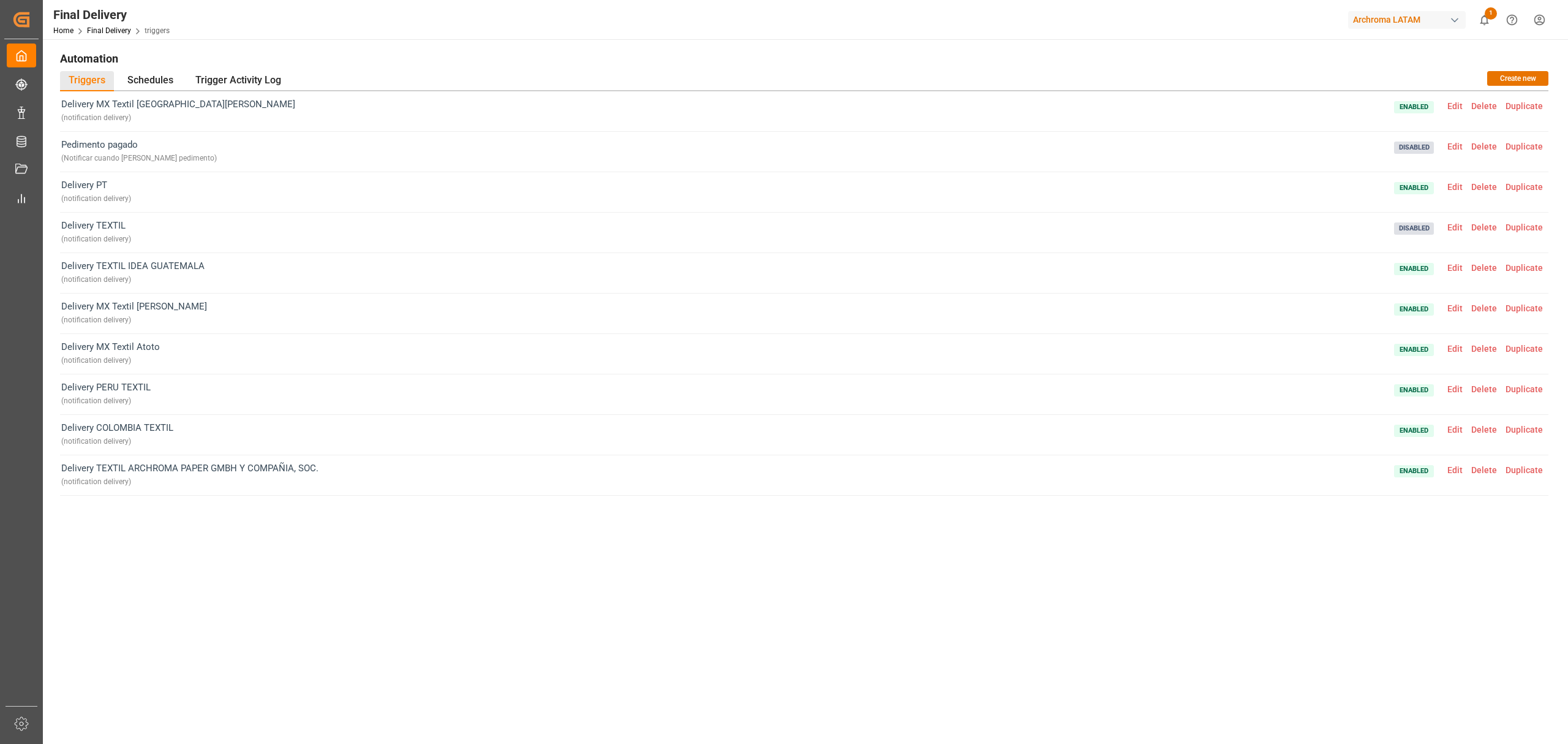
click at [1461, 268] on span "Edit" at bounding box center [1455, 268] width 24 height 10
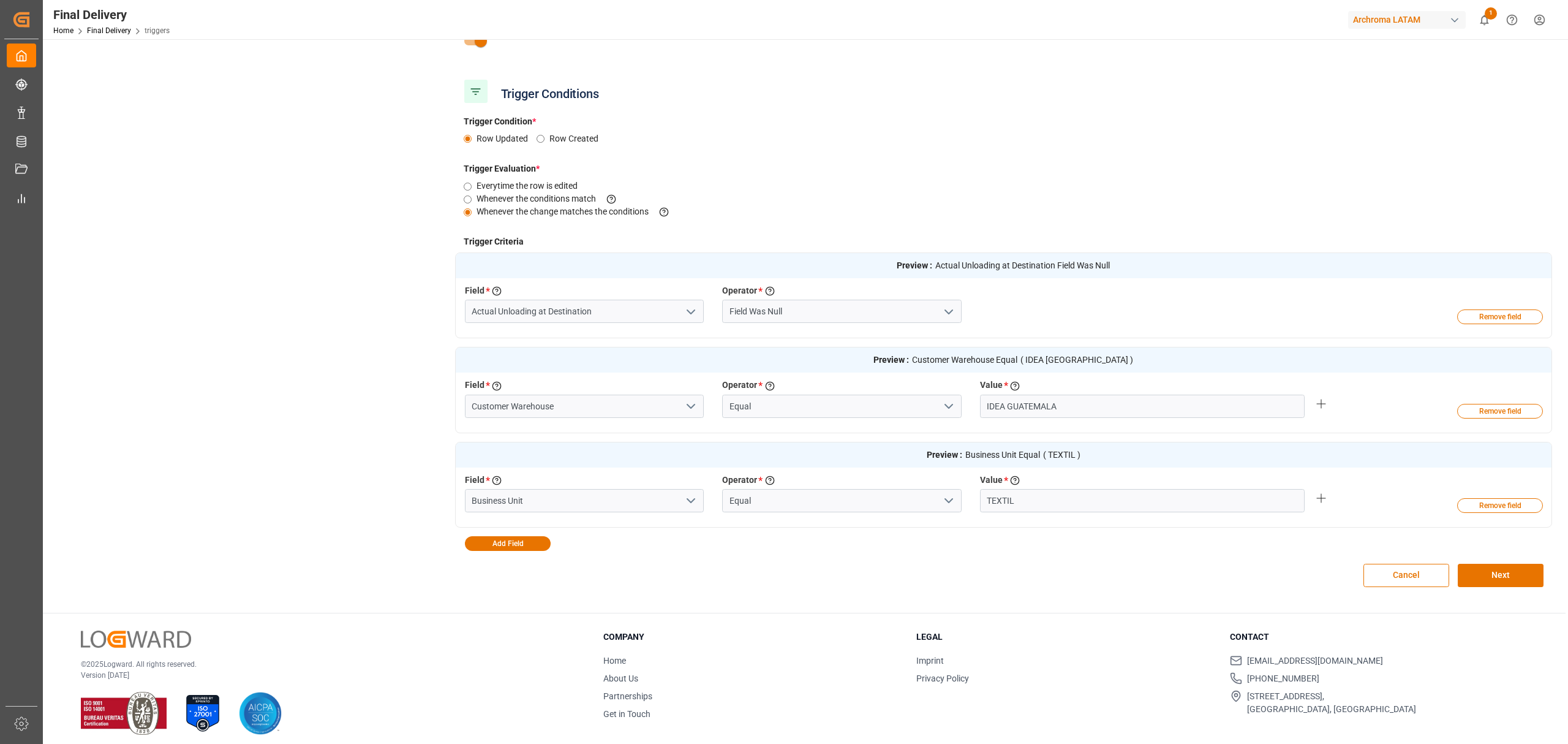
scroll to position [187, 0]
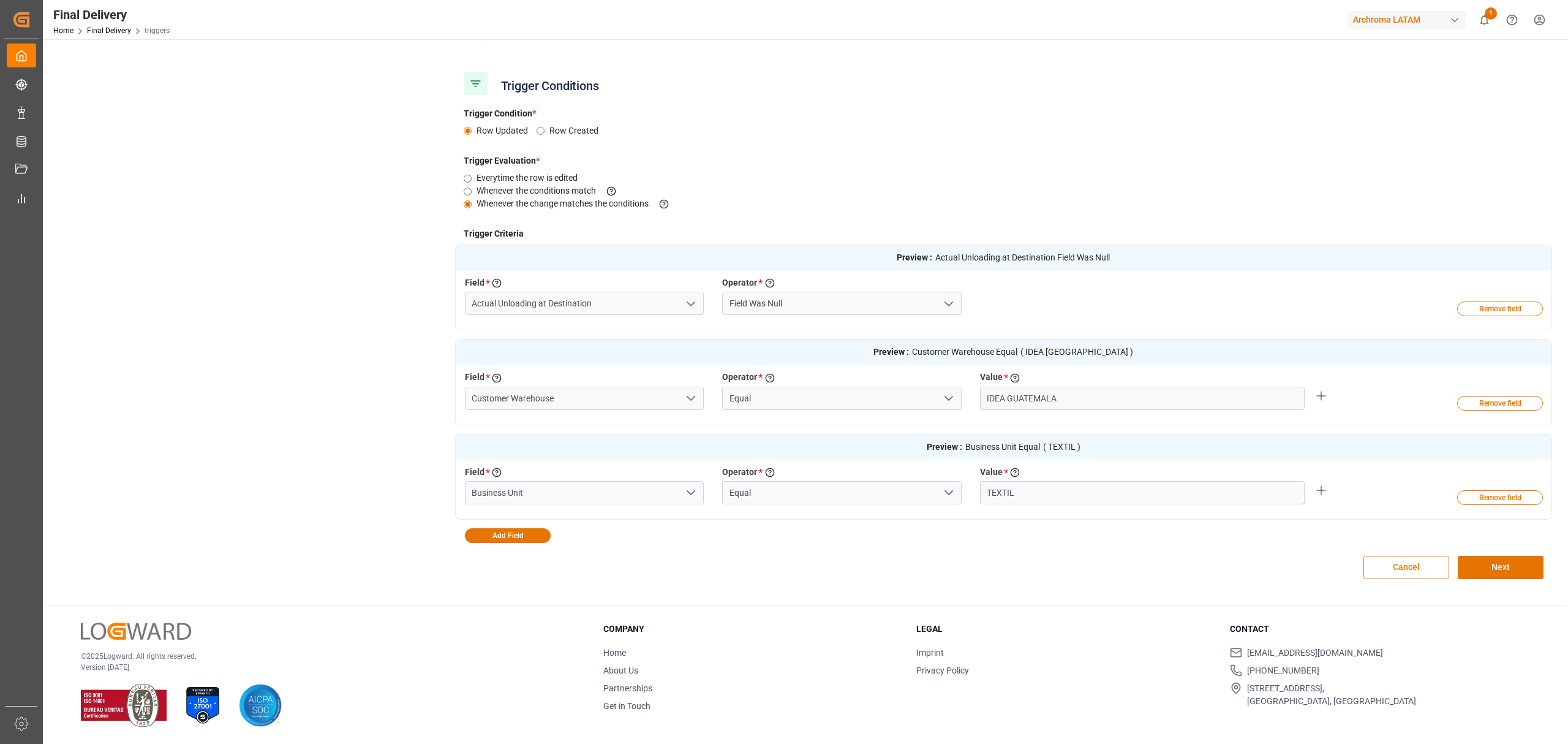
click at [1417, 564] on button "Cancel" at bounding box center [1406, 567] width 86 height 23
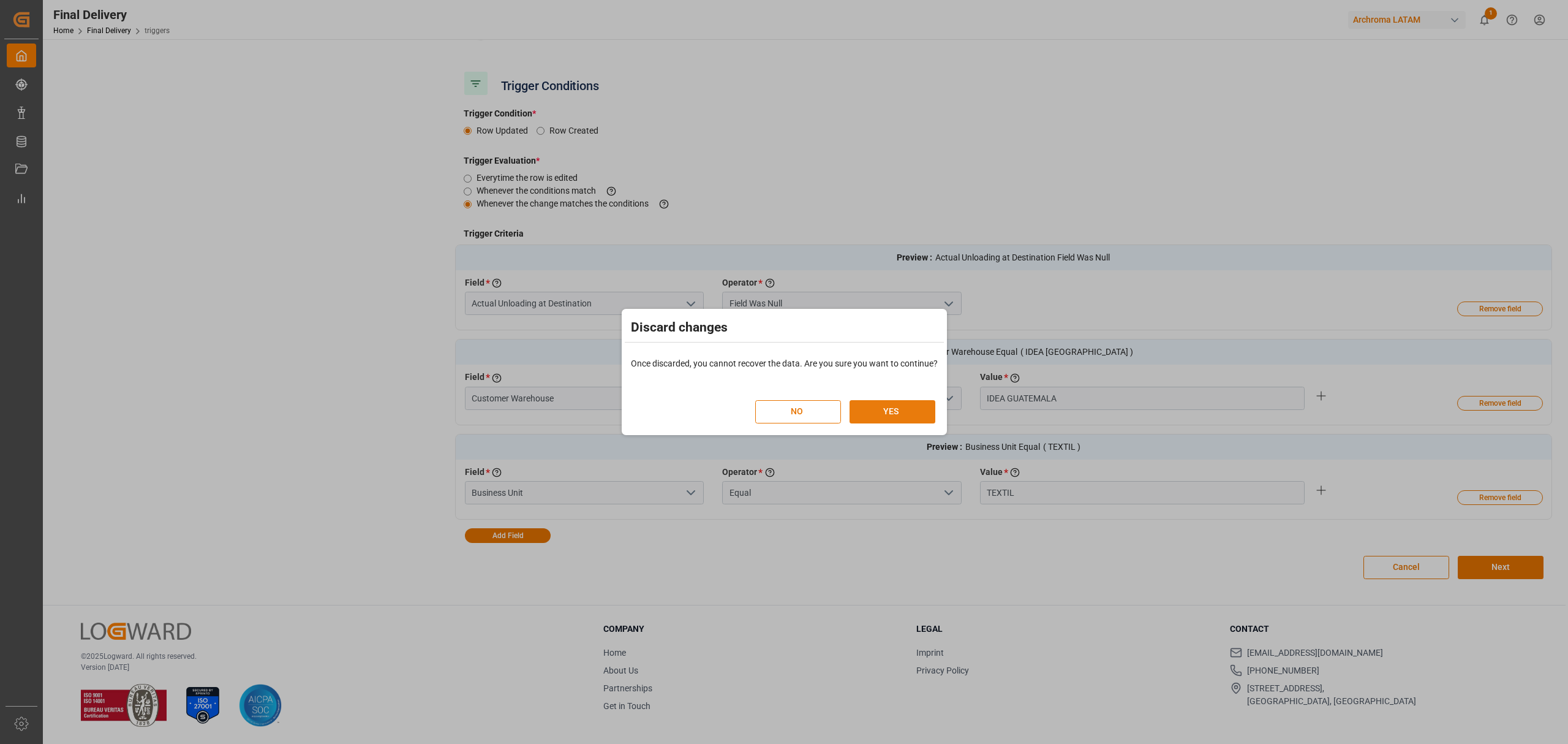
click at [921, 413] on button "YES" at bounding box center [892, 412] width 86 height 23
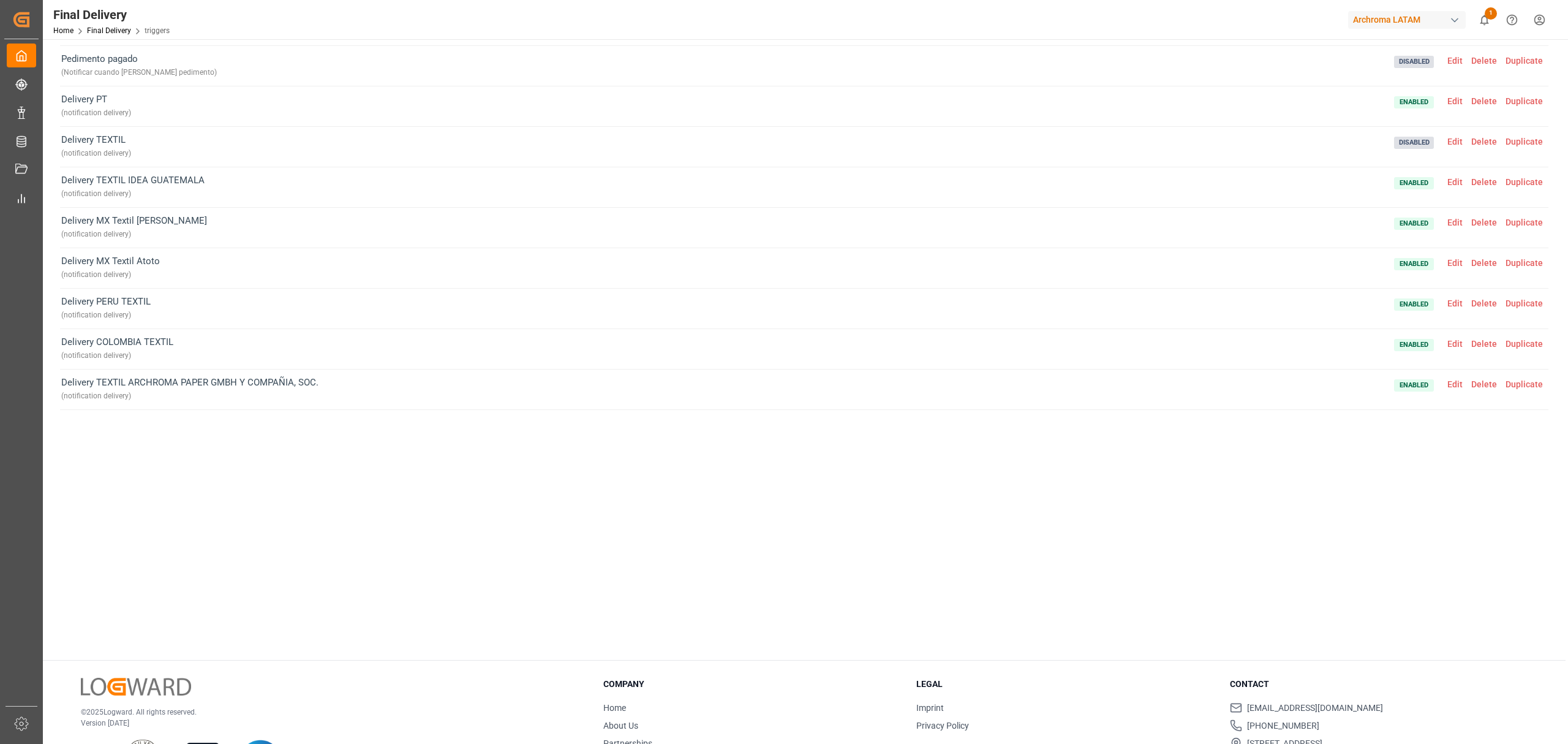
scroll to position [0, 0]
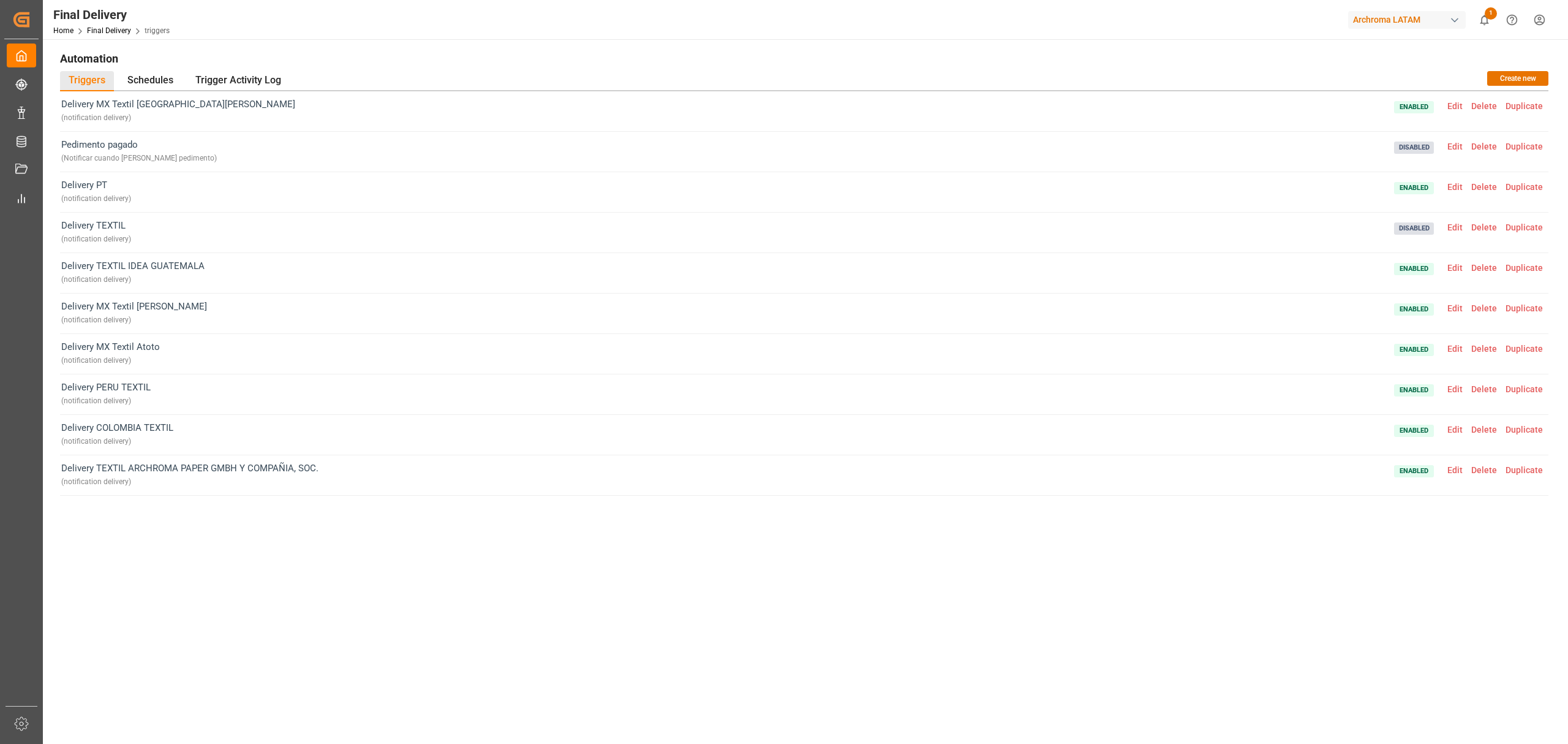
click at [1461, 103] on span "Edit" at bounding box center [1455, 106] width 24 height 10
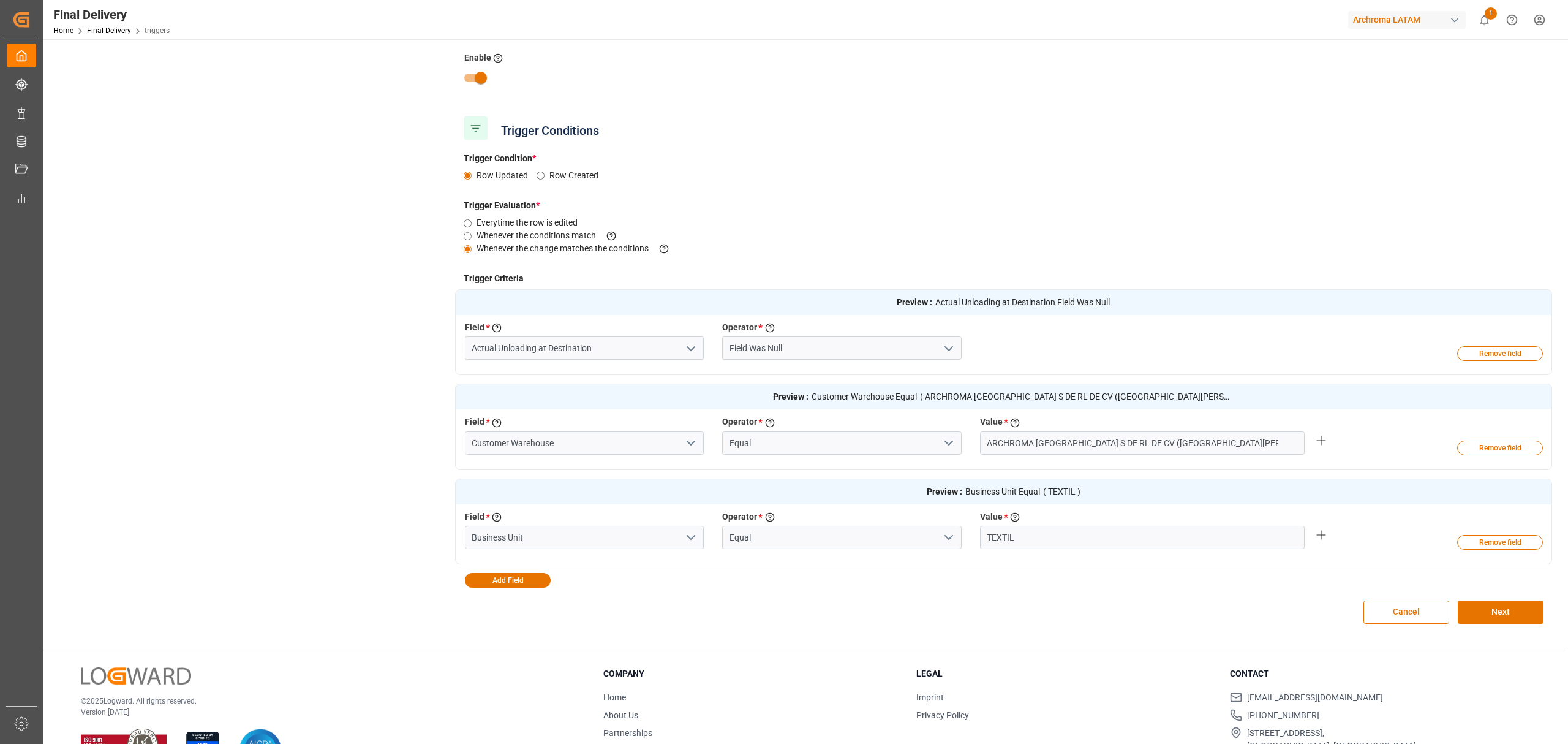
scroll to position [163, 0]
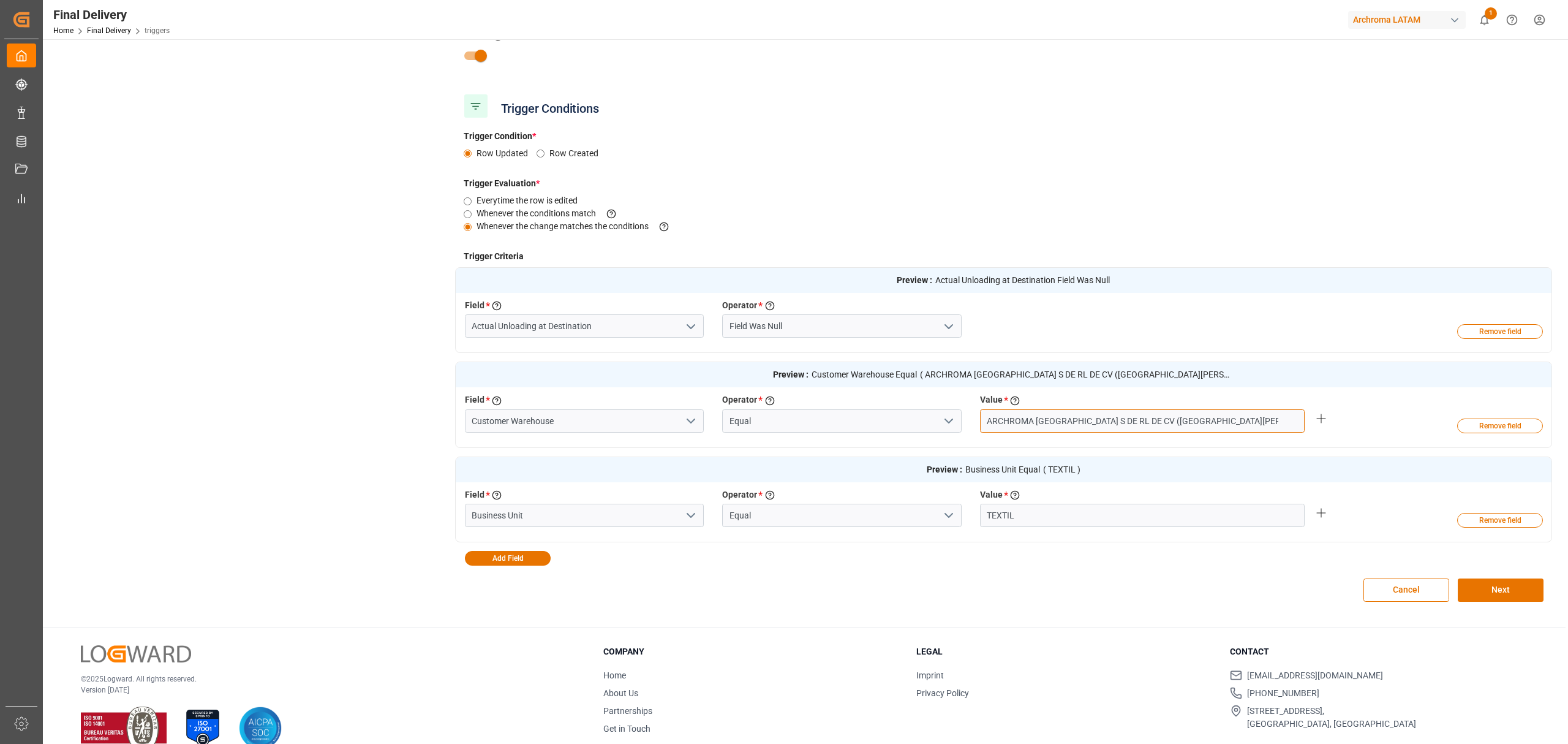
drag, startPoint x: 1222, startPoint y: 415, endPoint x: 971, endPoint y: 427, distance: 251.3
click at [971, 427] on div "Value * Enter the value to evaluate the criteria ARCHROMA MEXICO S DE RL DE CV …" at bounding box center [1143, 412] width 344 height 38
click at [1485, 584] on button "Next" at bounding box center [1500, 590] width 86 height 23
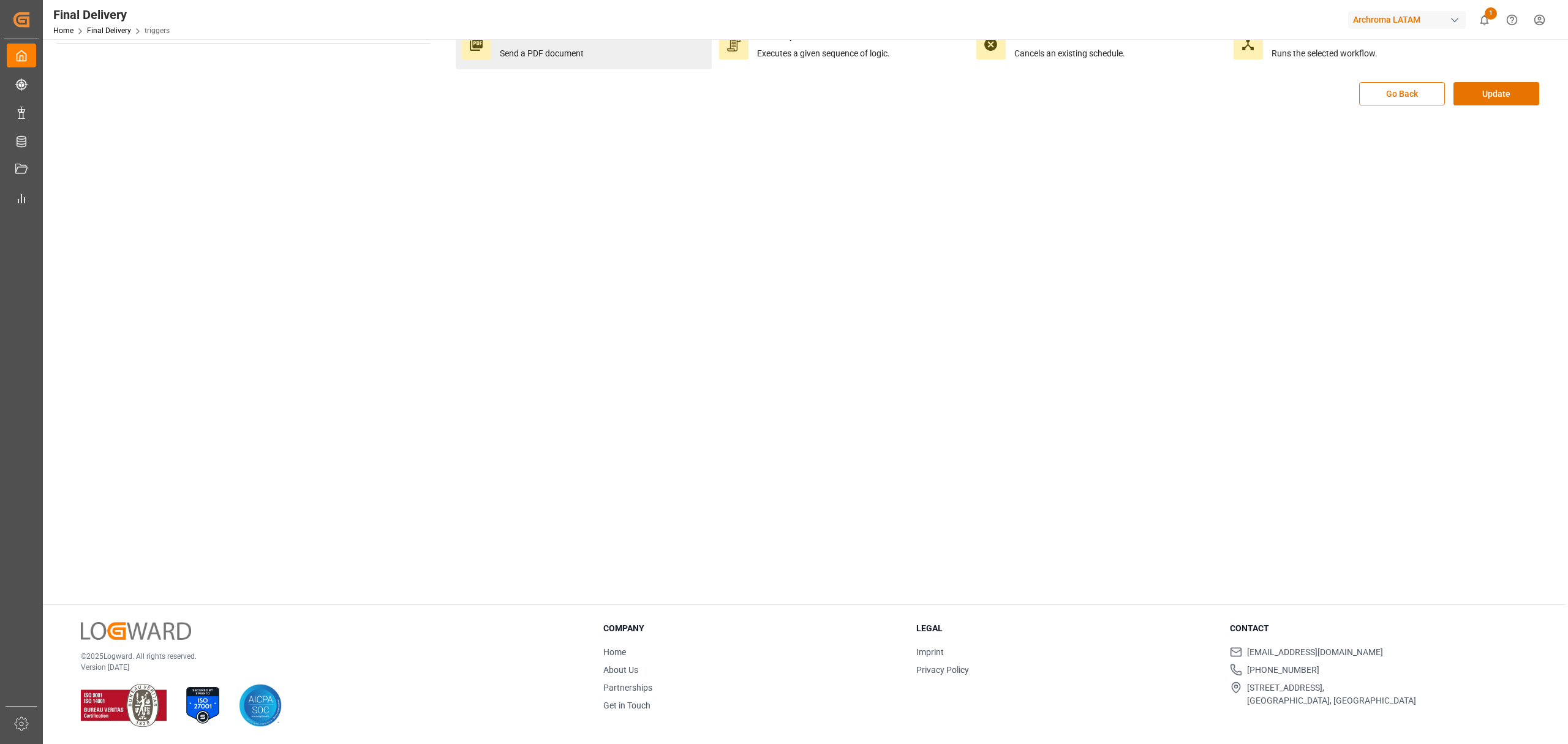
scroll to position [0, 0]
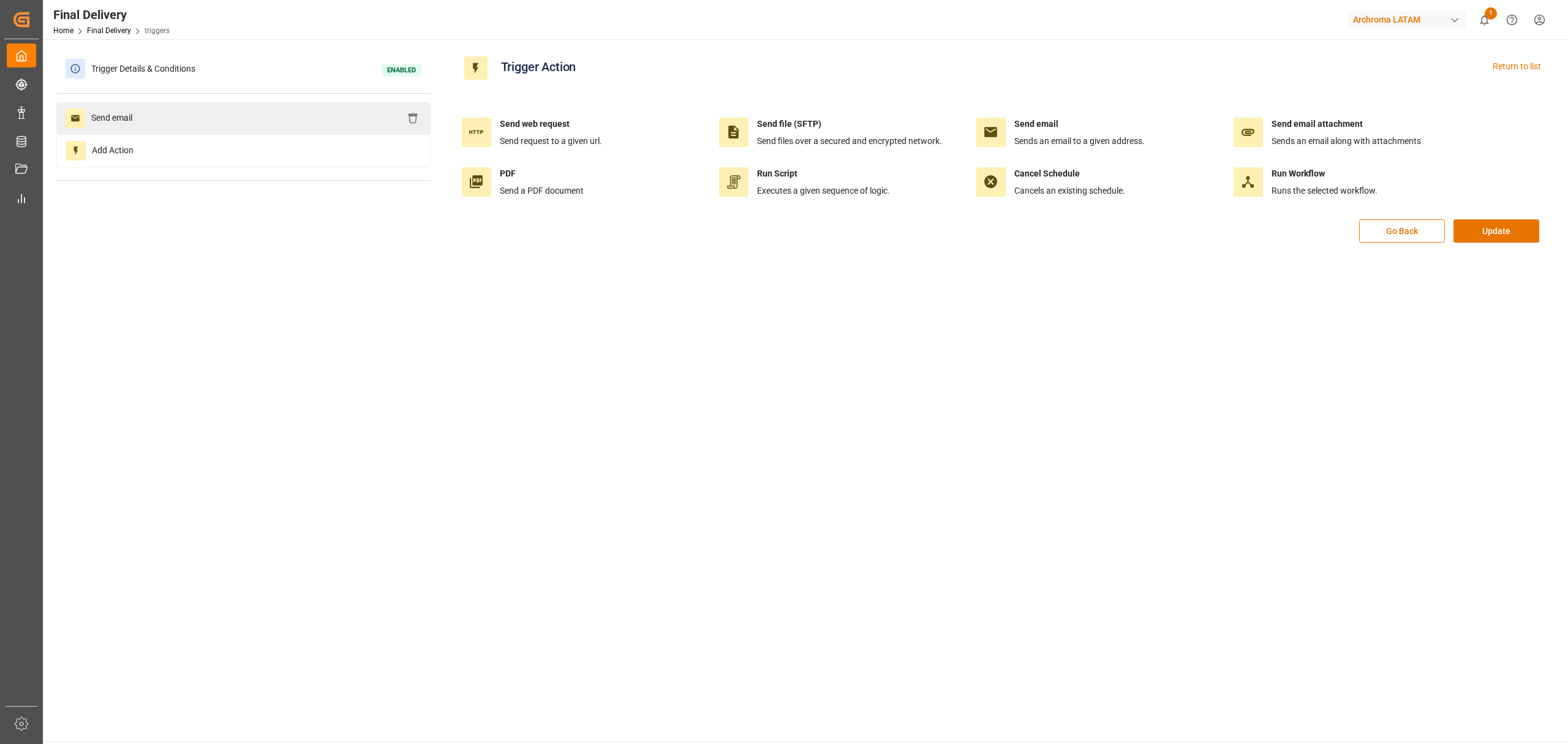
click at [149, 103] on div "Send email" at bounding box center [244, 118] width 374 height 32
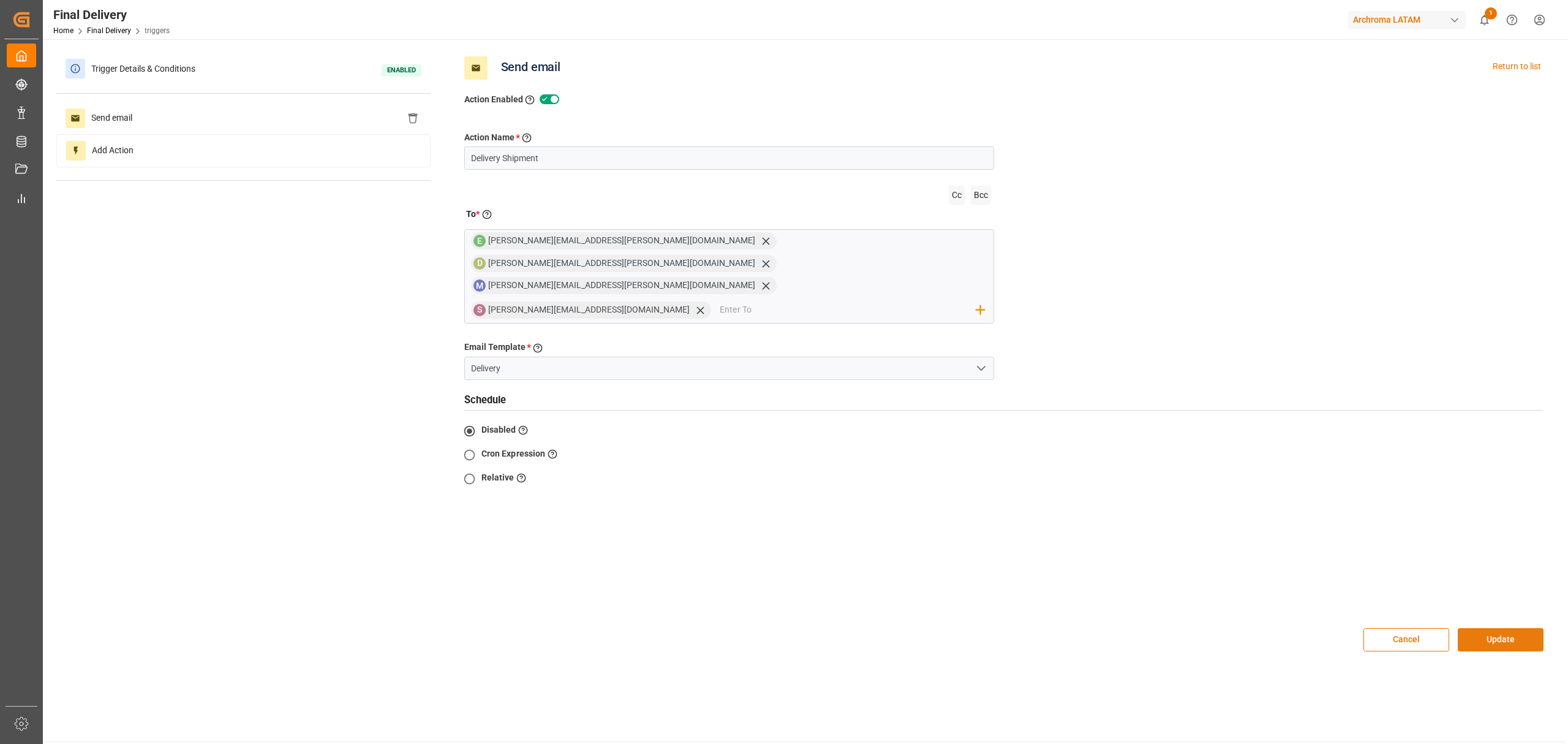
click at [1514, 628] on button "Update" at bounding box center [1500, 640] width 86 height 23
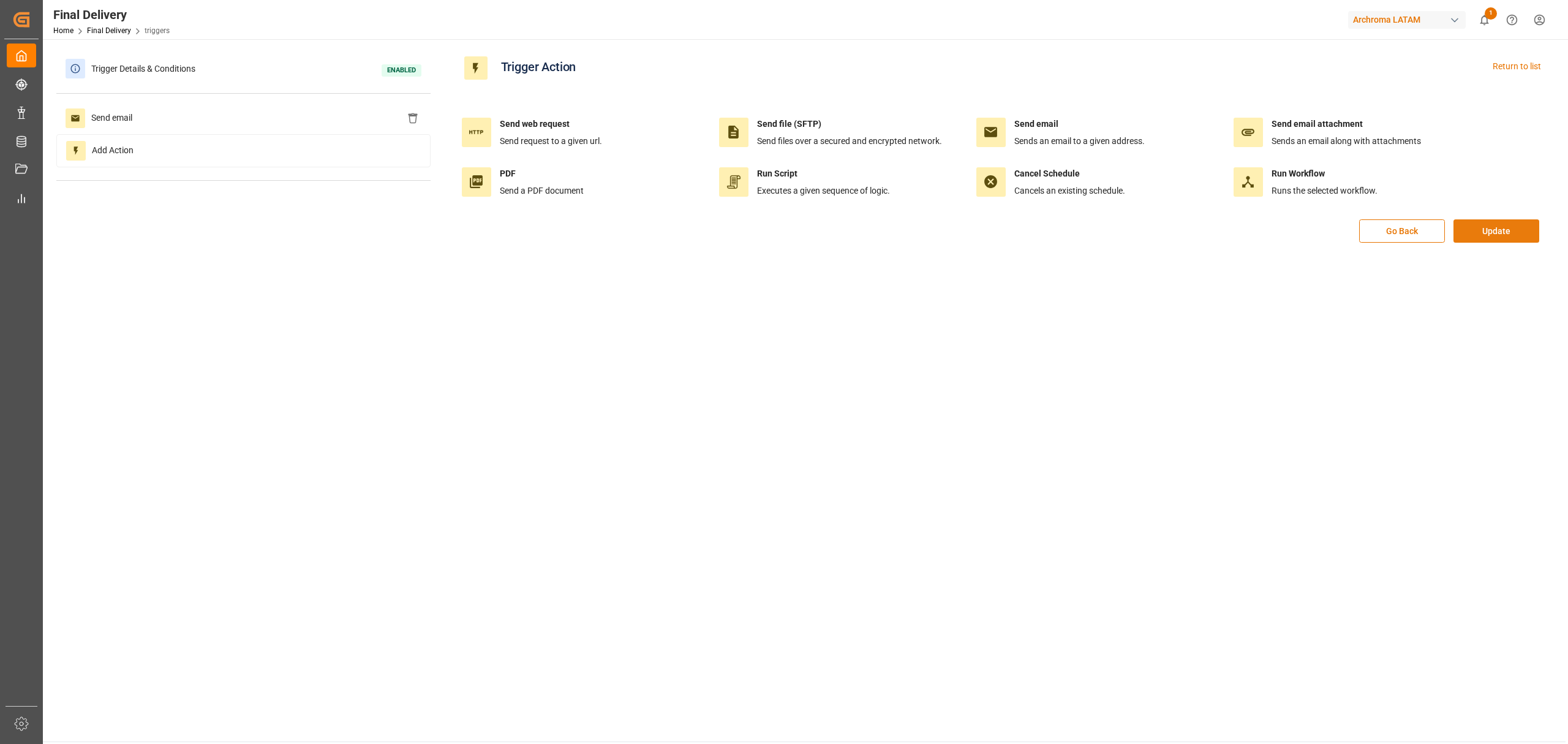
click at [1477, 221] on button "Update" at bounding box center [1497, 231] width 86 height 23
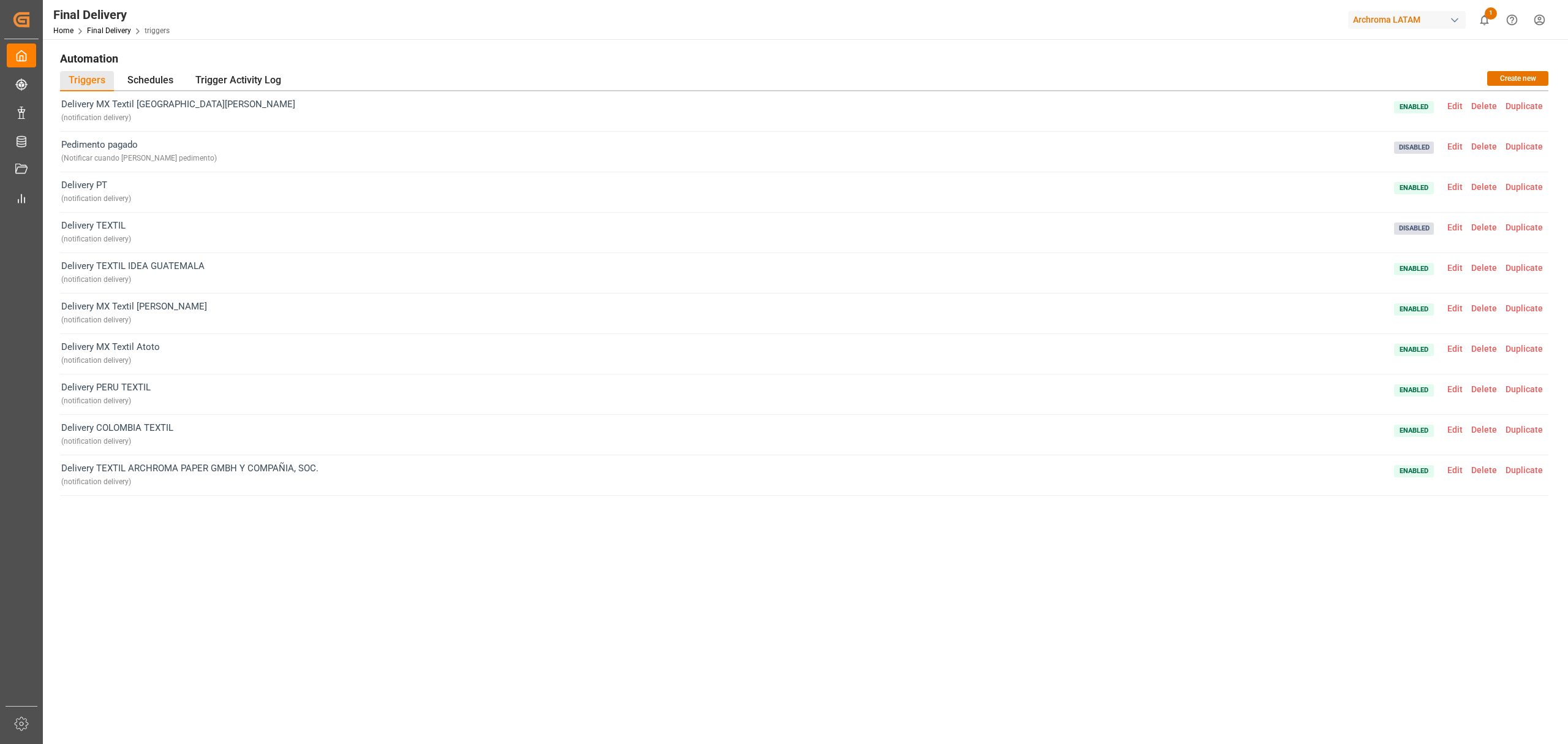
click at [807, 555] on div "Delivery MX Textil Santa Clara ( notification delivery ) Enabled Edit Delete Du…" at bounding box center [803, 347] width 1488 height 512
